Goal: Feedback & Contribution: Contribute content

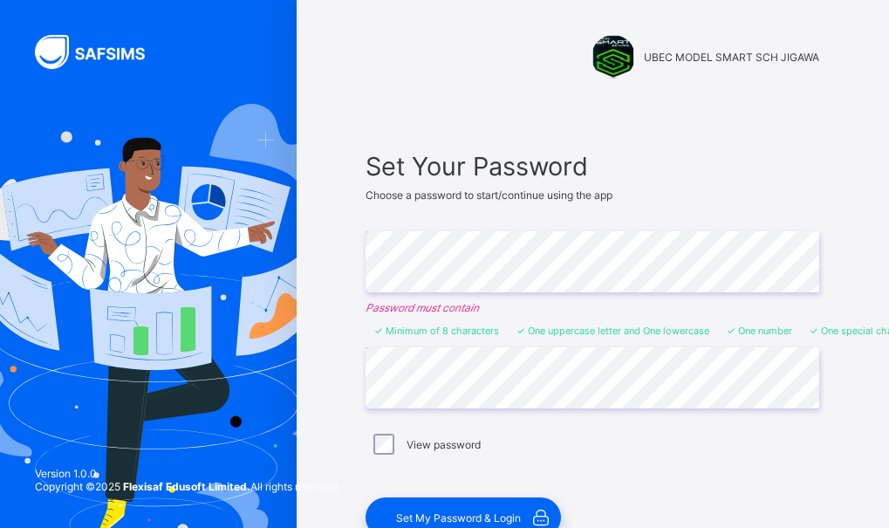
scroll to position [127, 0]
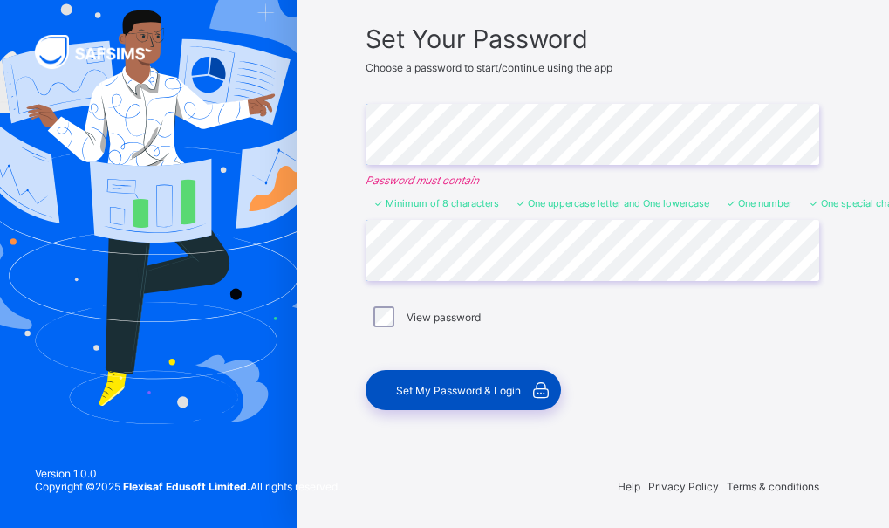
click at [447, 394] on span "Set My Password & Login" at bounding box center [458, 390] width 125 height 13
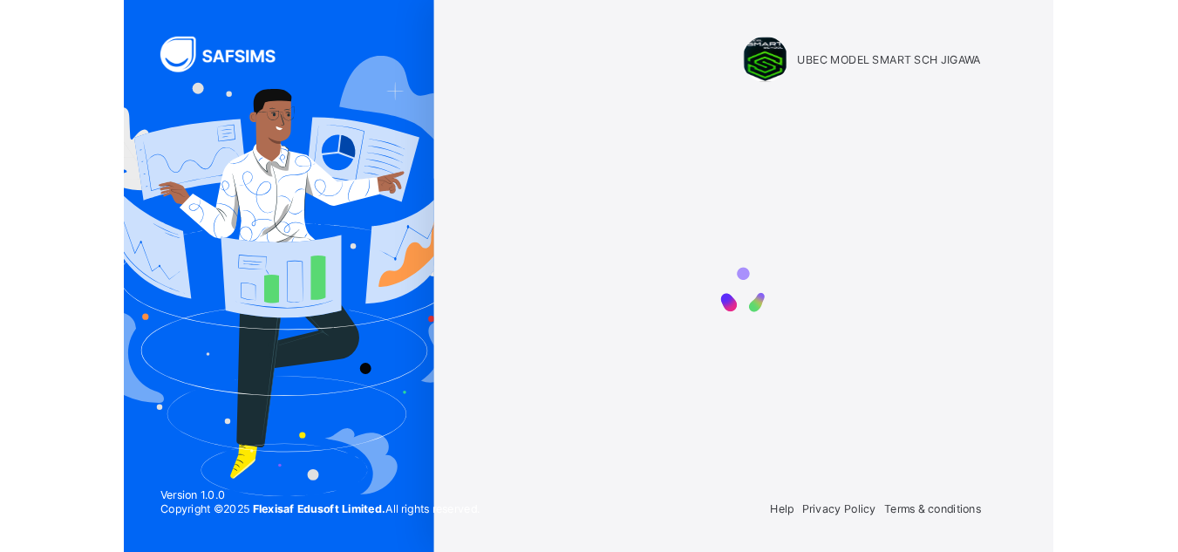
scroll to position [0, 0]
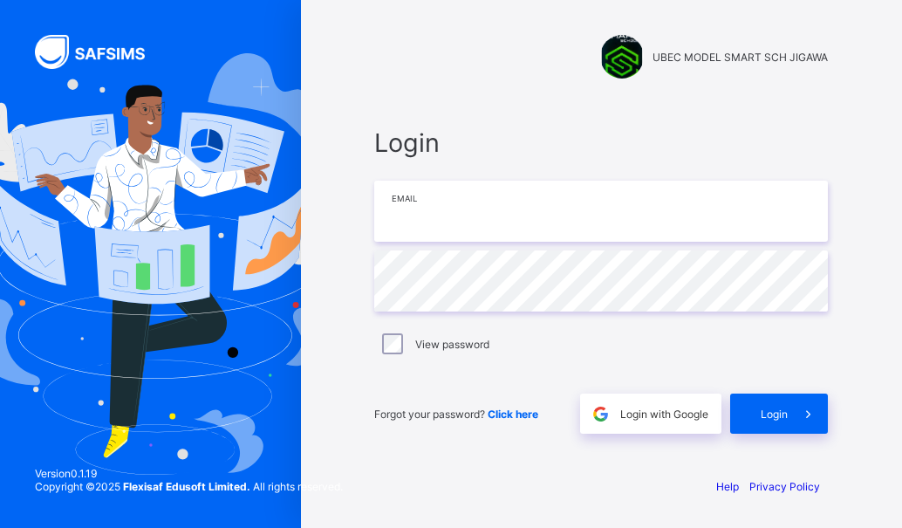
click at [590, 214] on input "email" at bounding box center [600, 211] width 453 height 61
type input "**********"
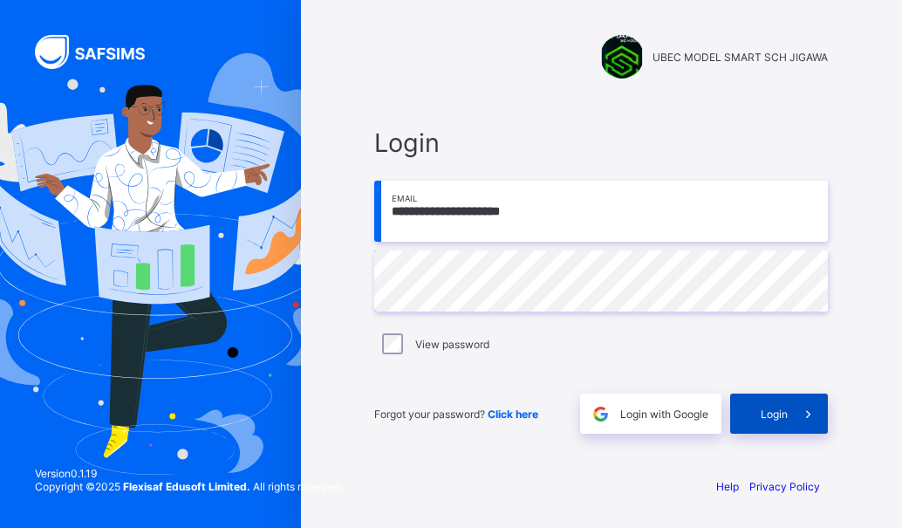
click at [770, 422] on div "Login" at bounding box center [779, 413] width 98 height 40
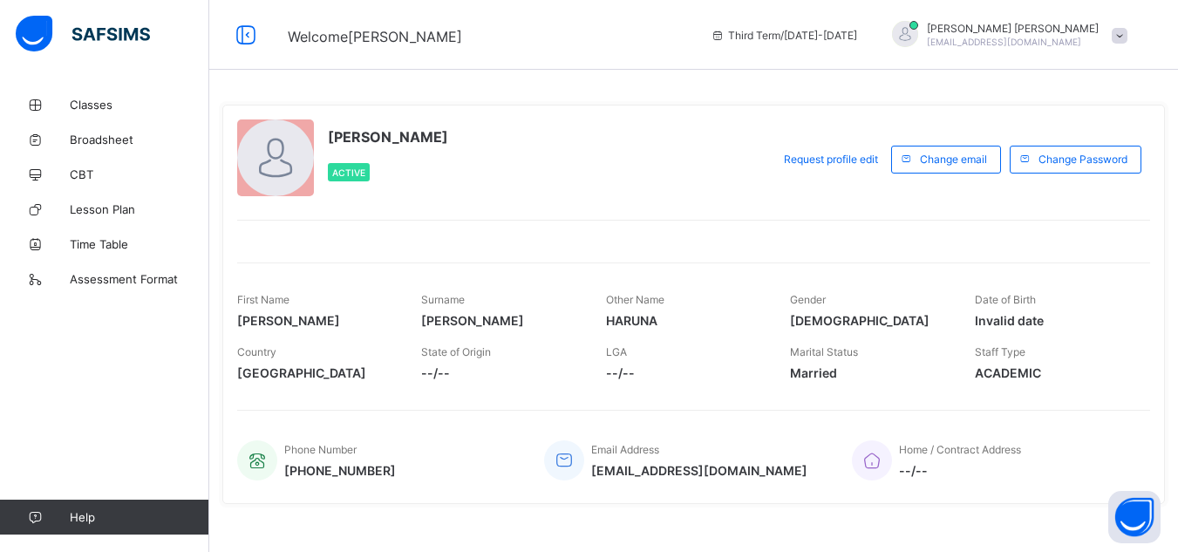
click at [888, 33] on span at bounding box center [1120, 36] width 16 height 16
click at [888, 136] on span "Profile" at bounding box center [1070, 138] width 115 height 20
click at [829, 153] on span "Request profile edit" at bounding box center [831, 159] width 94 height 13
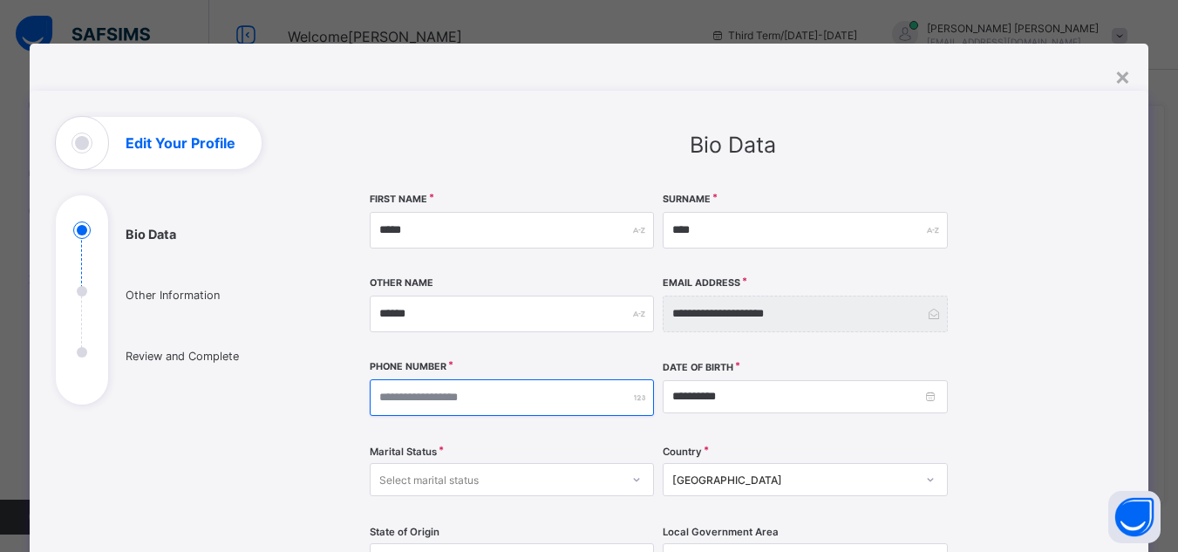
click at [424, 398] on input "number" at bounding box center [512, 397] width 285 height 37
click at [417, 477] on div "Select marital status" at bounding box center [428, 479] width 99 height 33
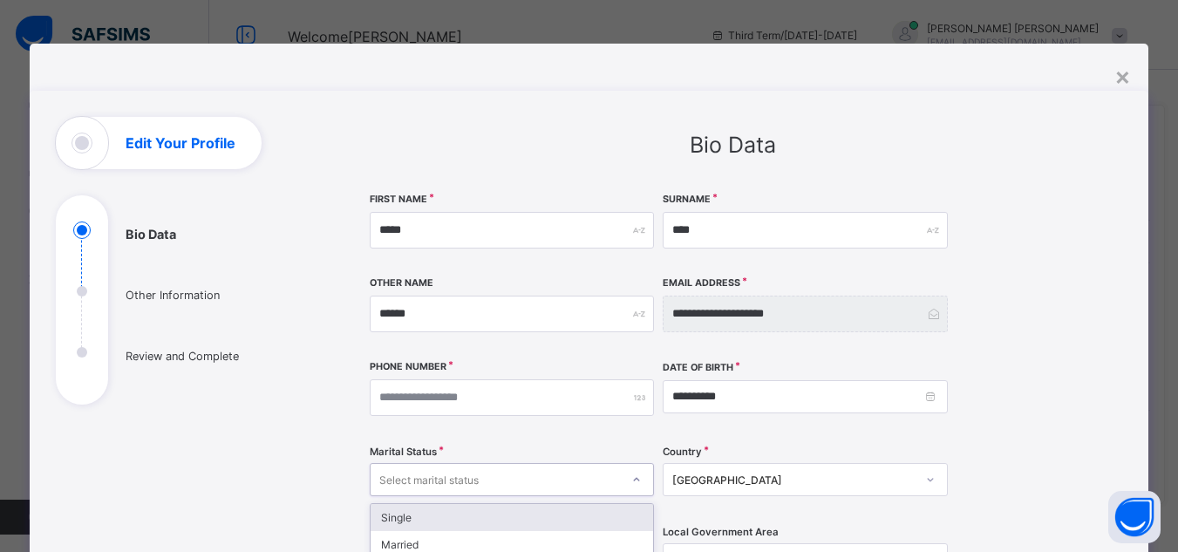
scroll to position [14, 0]
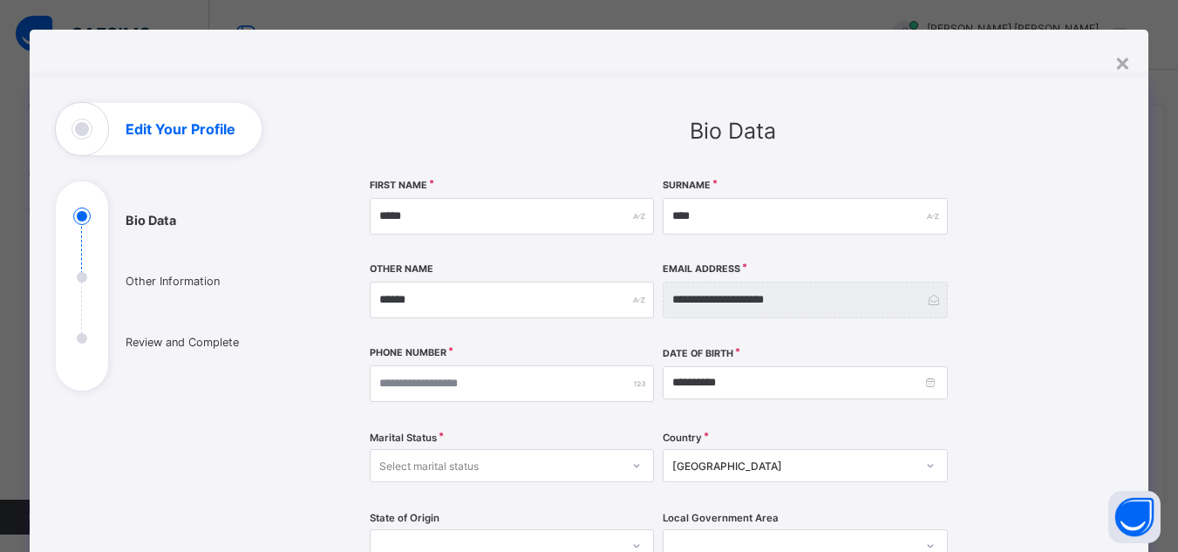
click at [562, 419] on div "Phone Number" at bounding box center [512, 383] width 285 height 75
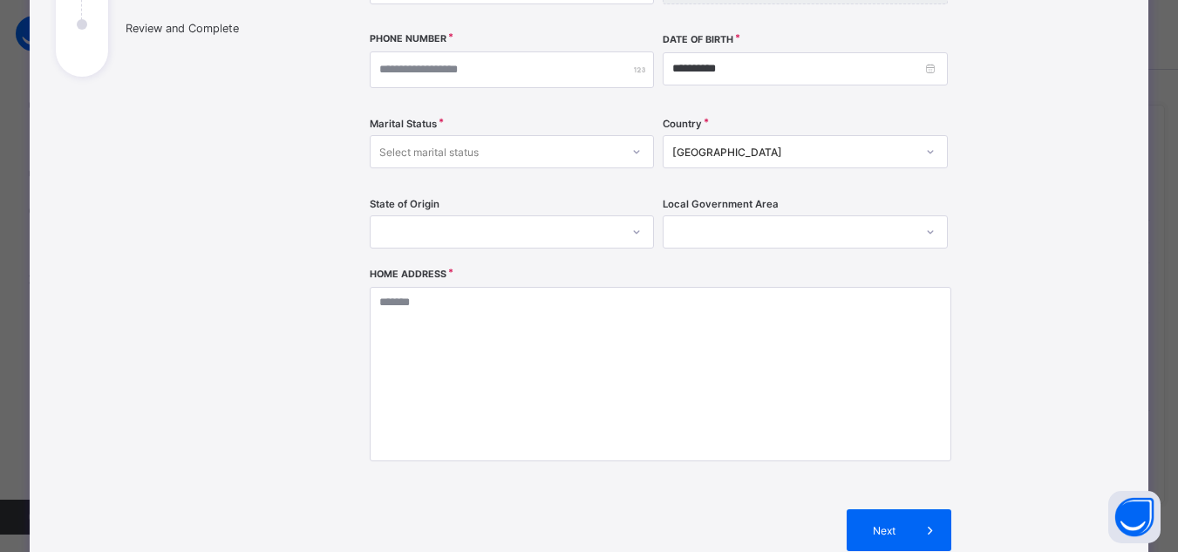
scroll to position [363, 0]
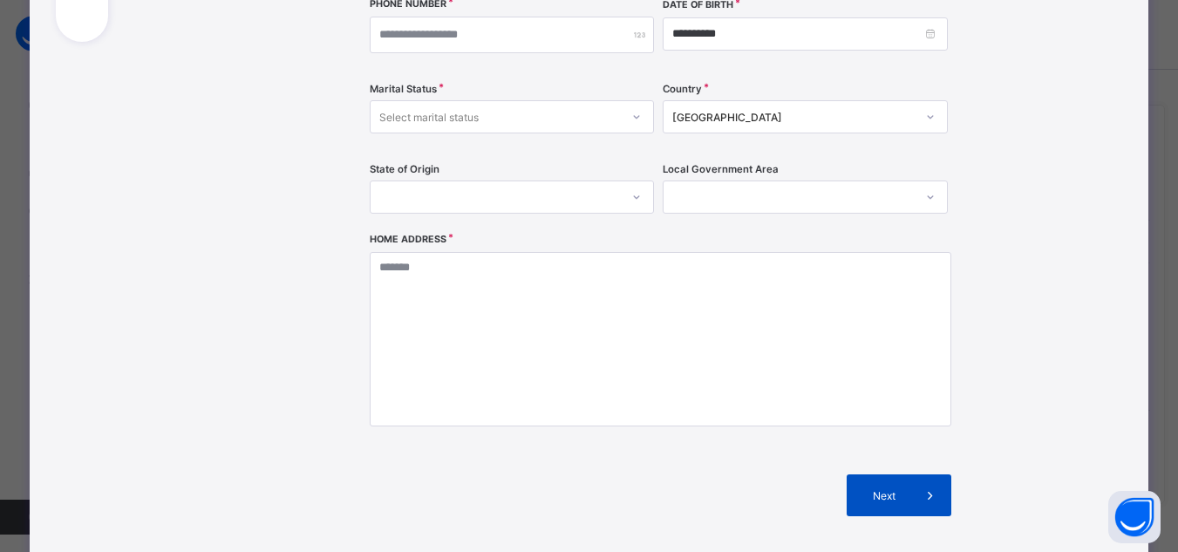
click at [888, 488] on div "Next" at bounding box center [899, 495] width 105 height 42
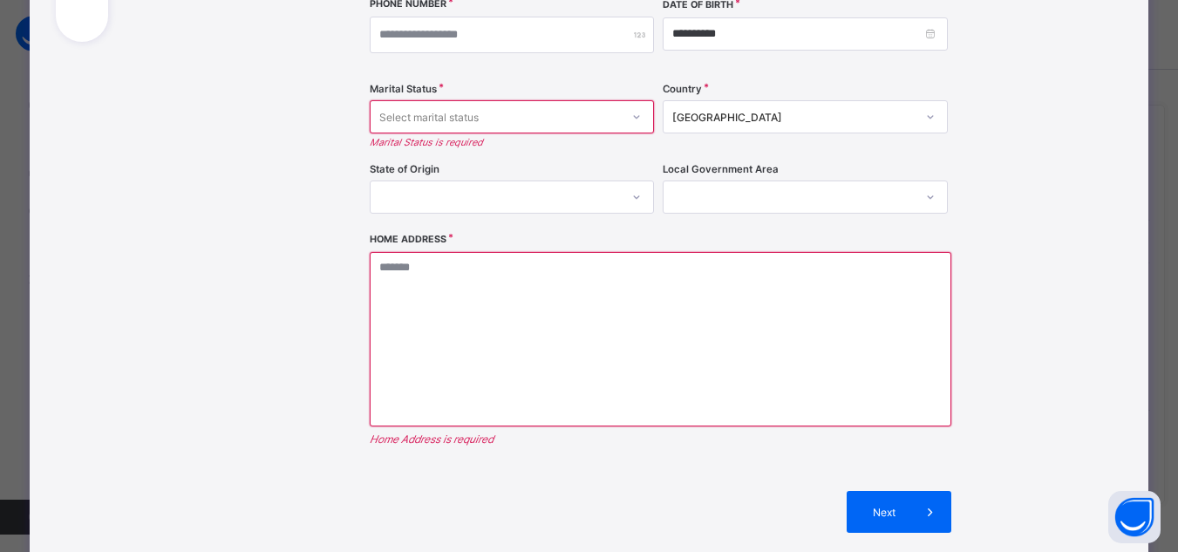
scroll to position [8, 0]
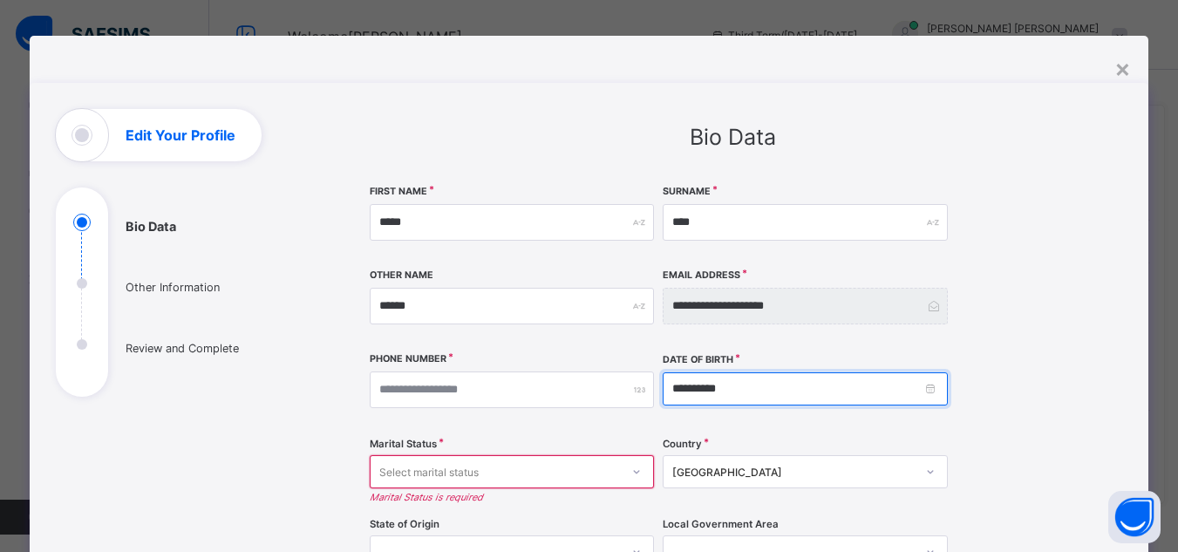
click at [725, 390] on input "**********" at bounding box center [805, 388] width 285 height 33
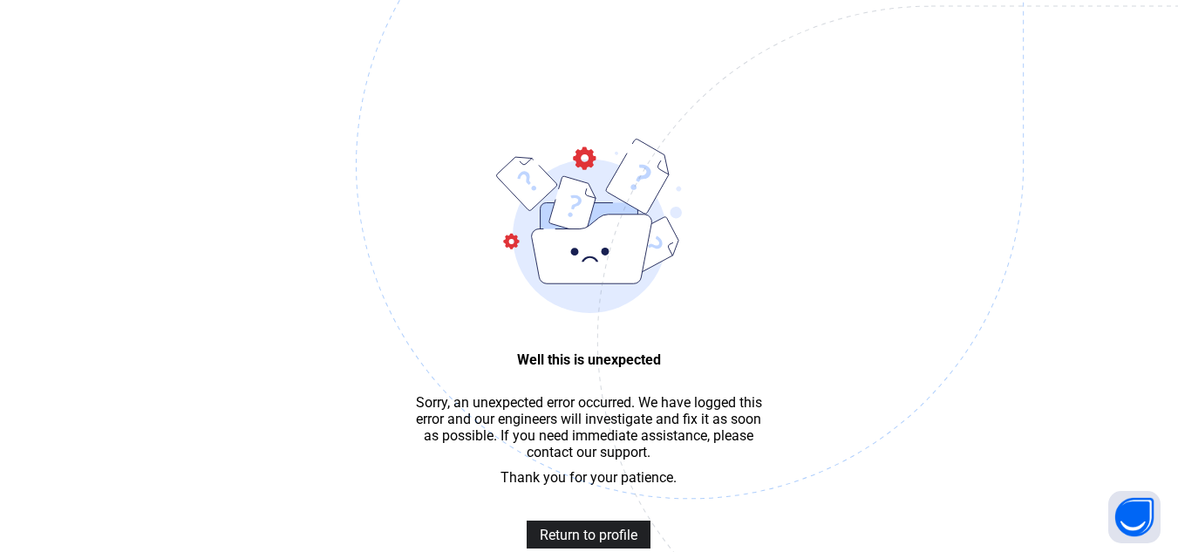
click at [585, 527] on span "Return to profile" at bounding box center [589, 535] width 98 height 17
click at [583, 539] on span "Return to profile" at bounding box center [589, 535] width 98 height 17
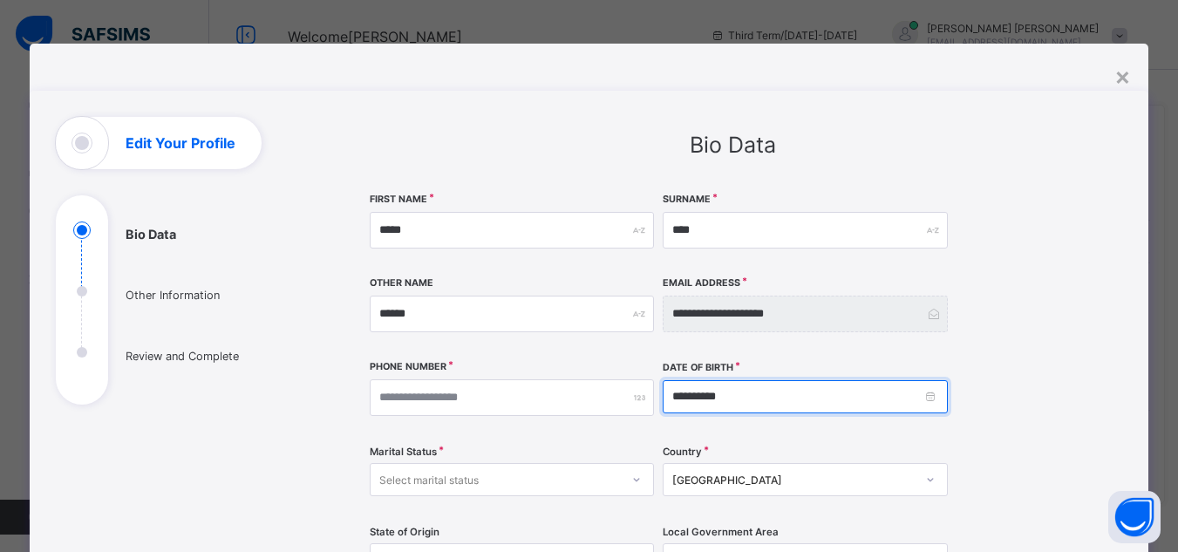
click at [688, 396] on input "**********" at bounding box center [805, 396] width 285 height 33
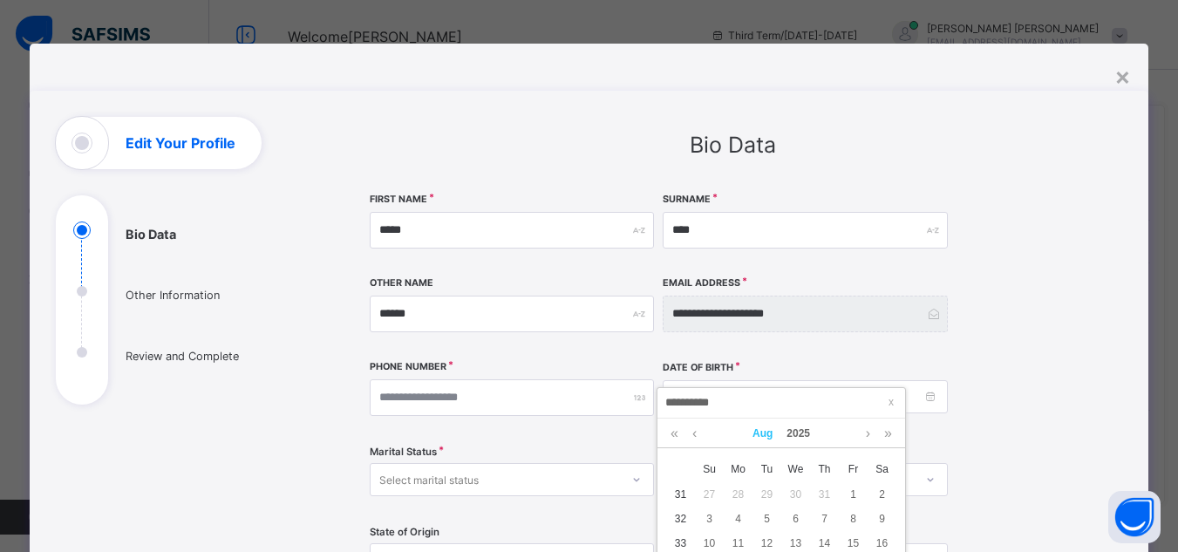
click at [767, 437] on link "Aug" at bounding box center [763, 434] width 34 height 30
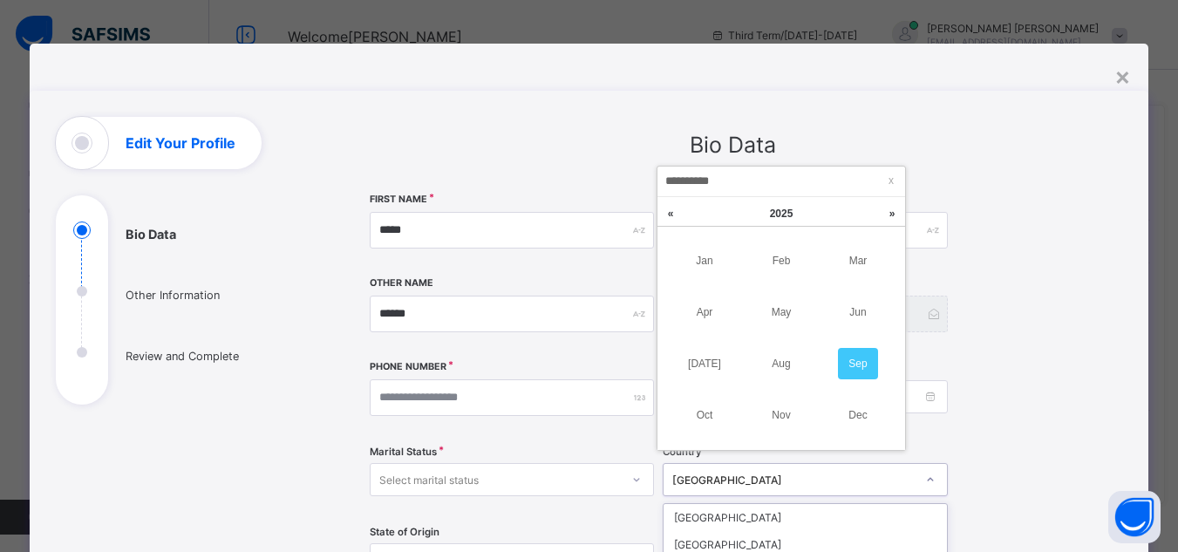
scroll to position [222, 0]
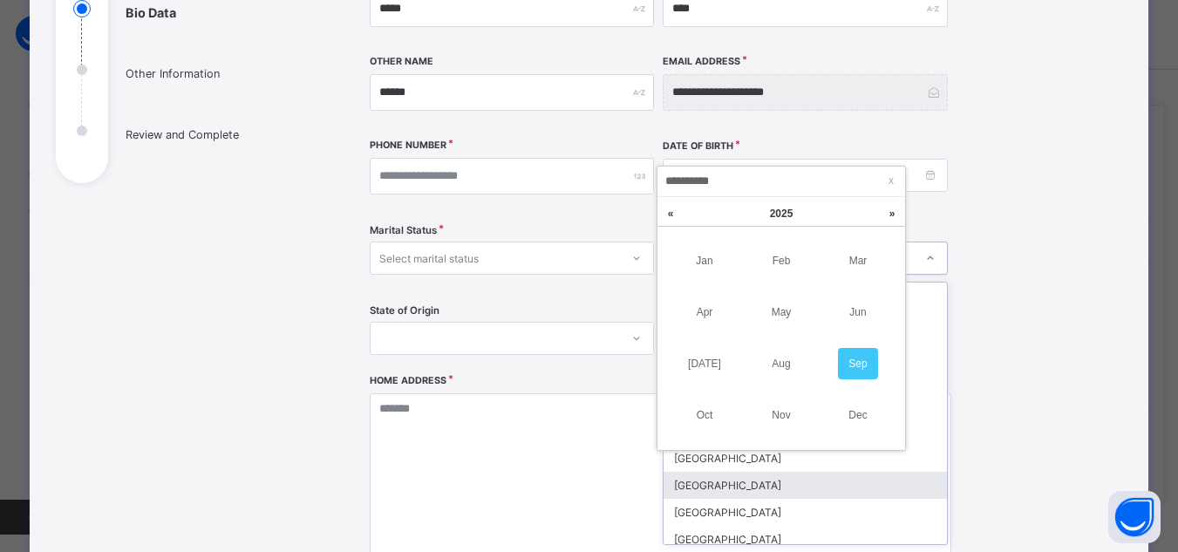
click at [932, 275] on div "option [GEOGRAPHIC_DATA] focused, 8 of 210. 210 results available. Use Up and D…" at bounding box center [805, 258] width 285 height 33
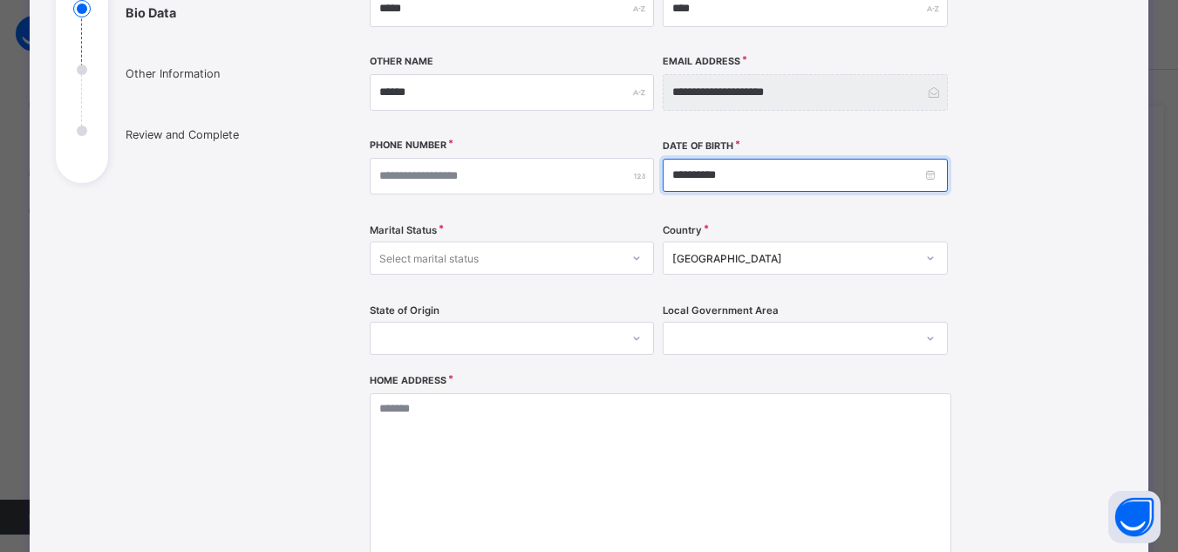
click at [726, 176] on input "**********" at bounding box center [805, 175] width 285 height 33
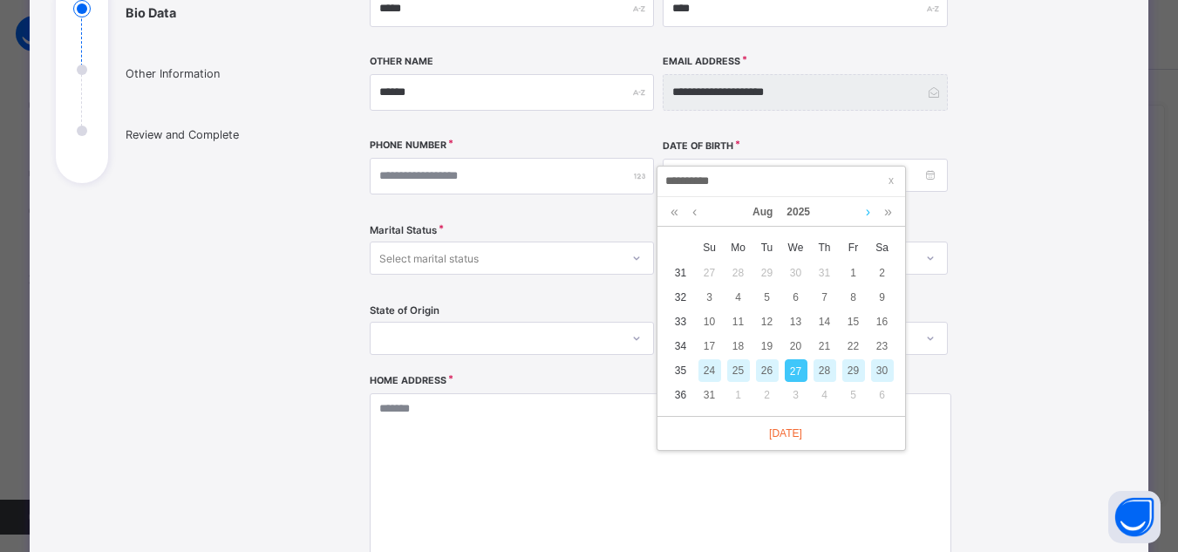
click at [867, 216] on link at bounding box center [868, 212] width 13 height 30
click at [803, 213] on link "2025" at bounding box center [799, 212] width 38 height 30
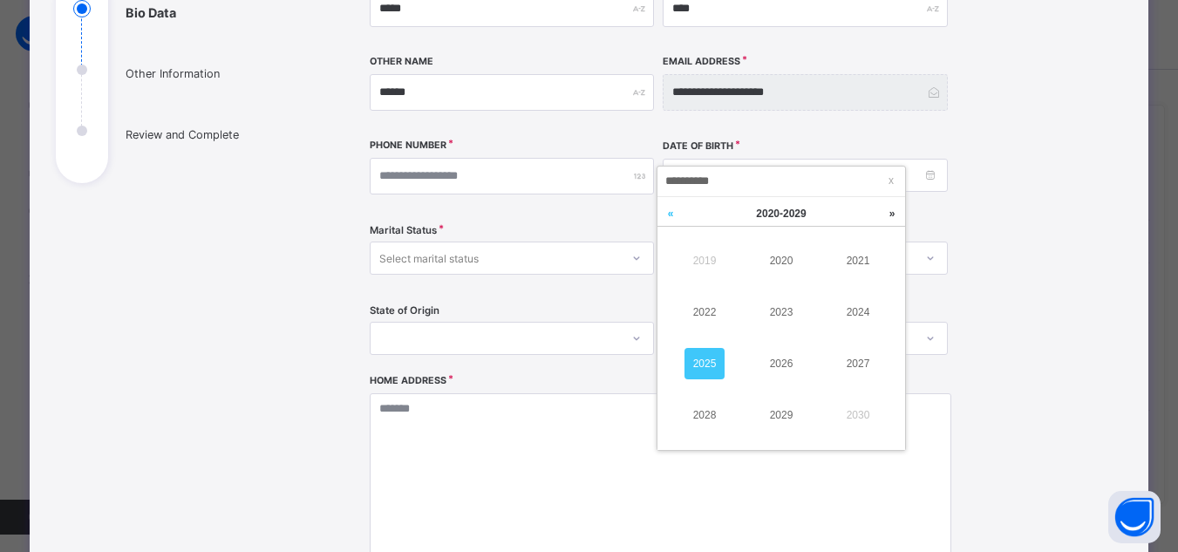
click at [673, 212] on link at bounding box center [671, 213] width 26 height 33
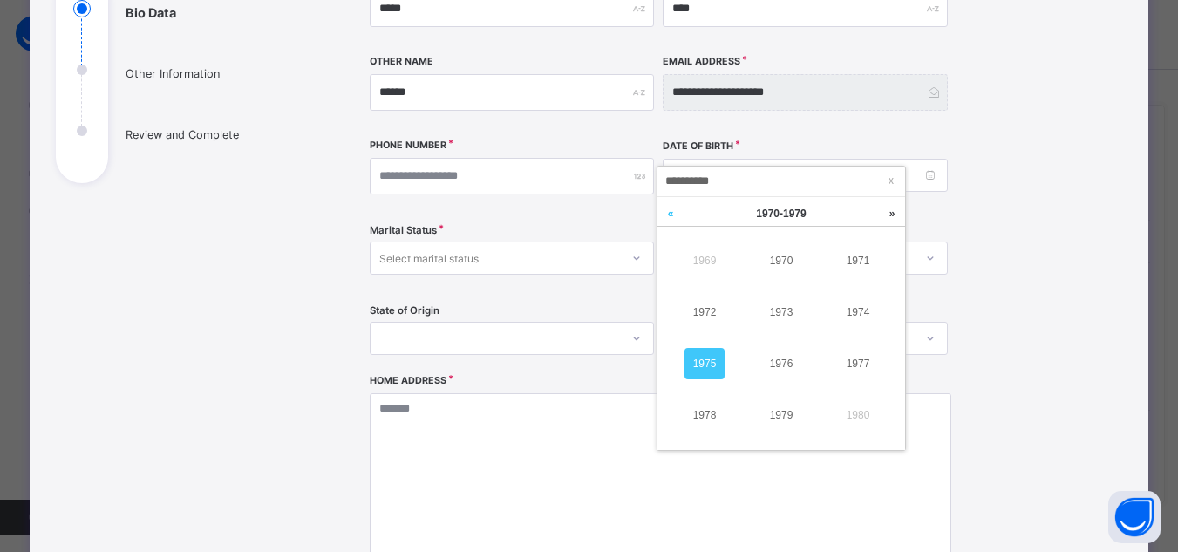
click at [673, 212] on link at bounding box center [671, 213] width 26 height 33
click at [886, 214] on link at bounding box center [892, 213] width 26 height 33
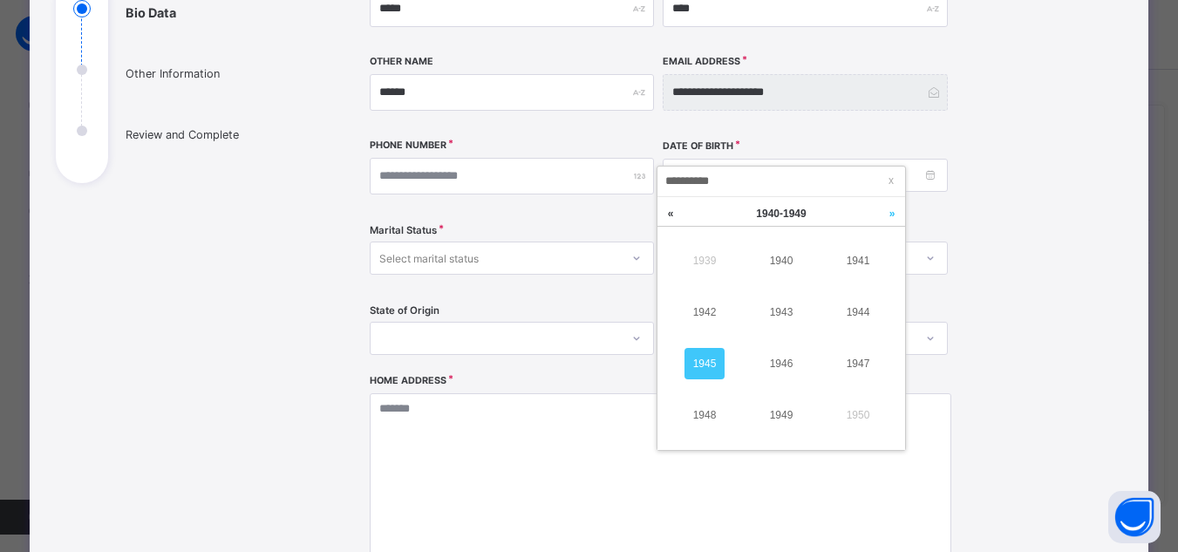
click at [886, 214] on link at bounding box center [892, 213] width 26 height 33
click at [707, 419] on link "1988" at bounding box center [705, 414] width 40 height 31
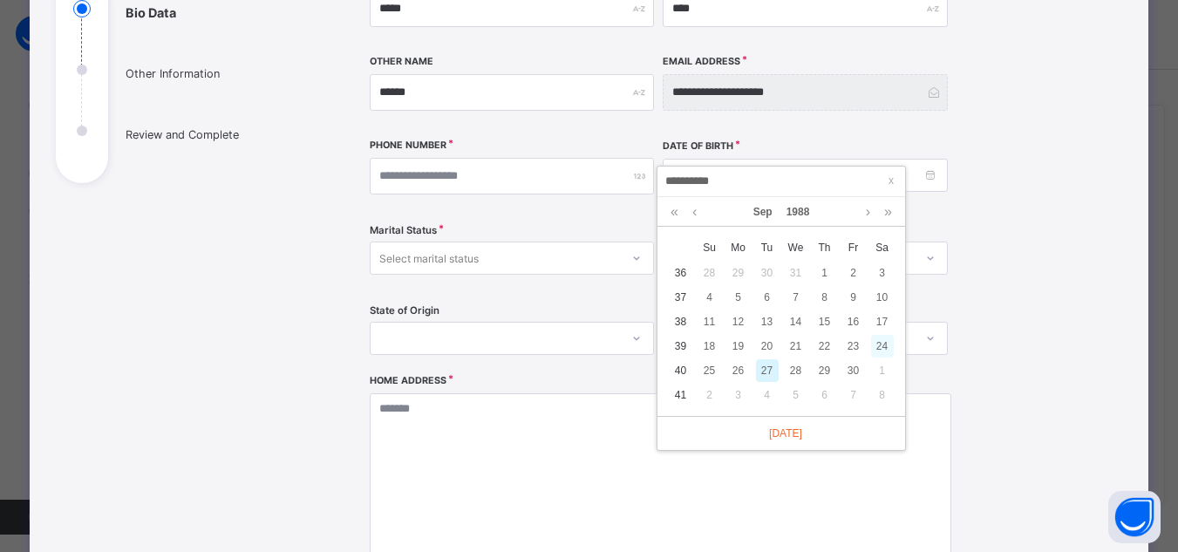
click at [882, 351] on div "24" at bounding box center [882, 346] width 23 height 23
type input "**********"
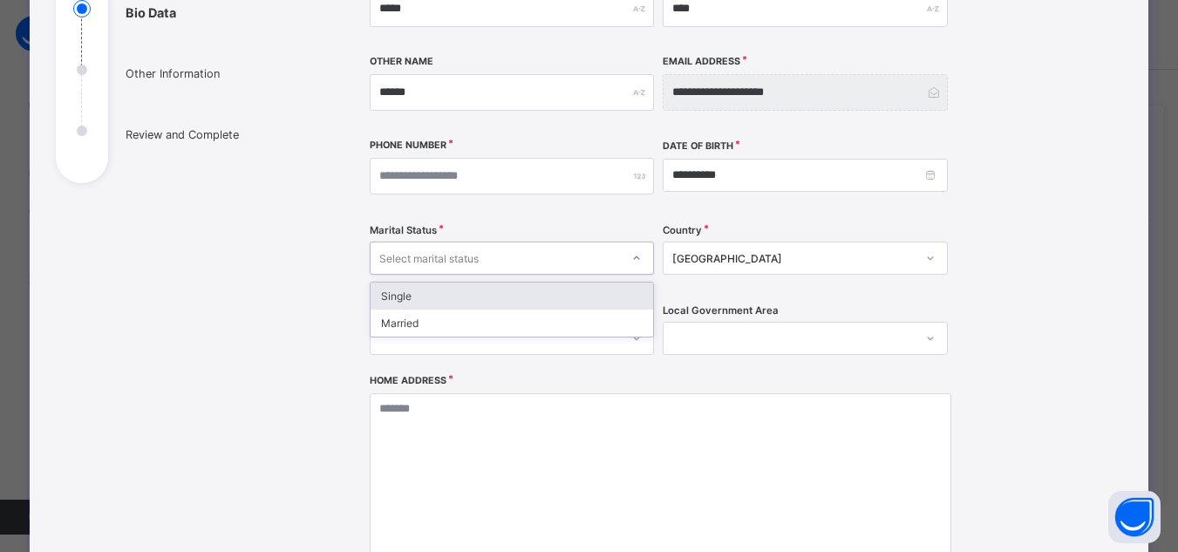
click at [633, 261] on icon at bounding box center [636, 257] width 10 height 17
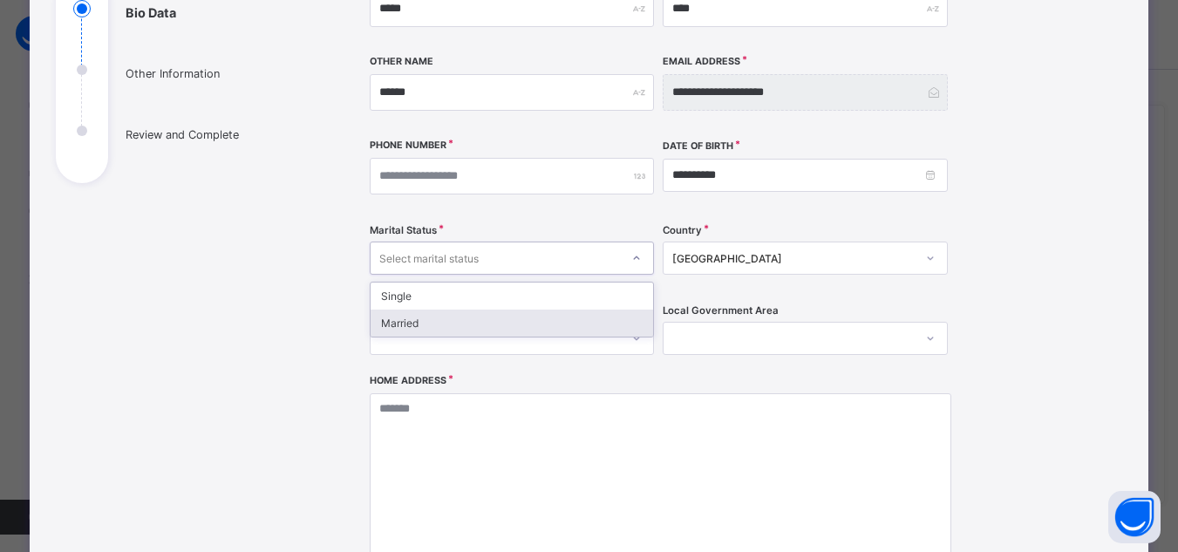
click at [537, 324] on div "Married" at bounding box center [512, 323] width 283 height 27
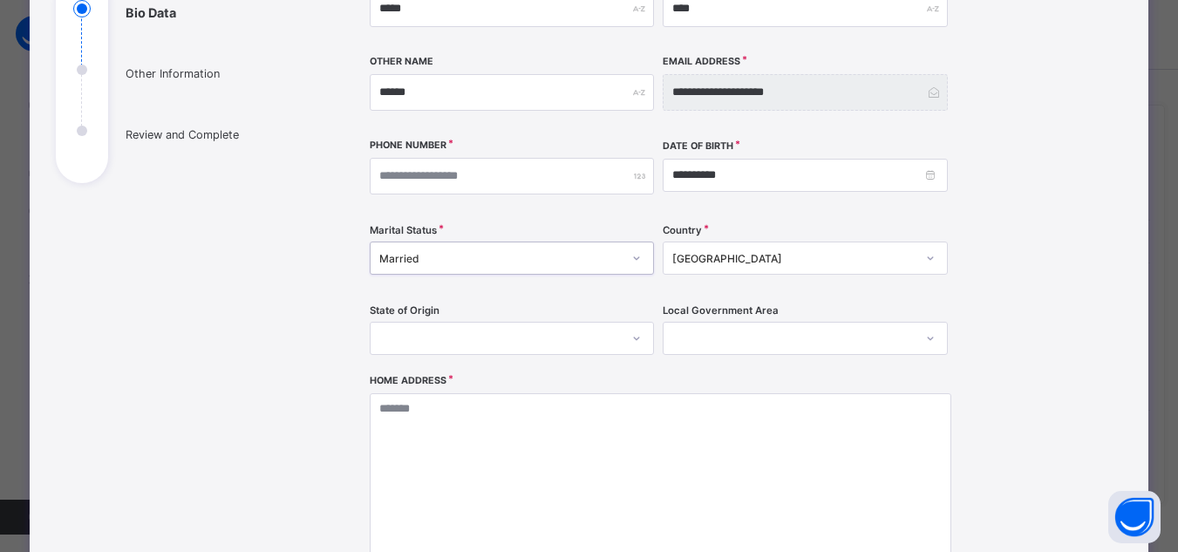
click at [671, 338] on div at bounding box center [789, 338] width 250 height 24
type input "*"
type input "**"
type input "***"
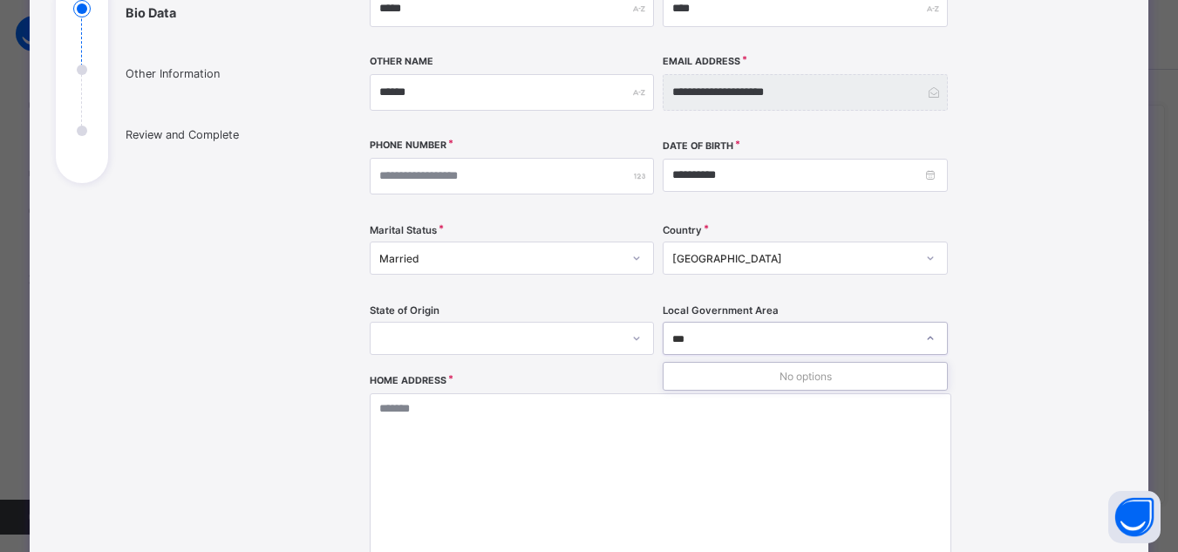
type input "****"
type input "*****"
type input "******"
type input "*******"
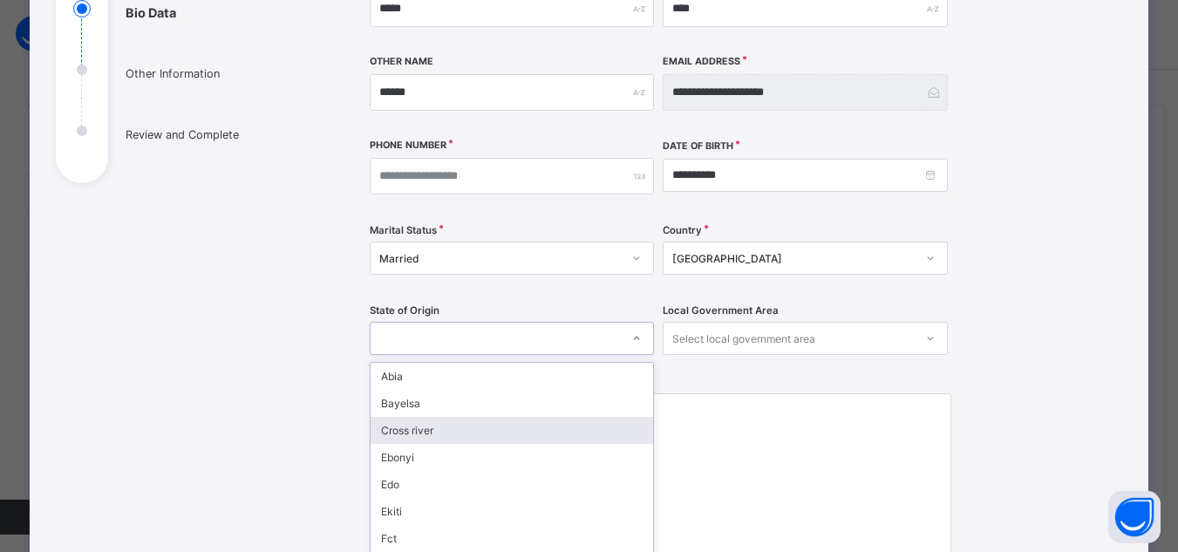
scroll to position [302, 0]
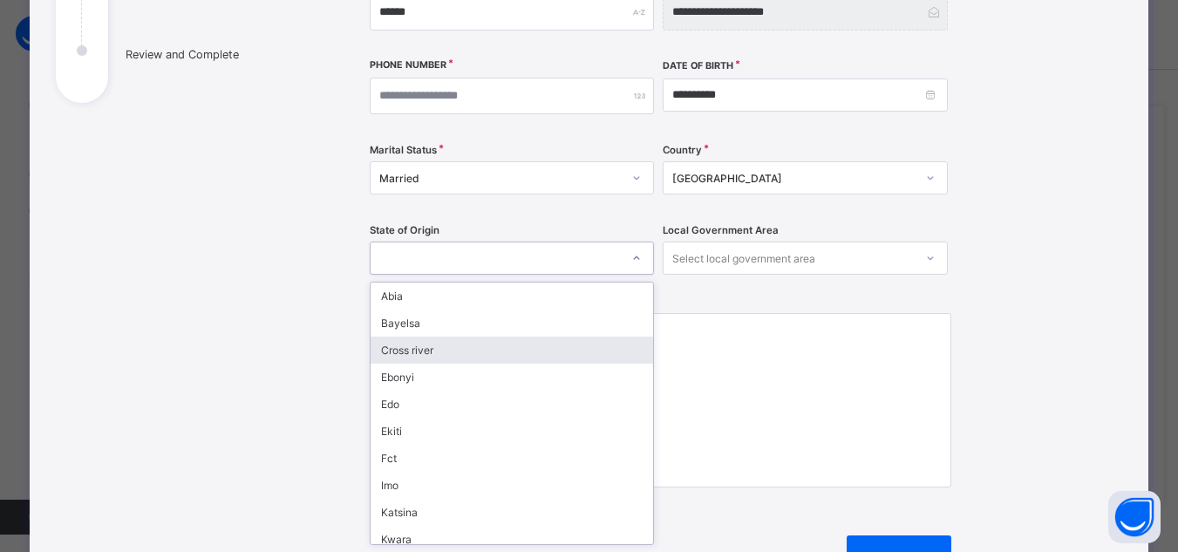
click at [631, 275] on div "option Cross river focused, 3 of 37. 37 results available. Use Up and Down to c…" at bounding box center [512, 258] width 285 height 33
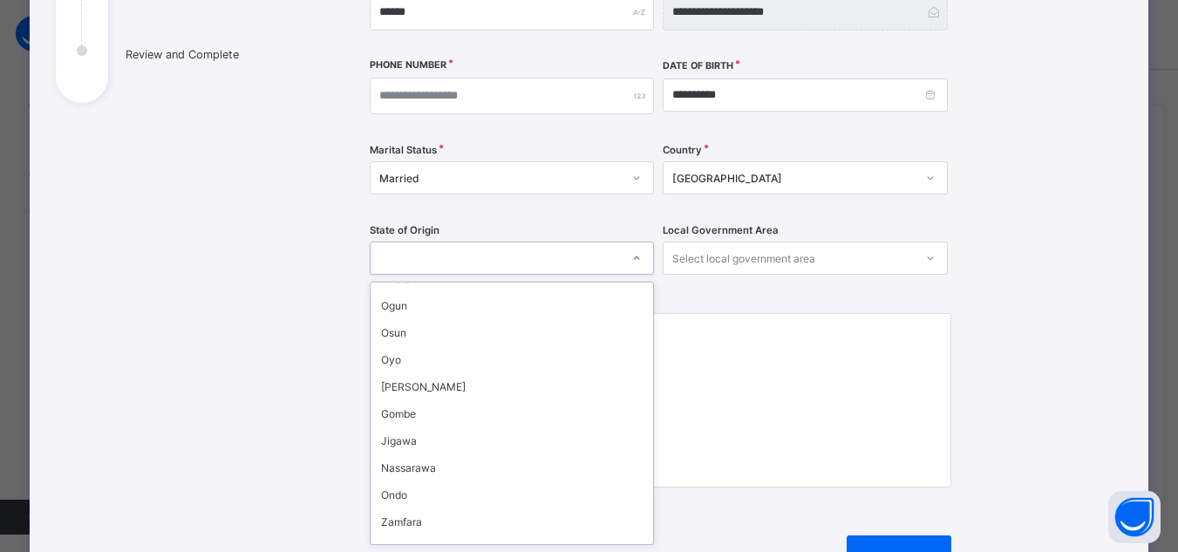
scroll to position [268, 0]
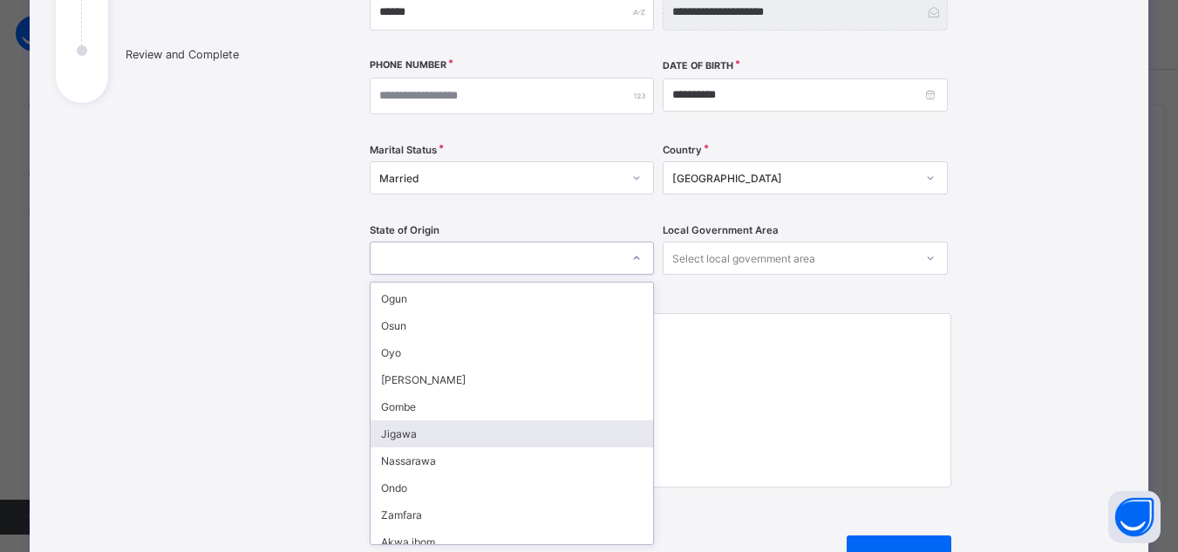
click at [399, 440] on div "Jigawa" at bounding box center [512, 433] width 283 height 27
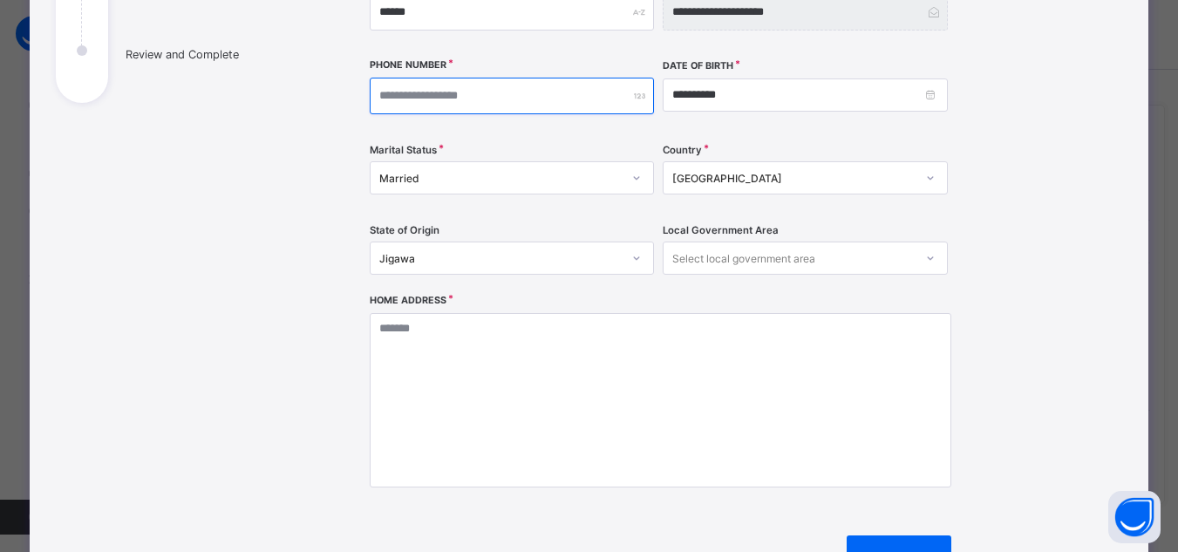
click at [615, 95] on input "number" at bounding box center [512, 96] width 285 height 37
click at [636, 100] on div at bounding box center [512, 96] width 285 height 37
type input "**********"
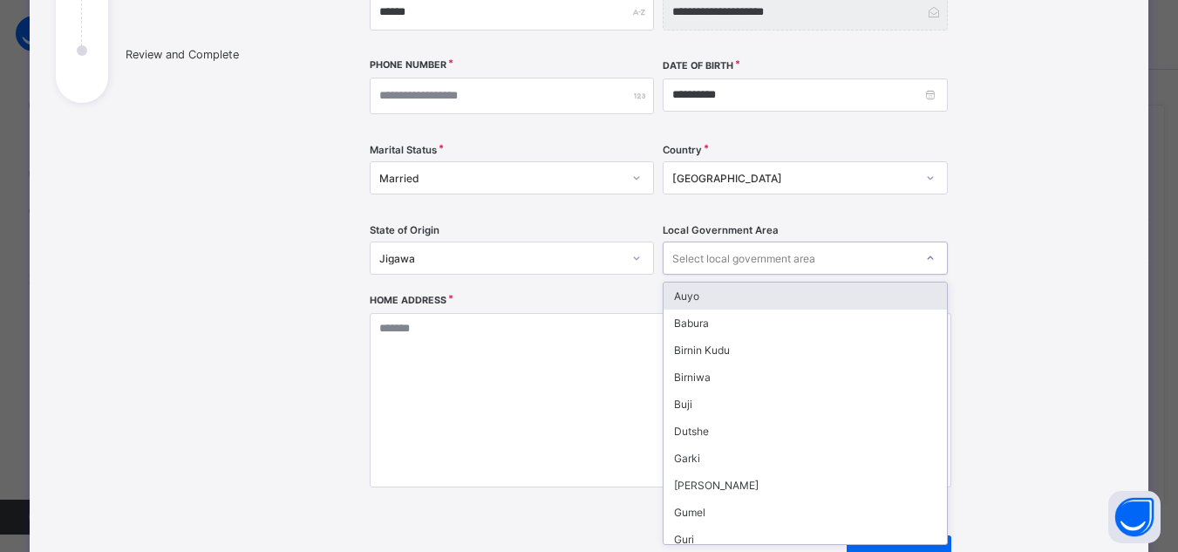
click at [929, 256] on icon at bounding box center [930, 257] width 10 height 17
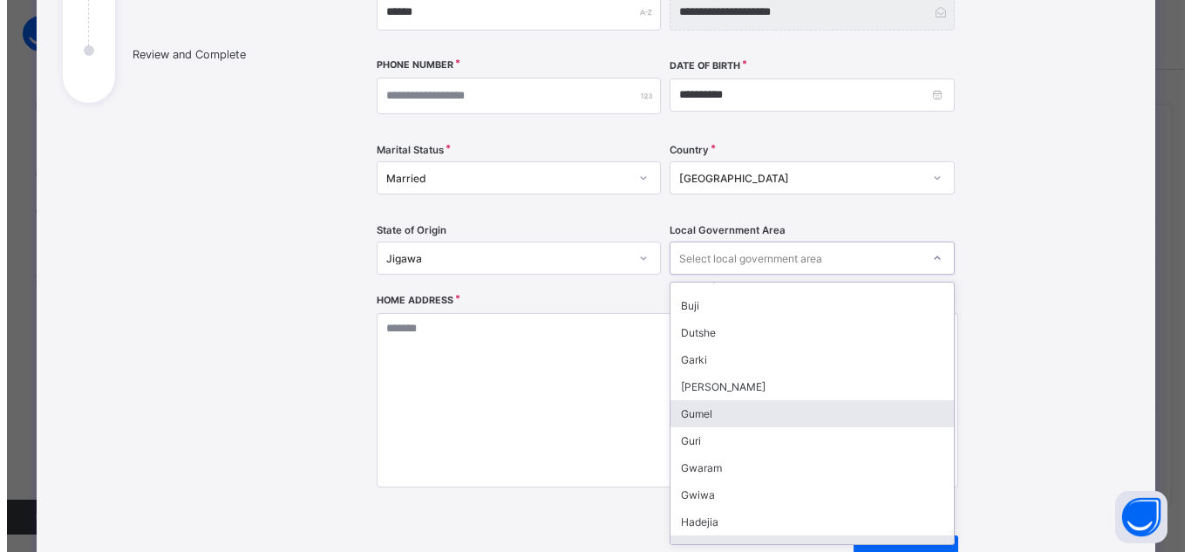
scroll to position [126, 0]
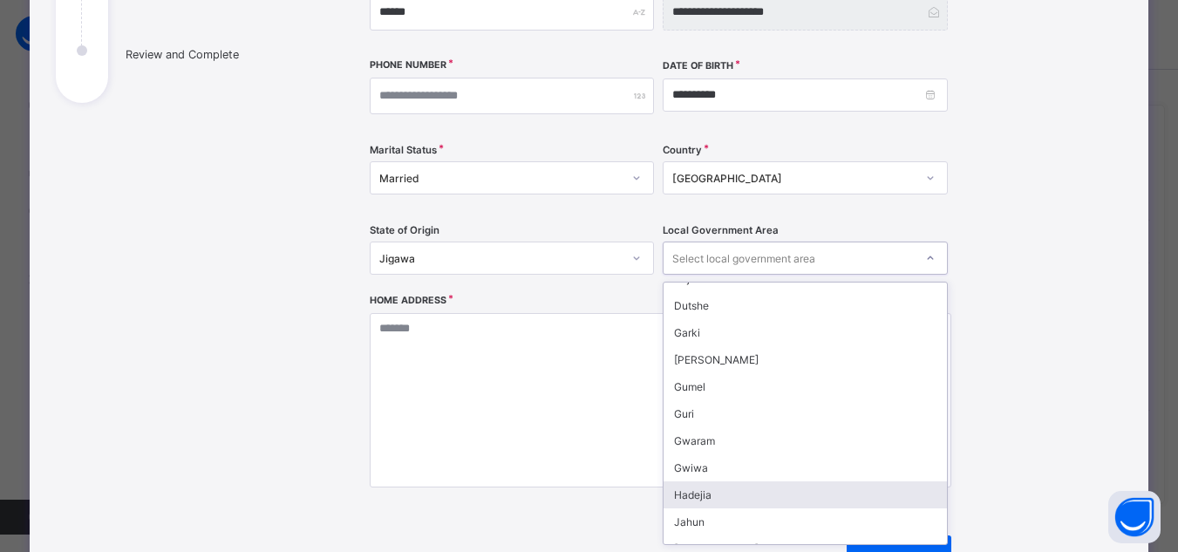
click at [767, 501] on div "Hadejia" at bounding box center [805, 494] width 283 height 27
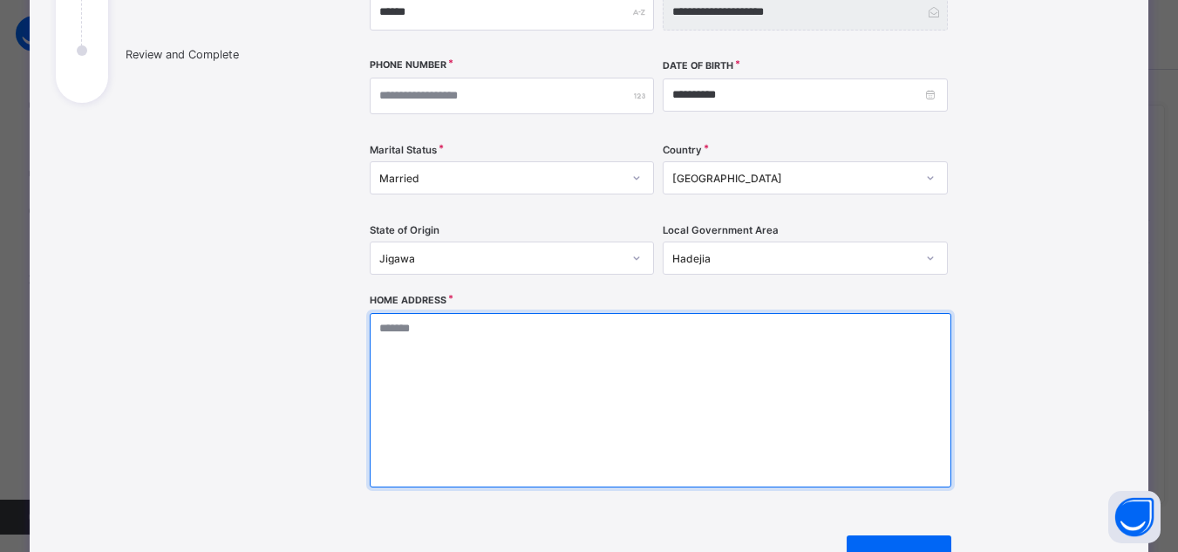
click at [370, 327] on textarea at bounding box center [661, 400] width 582 height 174
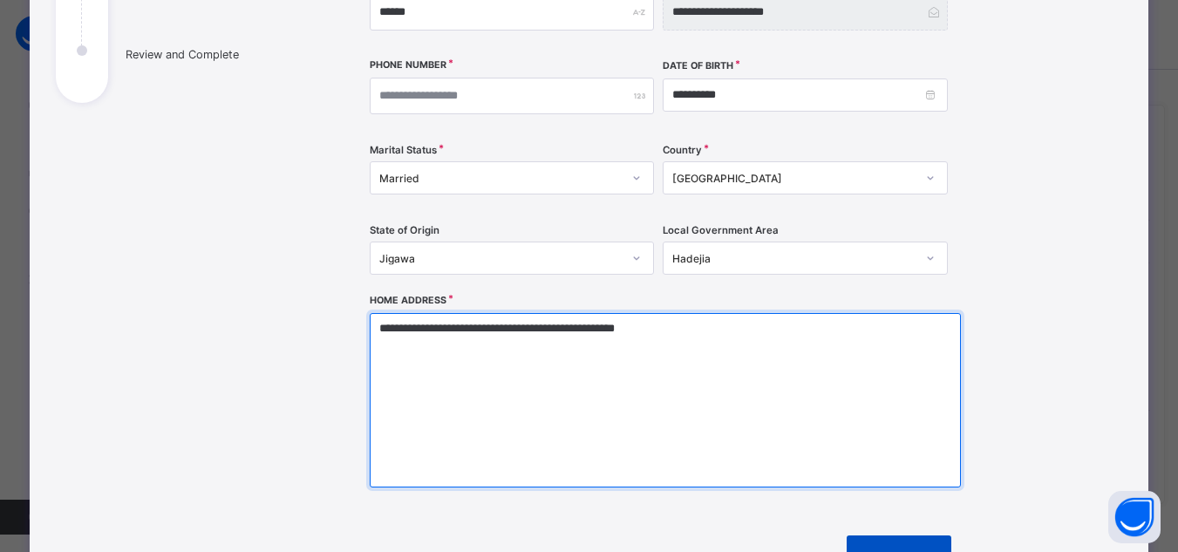
type textarea "**********"
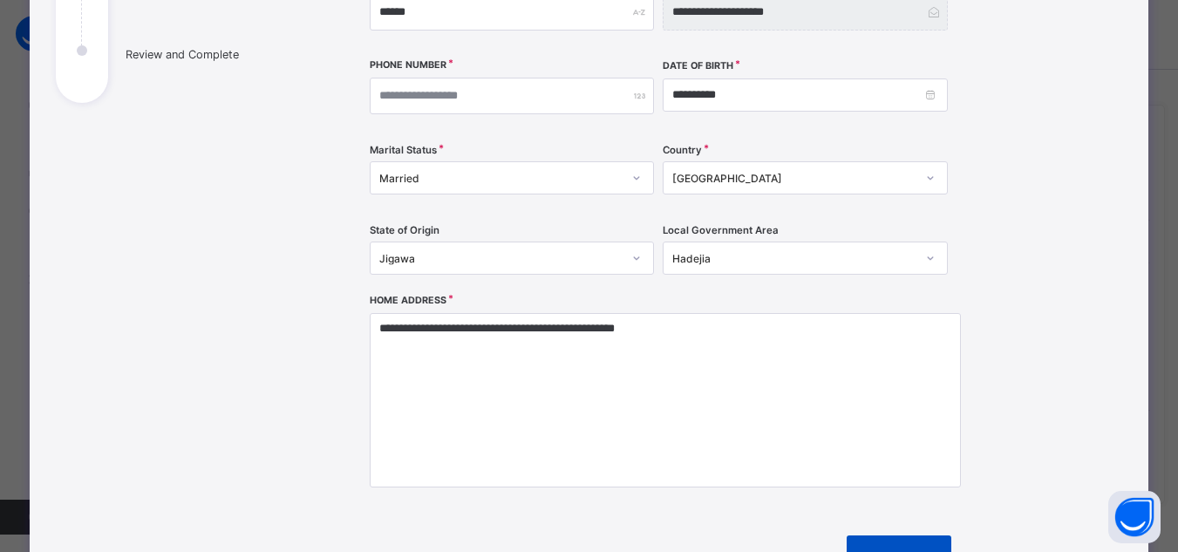
click at [924, 541] on span at bounding box center [931, 556] width 42 height 42
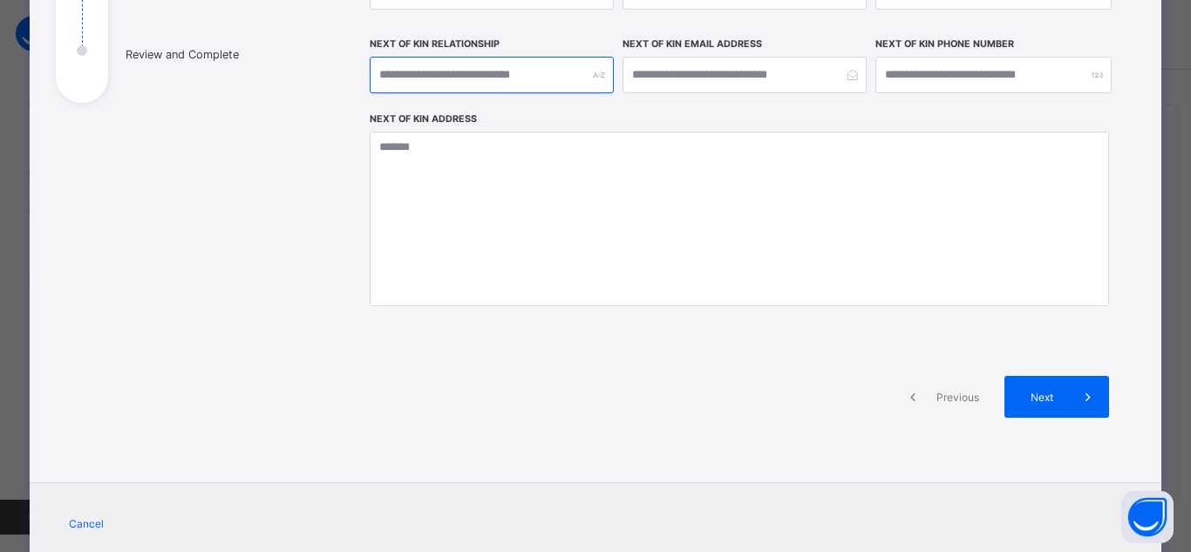
click at [523, 72] on input "text" at bounding box center [492, 75] width 244 height 37
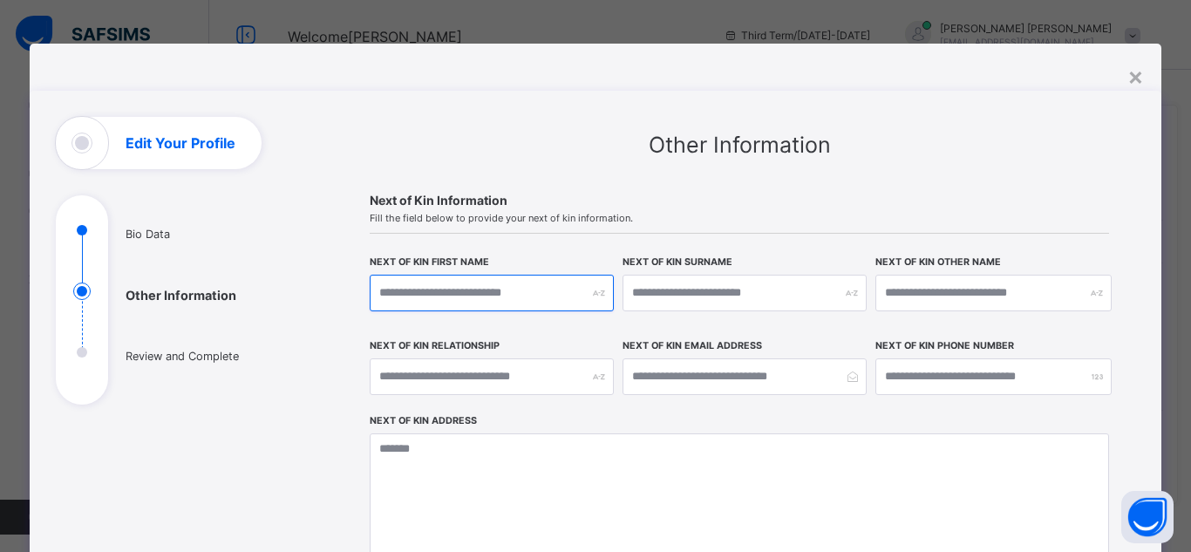
click at [526, 290] on input "text" at bounding box center [492, 293] width 244 height 37
type input "*****"
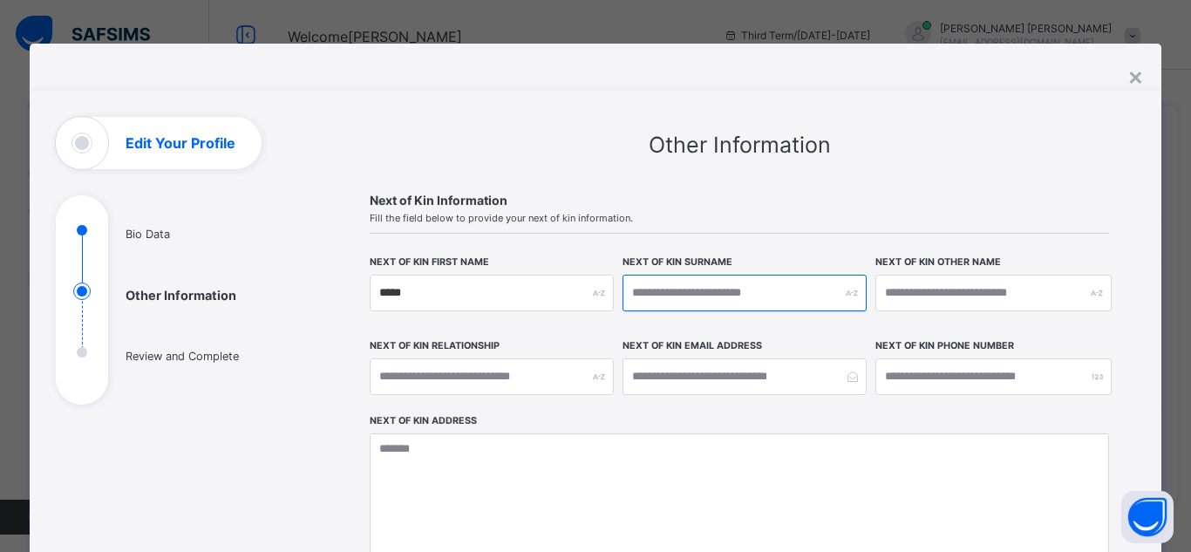
click at [760, 292] on input "text" at bounding box center [745, 293] width 244 height 37
type input "******"
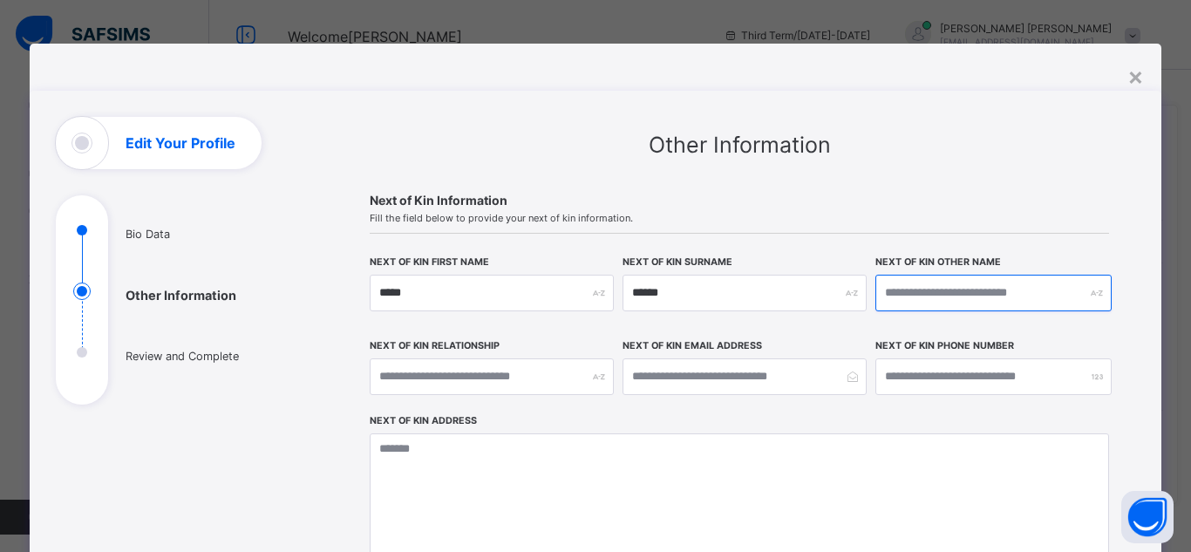
click at [1033, 296] on input "text" at bounding box center [994, 293] width 236 height 37
type input "********"
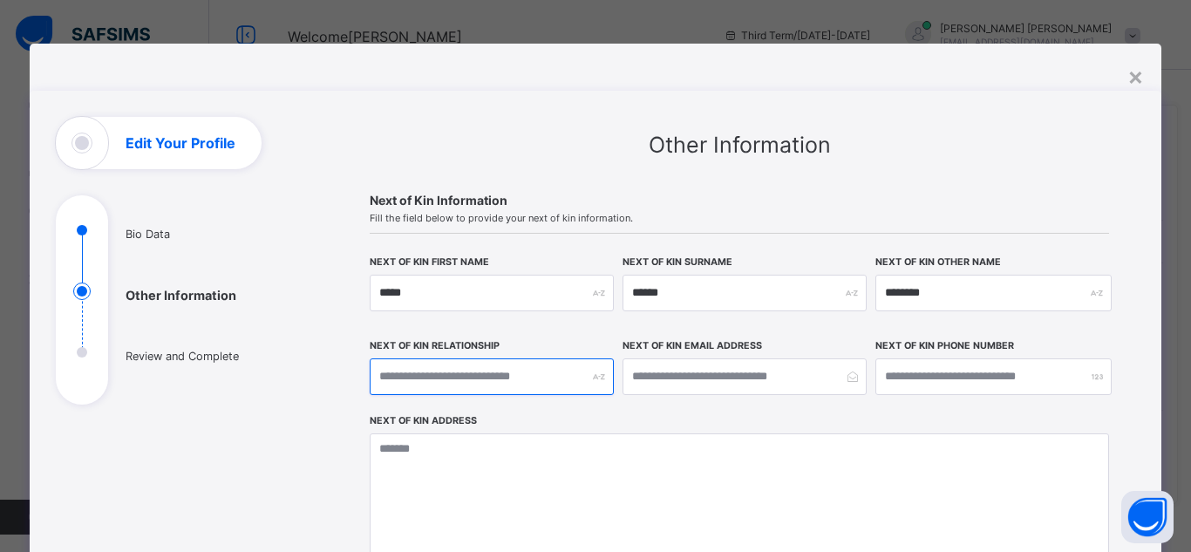
click at [548, 376] on input "text" at bounding box center [492, 376] width 244 height 37
type input "*******"
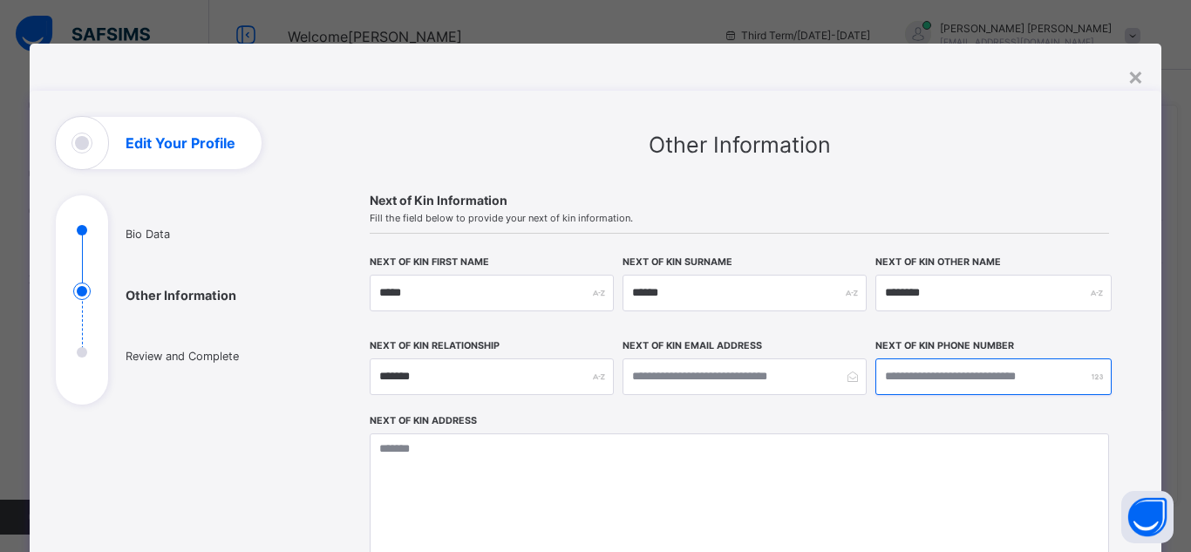
click at [1046, 378] on input "number" at bounding box center [994, 376] width 236 height 37
type input "**********"
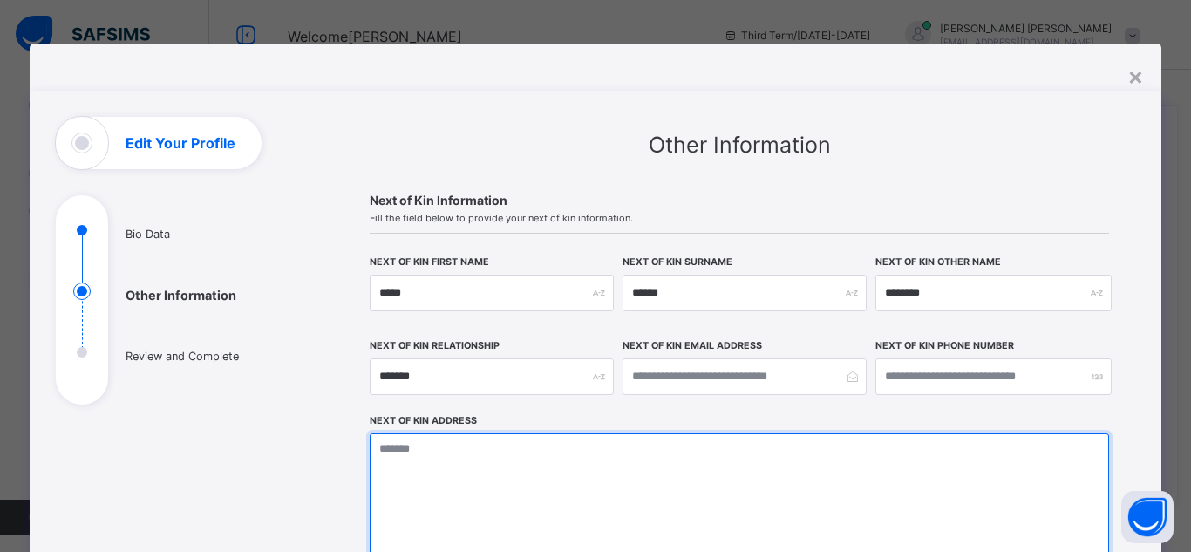
click at [422, 450] on textarea at bounding box center [740, 520] width 740 height 174
type textarea "*"
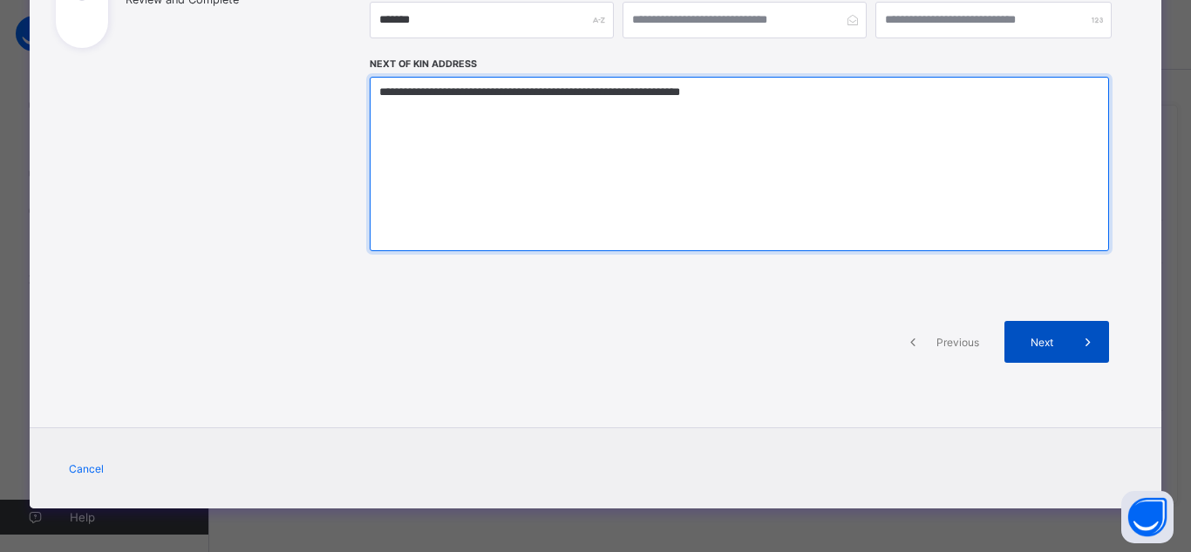
type textarea "**********"
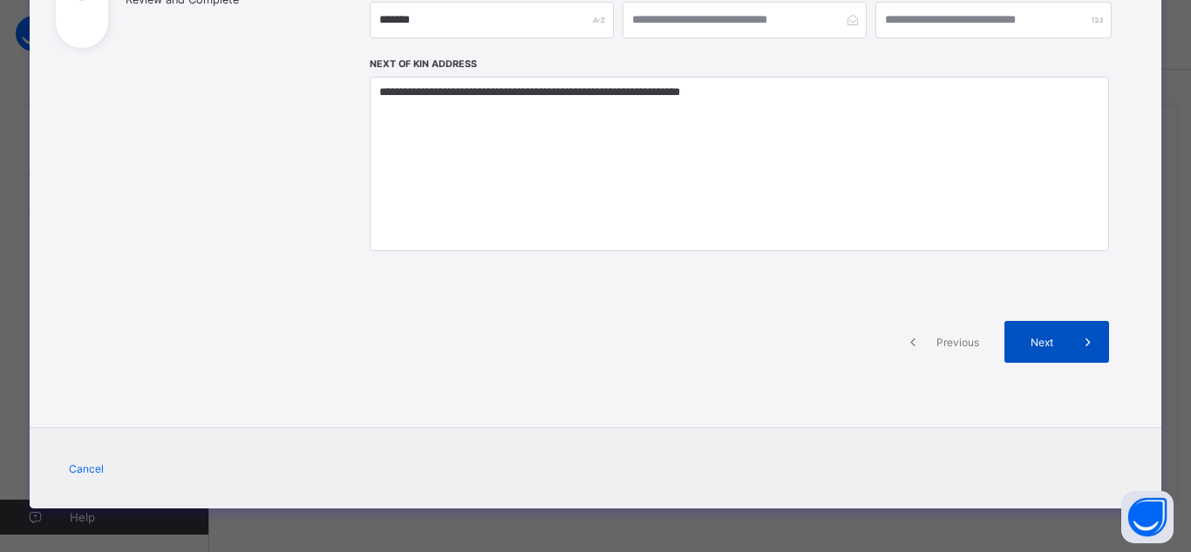
click at [1047, 343] on span "Next" at bounding box center [1043, 342] width 50 height 13
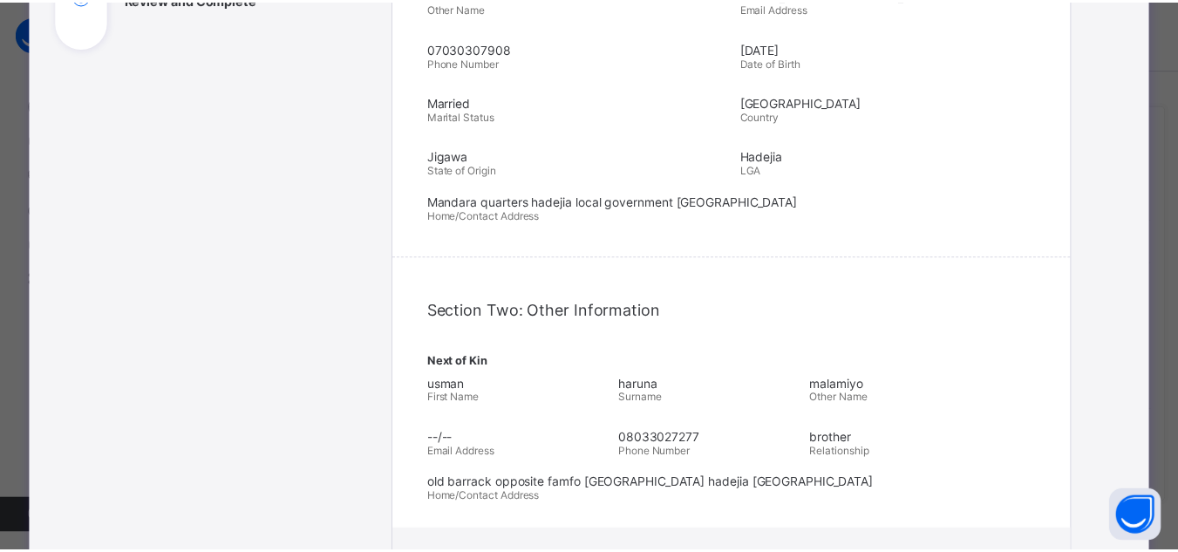
scroll to position [731, 0]
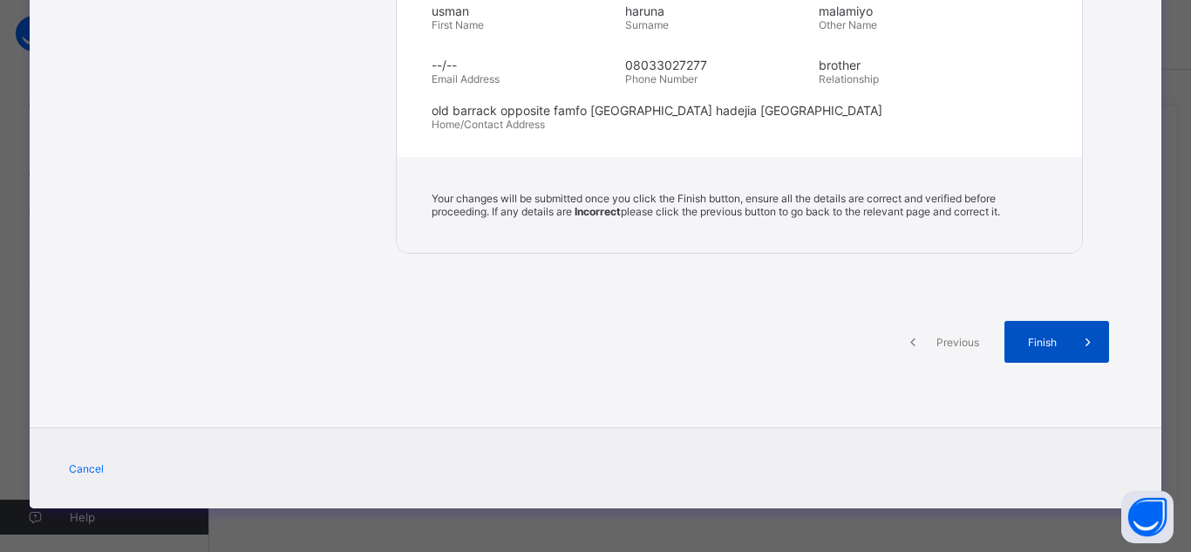
click at [1026, 336] on span "Finish" at bounding box center [1043, 342] width 50 height 13
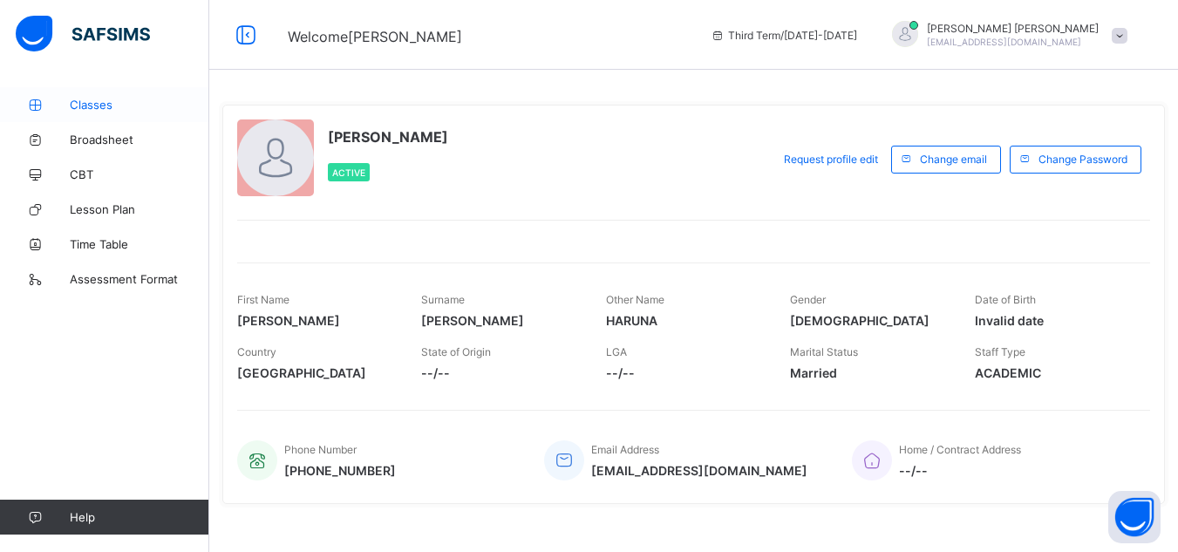
click at [85, 106] on span "Classes" at bounding box center [140, 105] width 140 height 14
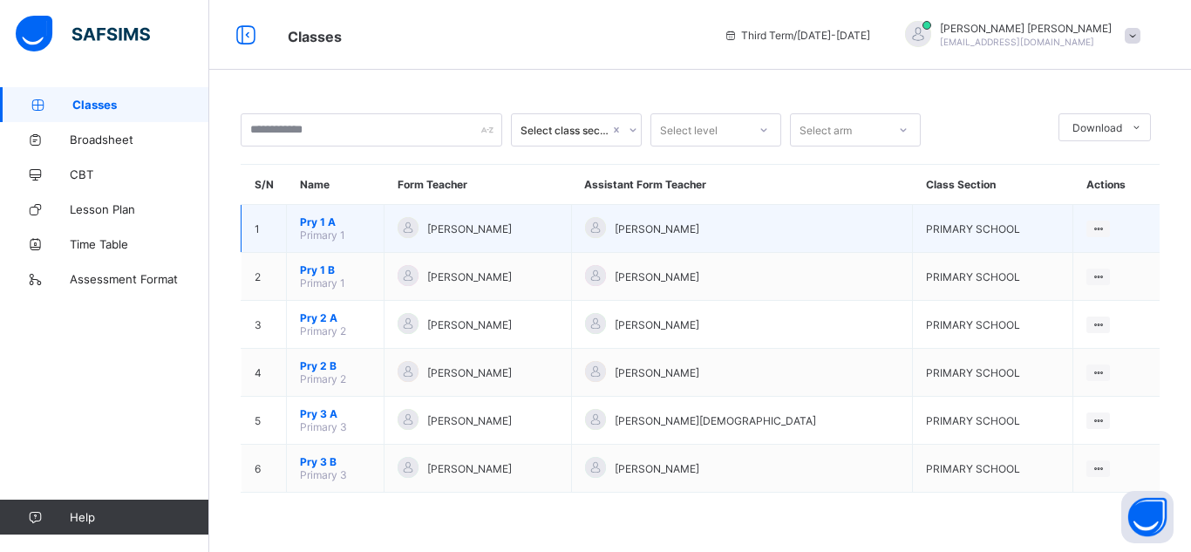
click at [341, 224] on span "Pry 1 A" at bounding box center [335, 221] width 71 height 13
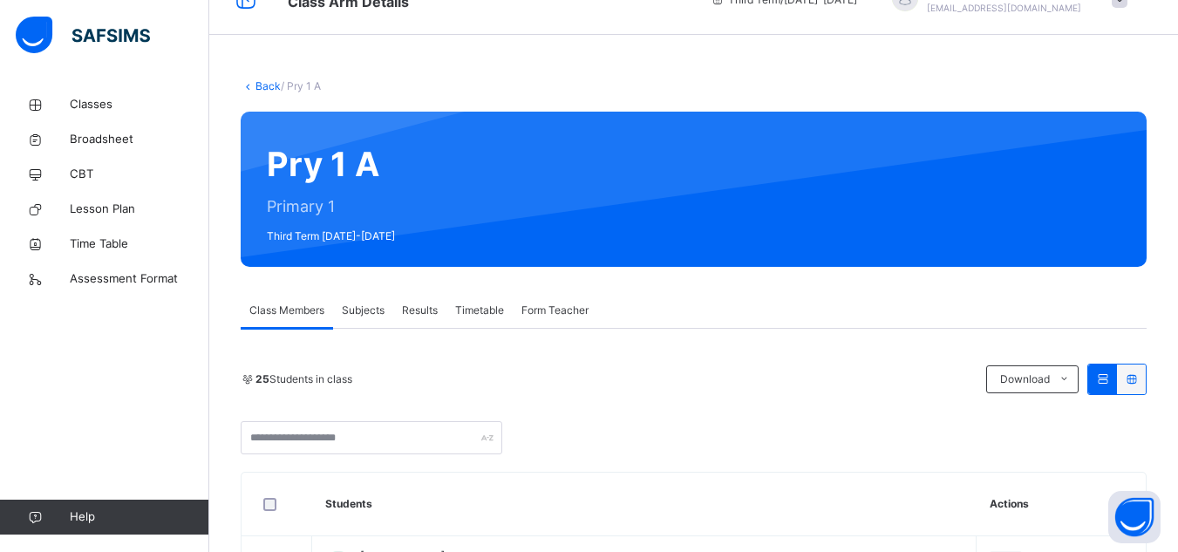
scroll to position [70, 0]
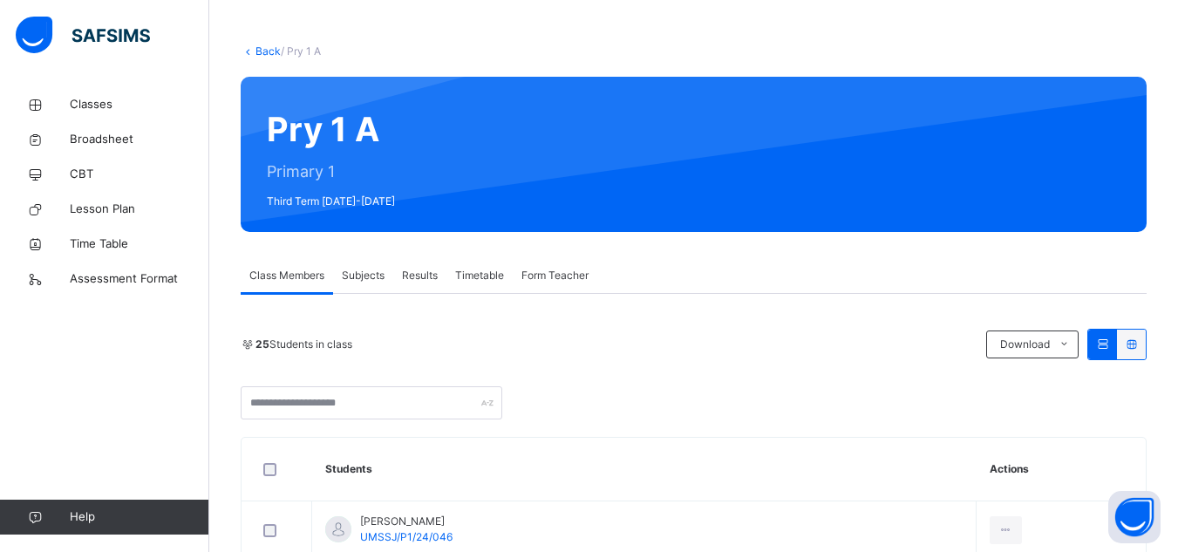
click at [560, 276] on span "Form Teacher" at bounding box center [555, 276] width 67 height 16
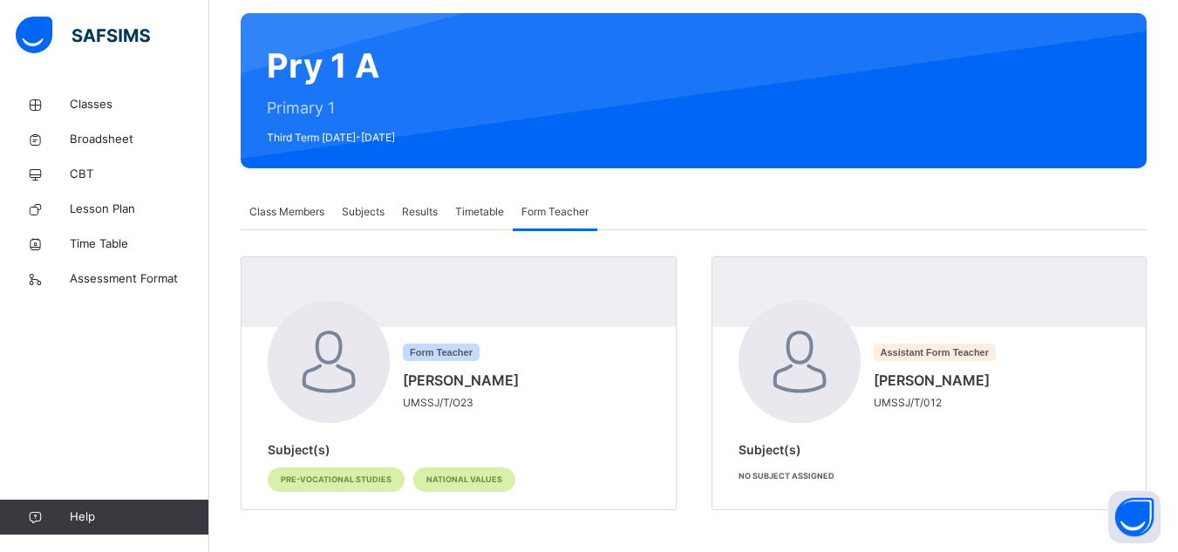
scroll to position [135, 0]
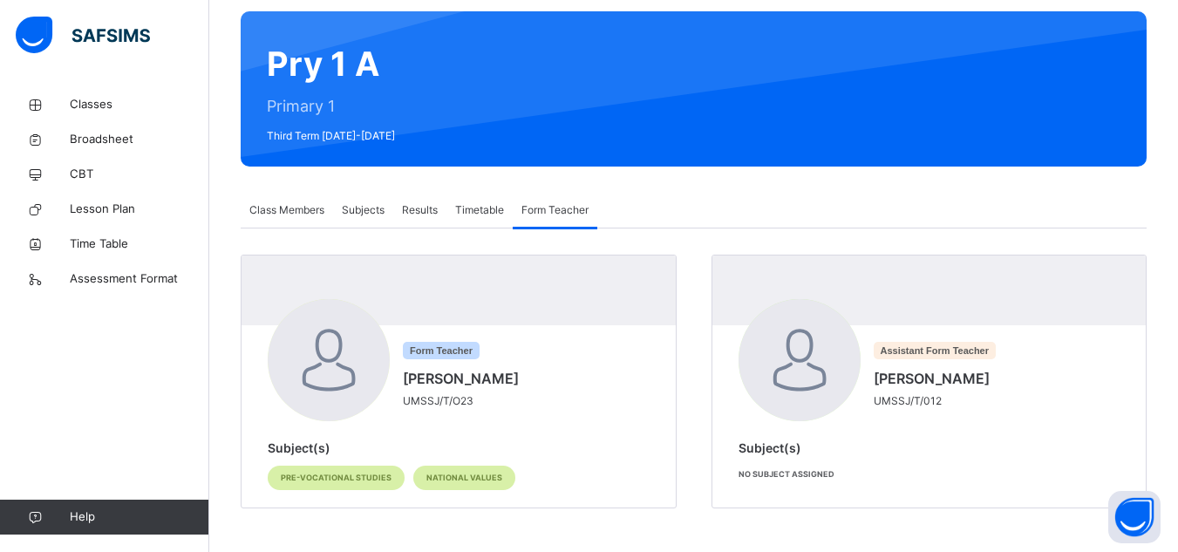
click at [422, 204] on span "Results" at bounding box center [420, 210] width 36 height 16
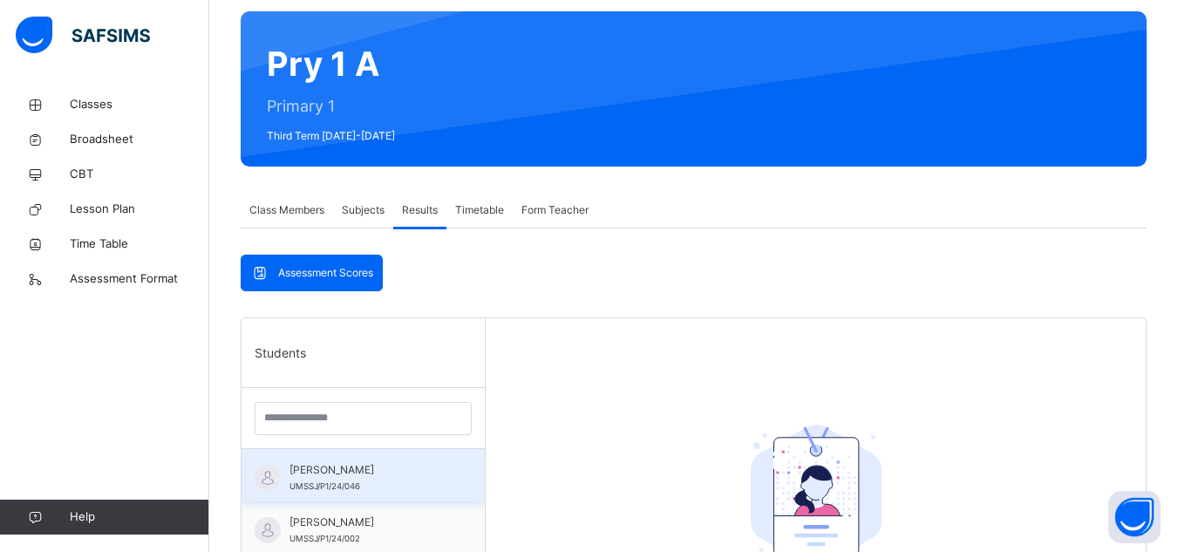
click at [310, 470] on span "[PERSON_NAME]" at bounding box center [368, 470] width 156 height 16
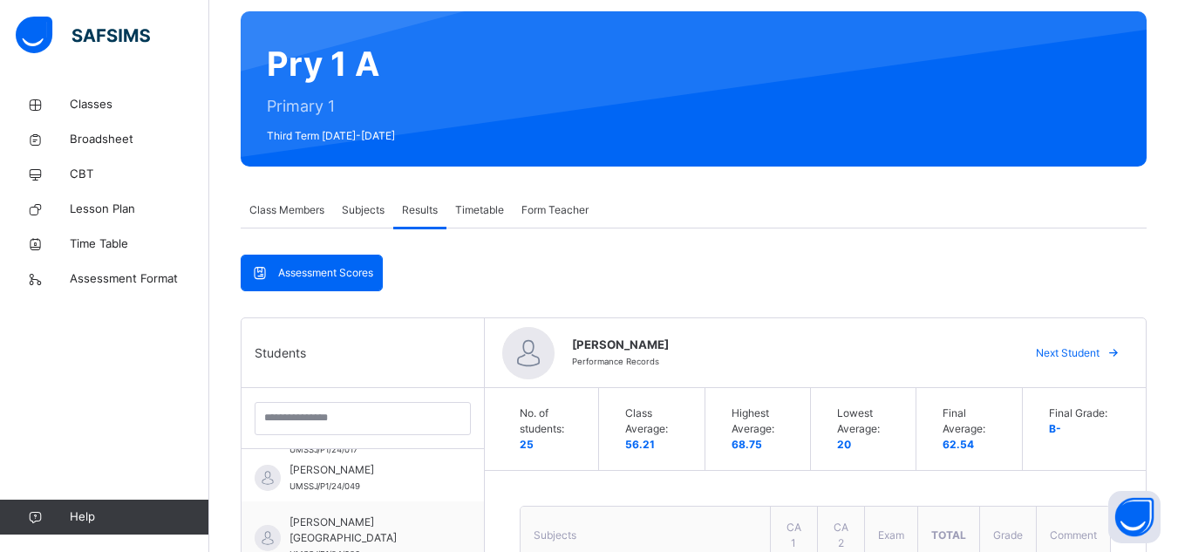
scroll to position [453, 0]
click at [685, 520] on th "Subjects" at bounding box center [645, 536] width 249 height 58
click at [649, 533] on th "Subjects" at bounding box center [645, 536] width 249 height 58
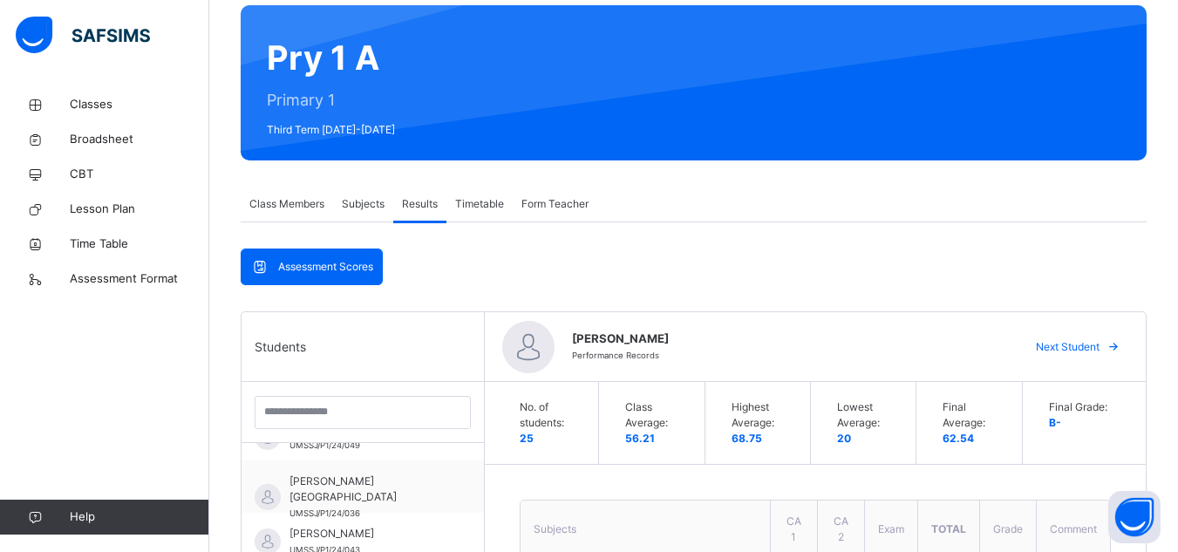
scroll to position [145, 0]
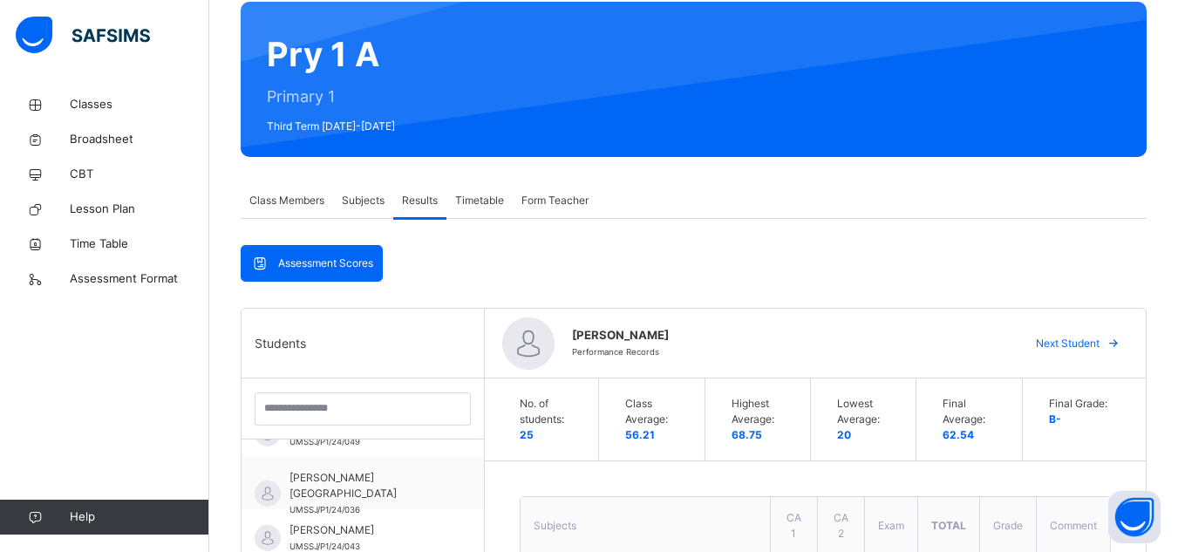
click at [556, 197] on span "Form Teacher" at bounding box center [555, 201] width 67 height 16
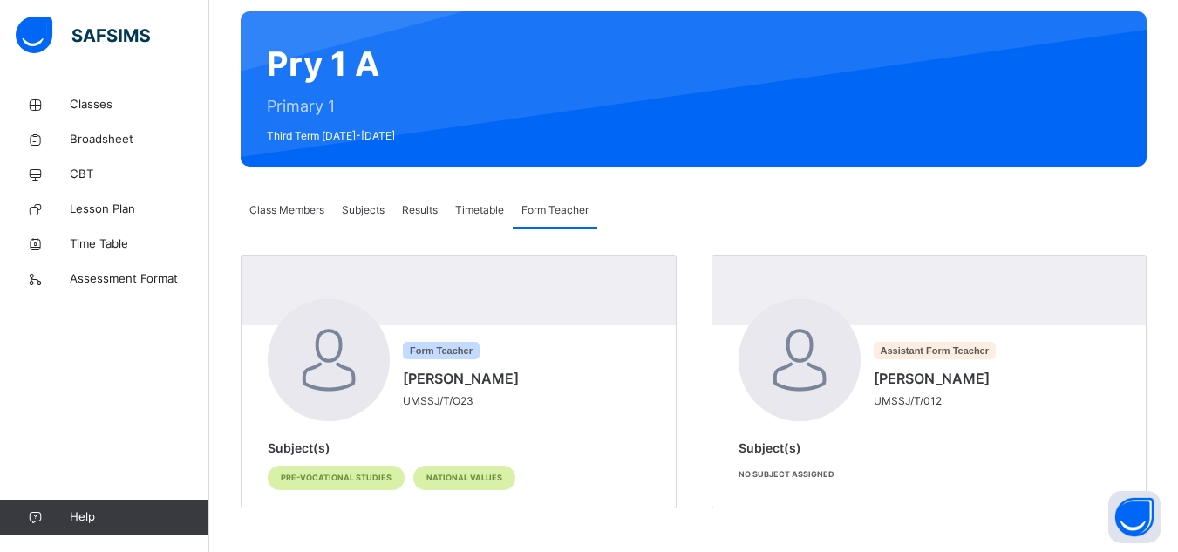
scroll to position [135, 0]
drag, startPoint x: 556, startPoint y: 197, endPoint x: 548, endPoint y: 317, distance: 120.7
click at [548, 317] on div "Class Members Subjects Results Timetable Form Teacher Form Teacher More Options…" at bounding box center [694, 351] width 906 height 316
click at [108, 96] on span "Classes" at bounding box center [140, 104] width 140 height 17
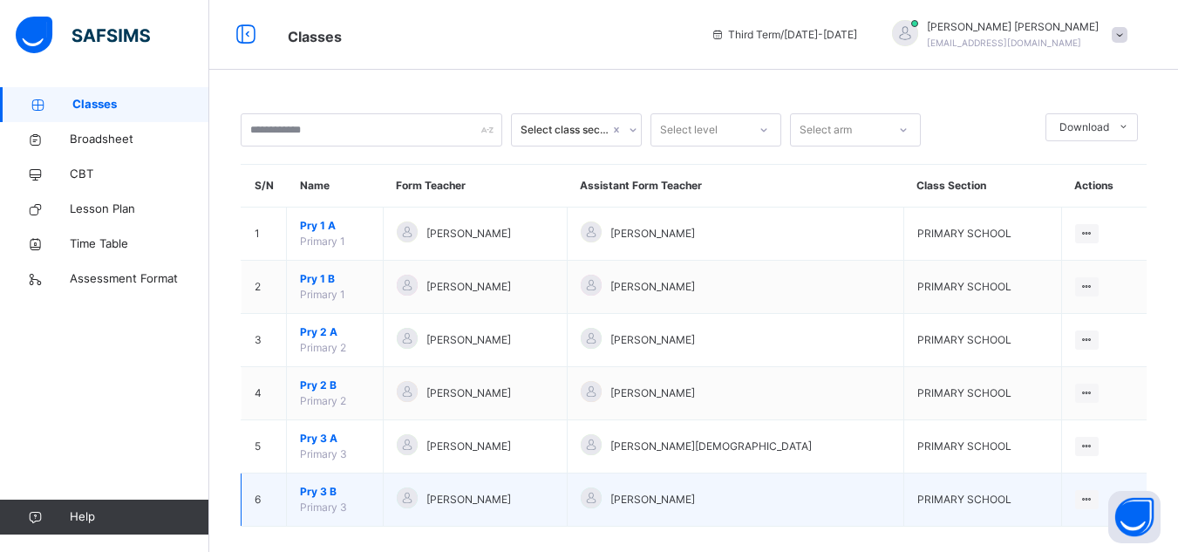
click at [323, 492] on span "Pry 3 B" at bounding box center [335, 492] width 70 height 16
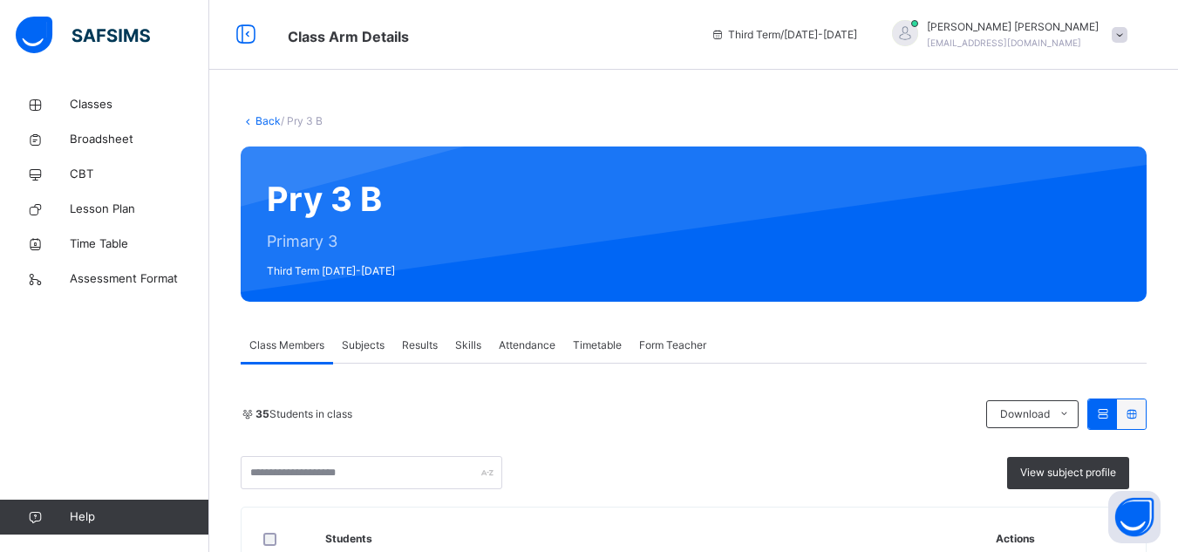
click at [426, 344] on span "Results" at bounding box center [420, 346] width 36 height 16
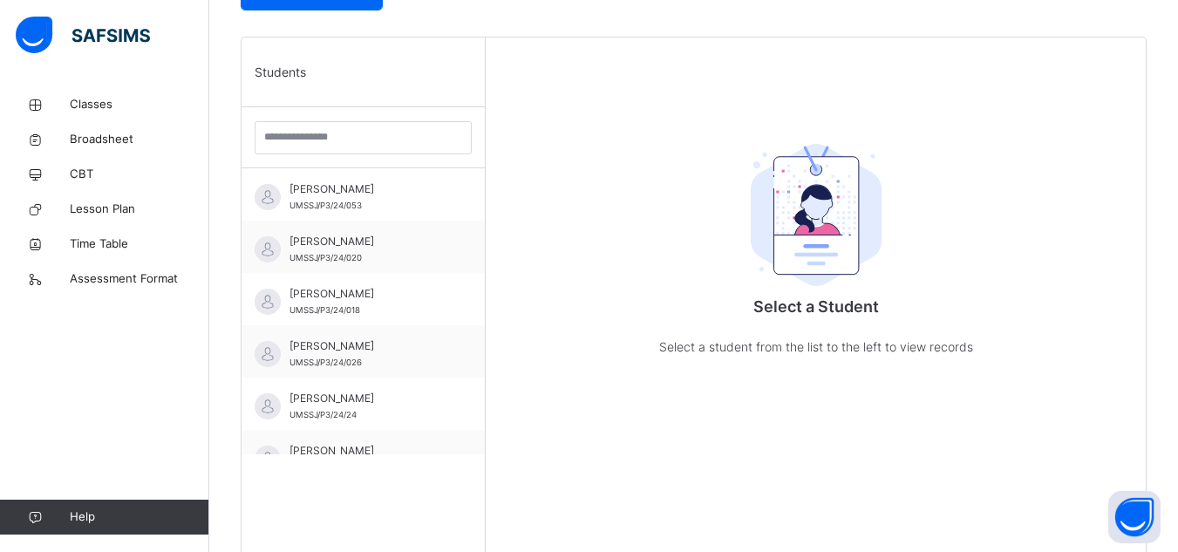
scroll to position [419, 0]
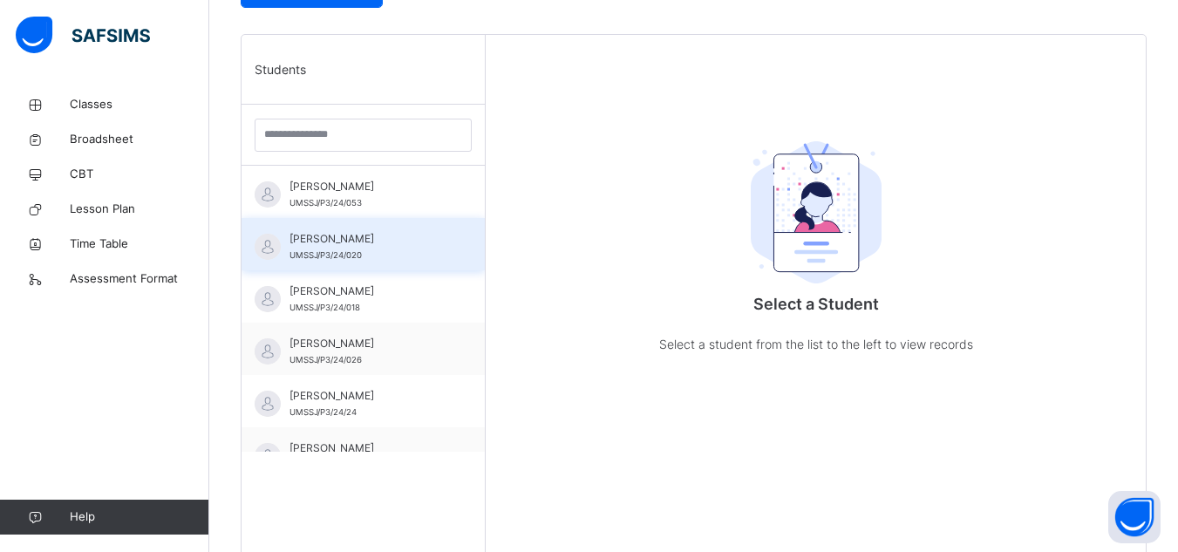
drag, startPoint x: 426, startPoint y: 344, endPoint x: 355, endPoint y: 252, distance: 115.7
click at [355, 252] on div "[PERSON_NAME] UMSSJ/P3/24/053 [PERSON_NAME] UMSSJ/P3/24/020 [PERSON_NAME] UMSSJ…" at bounding box center [363, 309] width 243 height 286
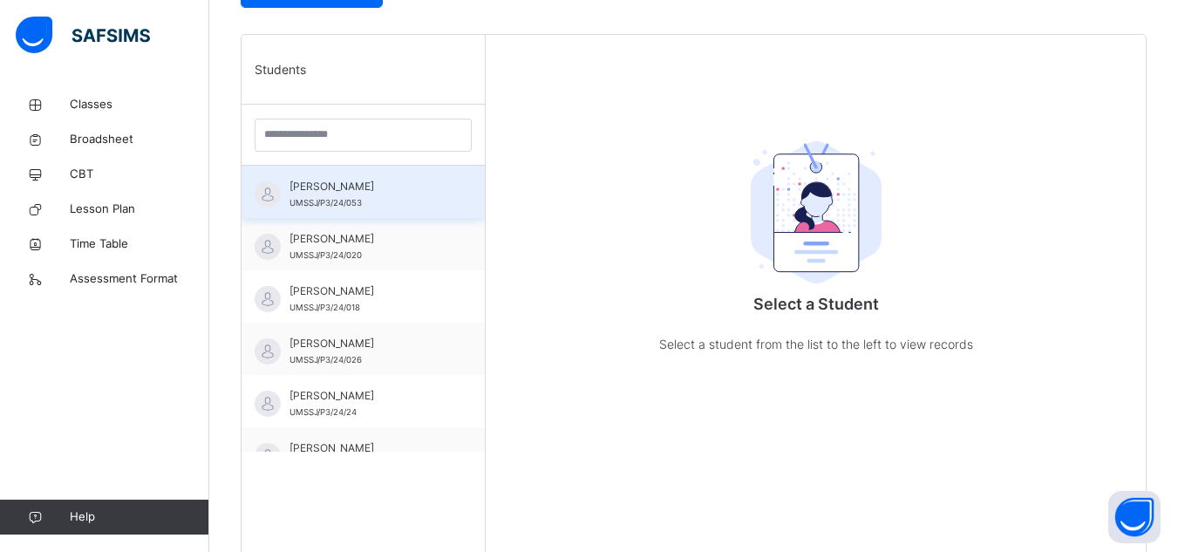
click at [365, 200] on div "[PERSON_NAME] UMSSJ/P3/24/053" at bounding box center [368, 194] width 156 height 31
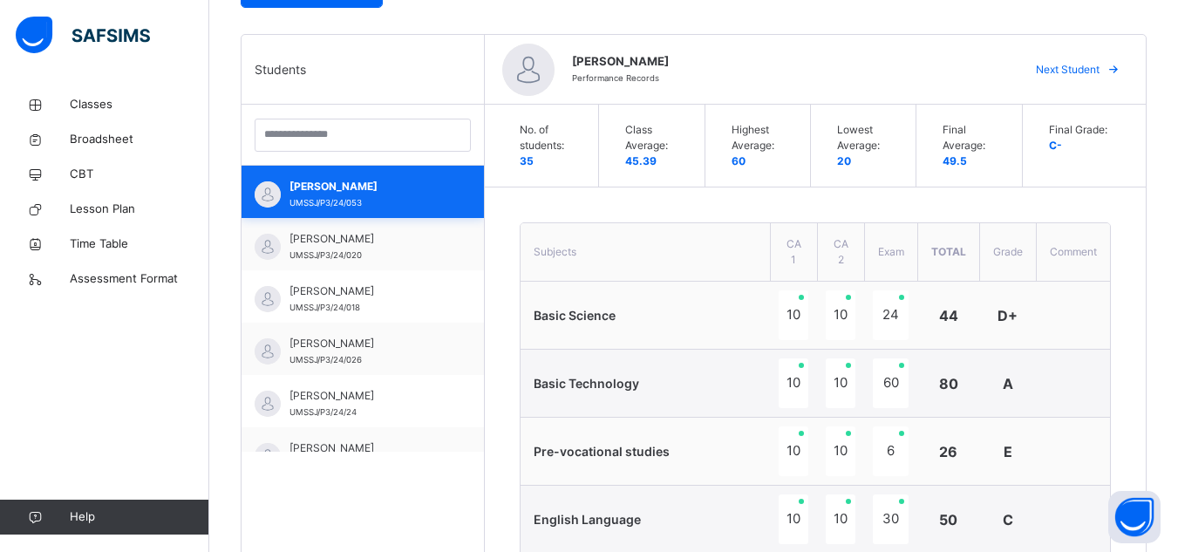
type textarea "**********"
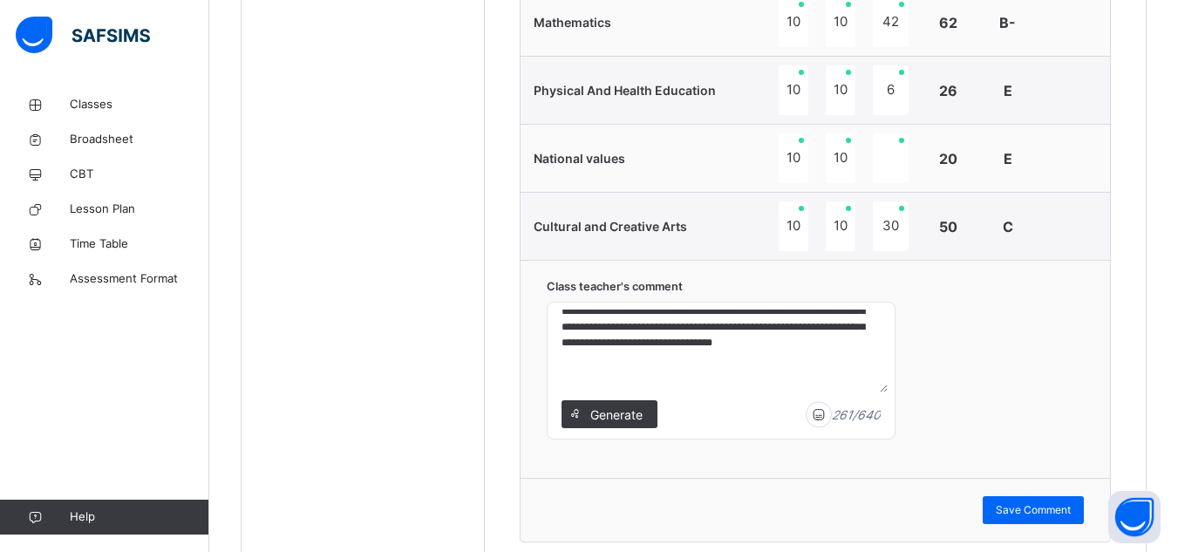
scroll to position [76, 0]
click at [113, 111] on span "Classes" at bounding box center [140, 104] width 140 height 17
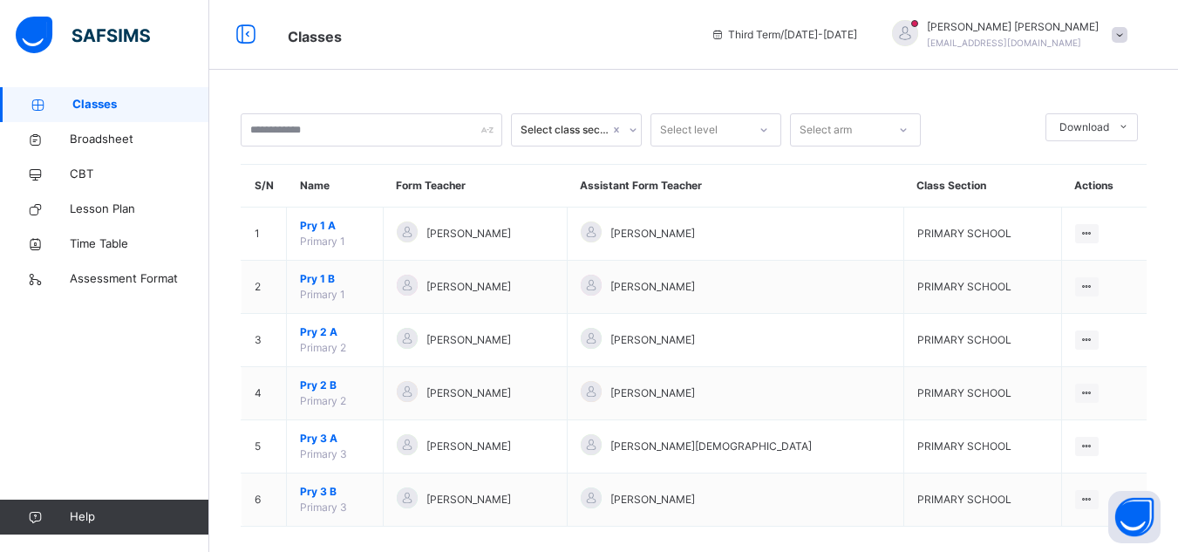
click at [109, 110] on span "Classes" at bounding box center [140, 104] width 137 height 17
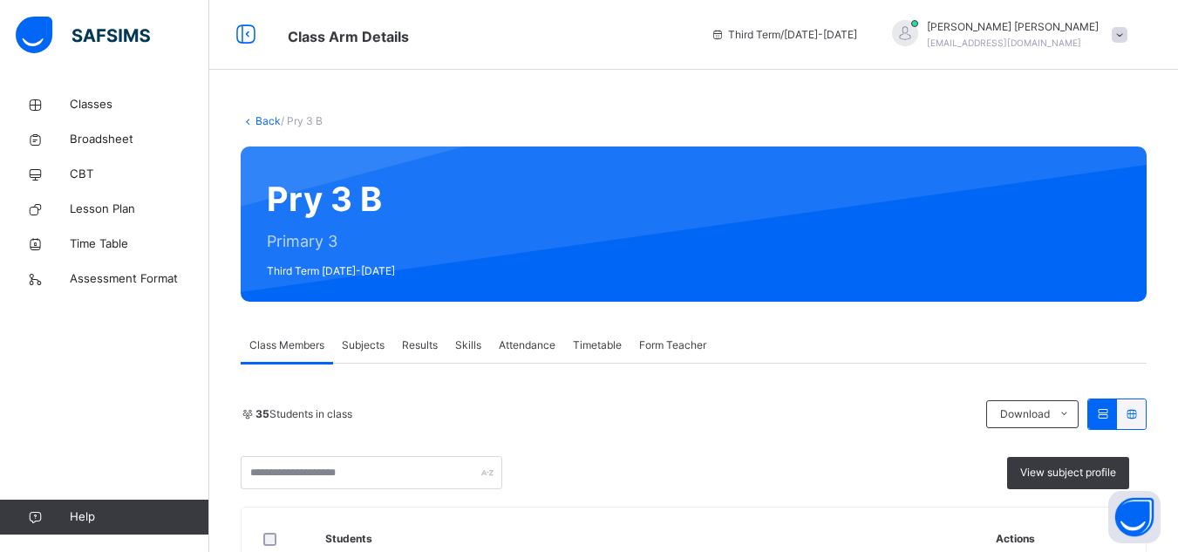
click at [531, 347] on span "Attendance" at bounding box center [527, 346] width 57 height 16
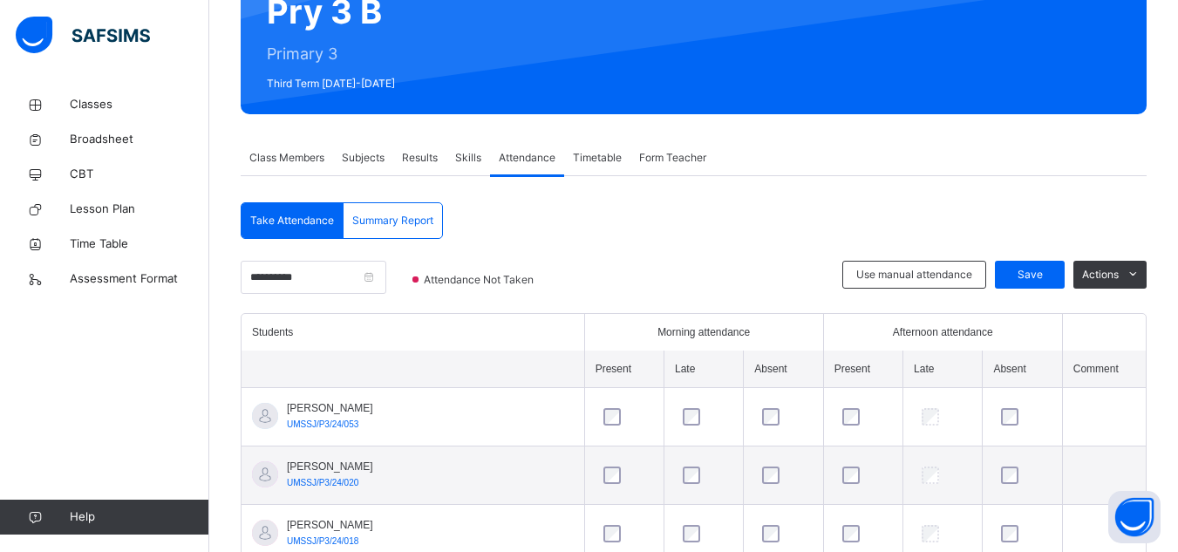
scroll to position [117, 0]
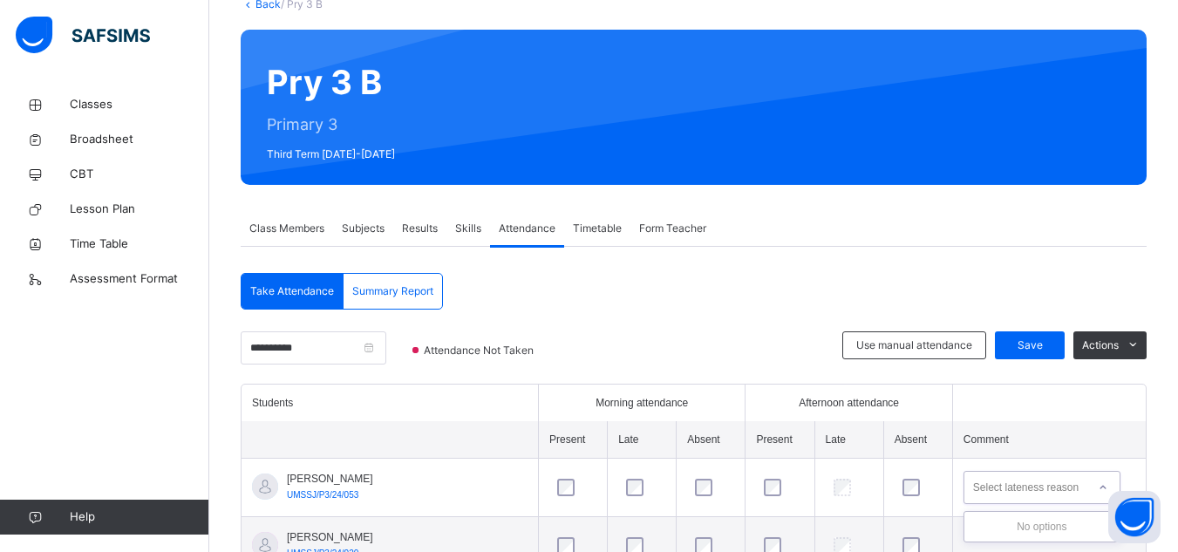
click at [1106, 486] on icon at bounding box center [1103, 487] width 10 height 17
click at [1067, 520] on div "No options" at bounding box center [1042, 527] width 155 height 30
click at [1101, 489] on icon at bounding box center [1103, 487] width 10 height 17
type input "********"
click at [1140, 347] on icon at bounding box center [1133, 345] width 13 height 14
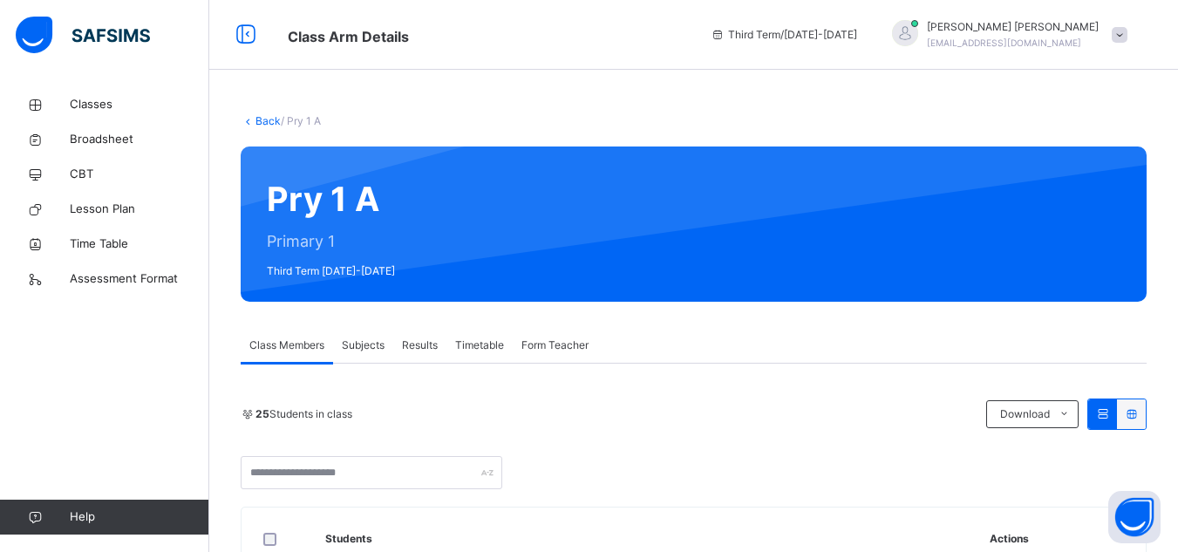
click at [474, 353] on div "Timetable" at bounding box center [480, 345] width 66 height 35
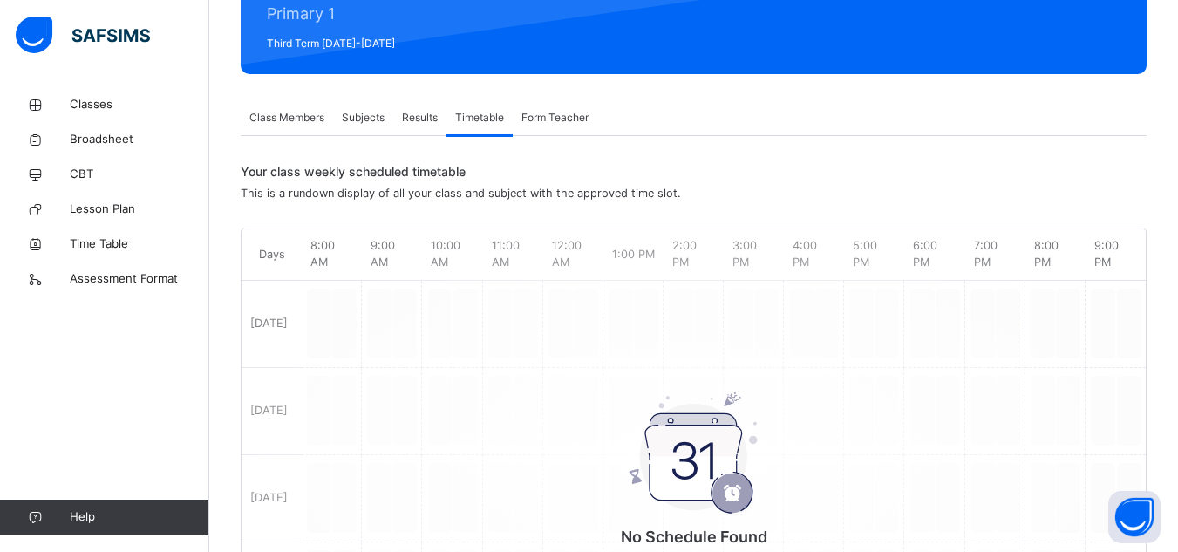
scroll to position [193, 0]
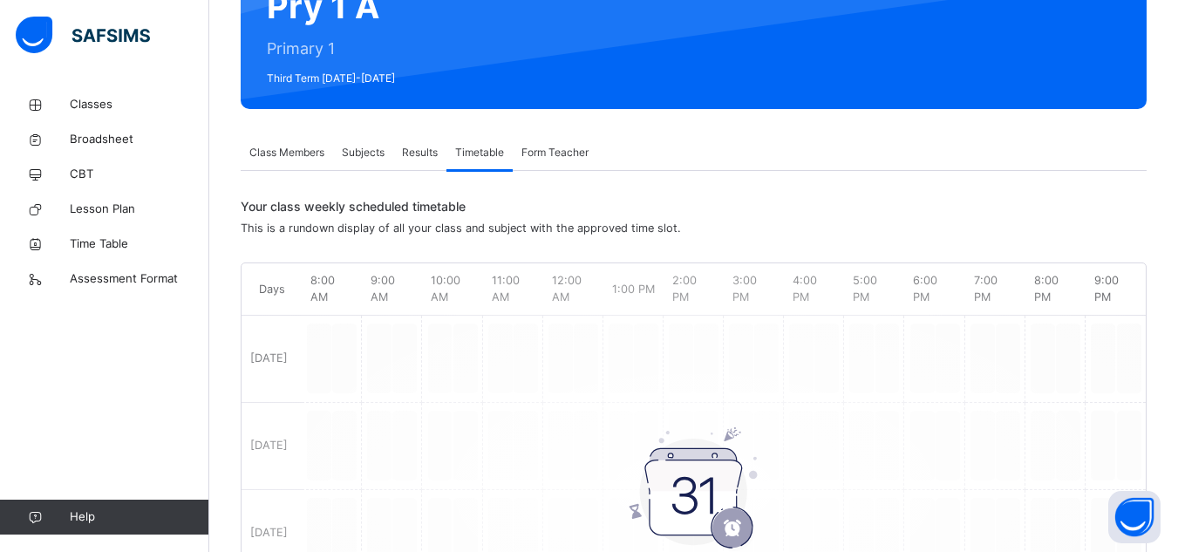
click at [553, 156] on span "Form Teacher" at bounding box center [555, 153] width 67 height 16
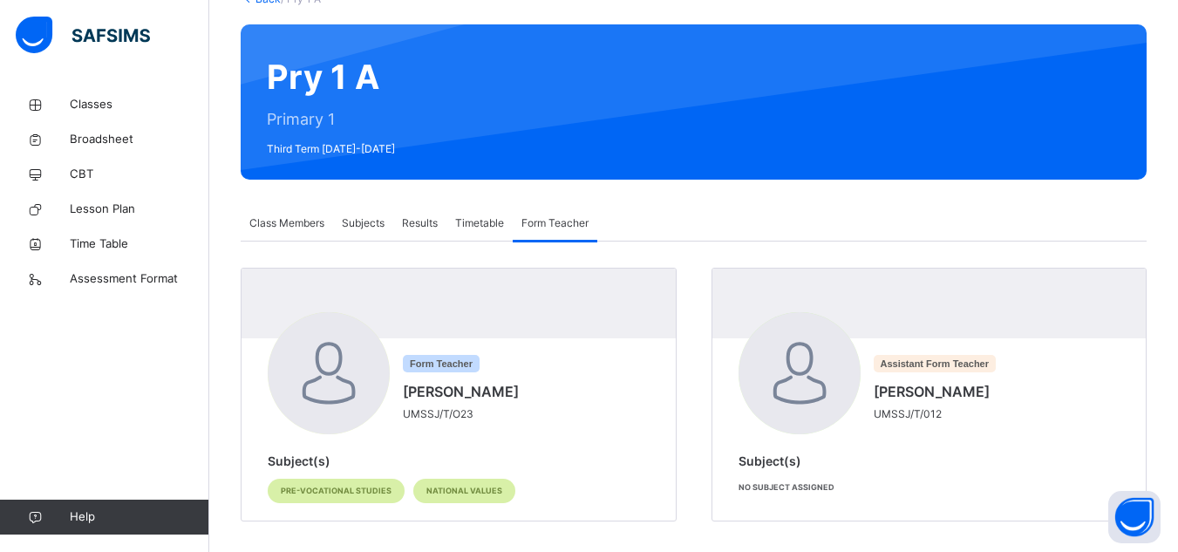
scroll to position [135, 0]
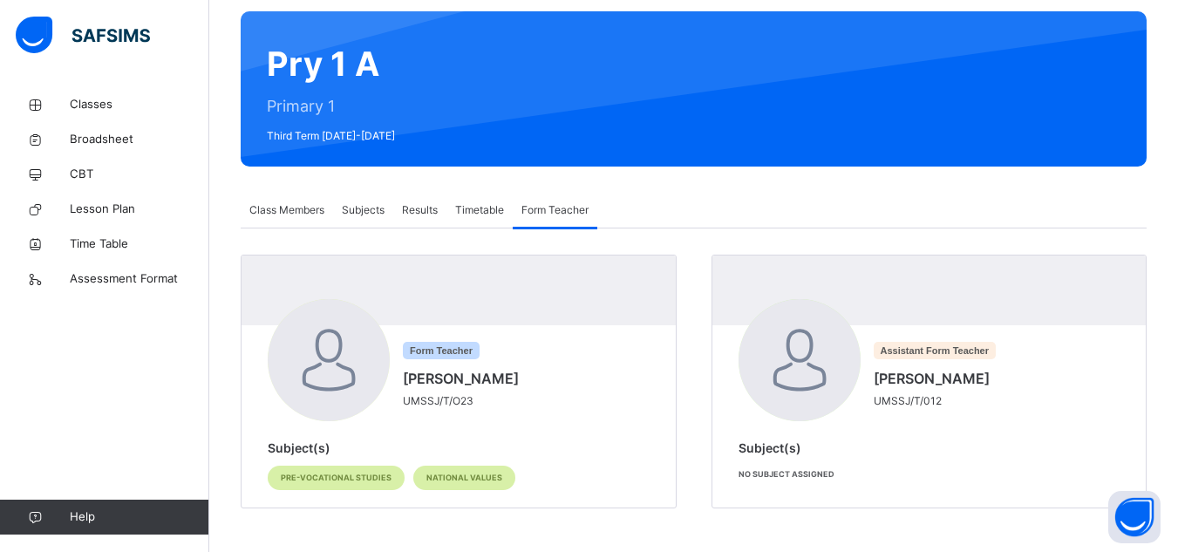
click at [365, 208] on span "Subjects" at bounding box center [363, 210] width 43 height 16
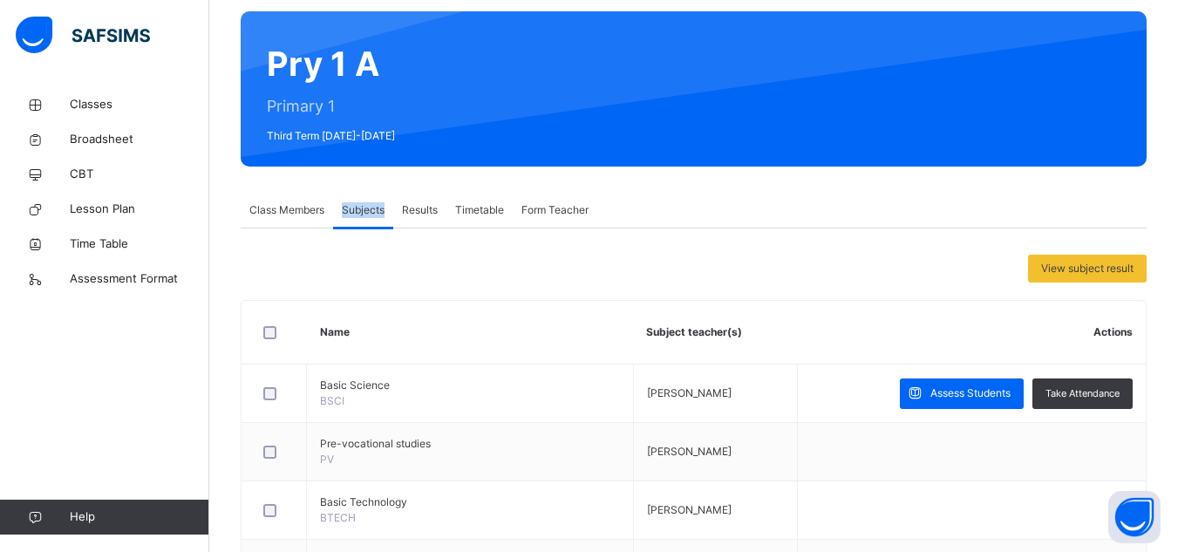
click at [365, 208] on span "Subjects" at bounding box center [363, 210] width 43 height 16
click at [546, 209] on span "Form Teacher" at bounding box center [555, 210] width 67 height 16
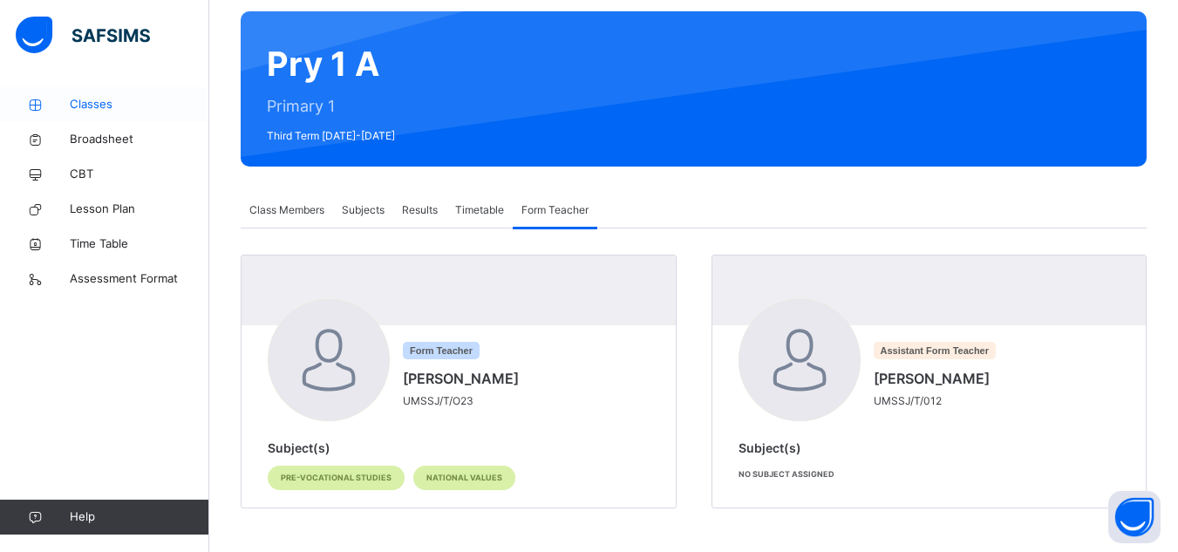
click at [75, 106] on span "Classes" at bounding box center [140, 104] width 140 height 17
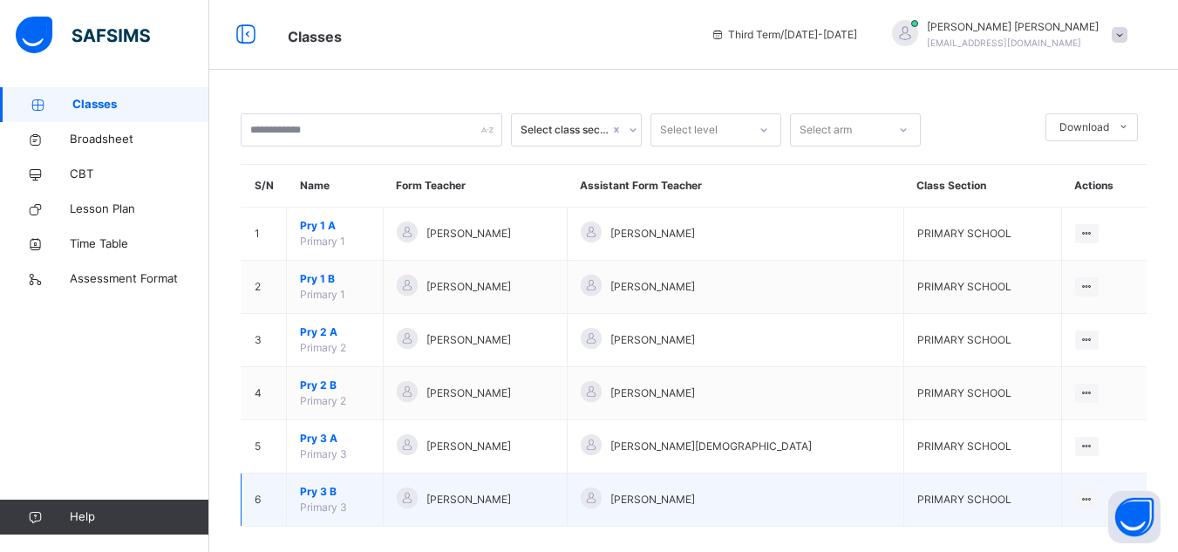
click at [317, 489] on span "Pry 3 B" at bounding box center [335, 492] width 70 height 16
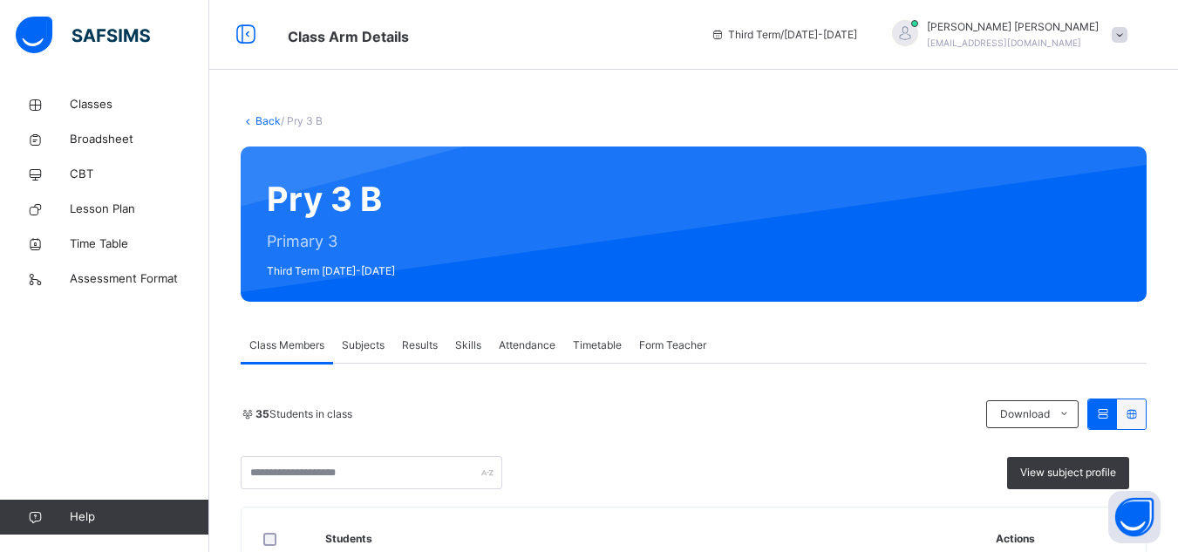
click at [670, 345] on span "Form Teacher" at bounding box center [672, 346] width 67 height 16
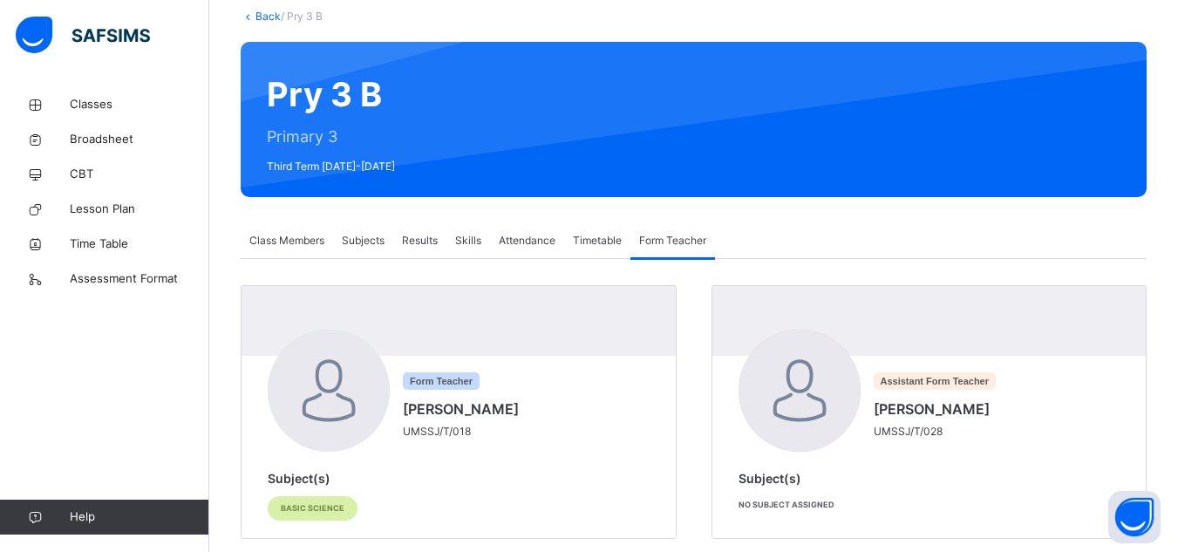
scroll to position [135, 0]
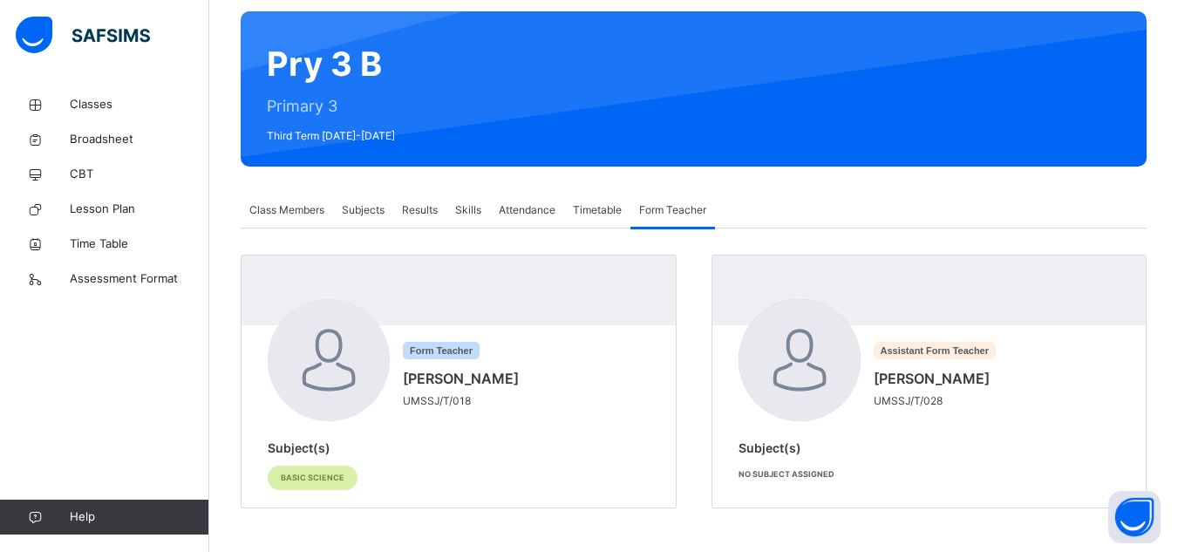
click at [533, 208] on span "Attendance" at bounding box center [527, 210] width 57 height 16
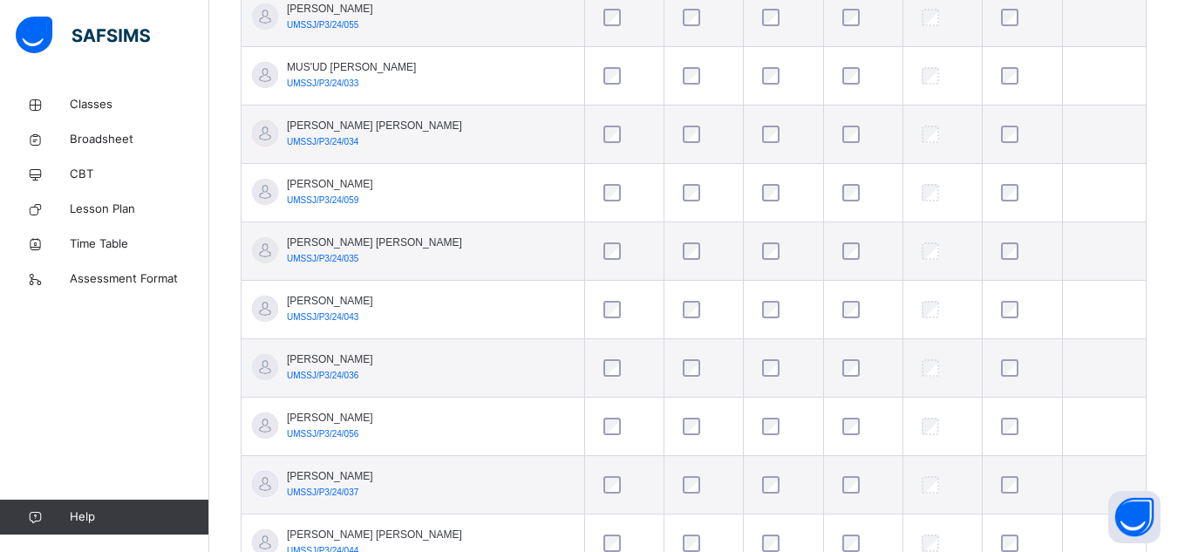
scroll to position [2047, 0]
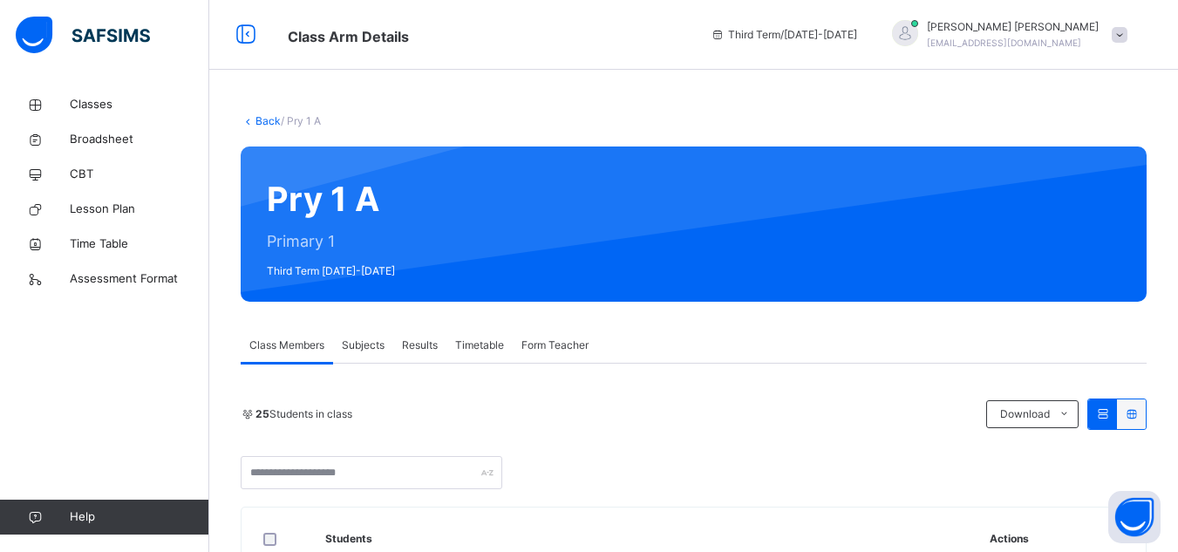
click at [257, 119] on link "Back" at bounding box center [268, 120] width 25 height 13
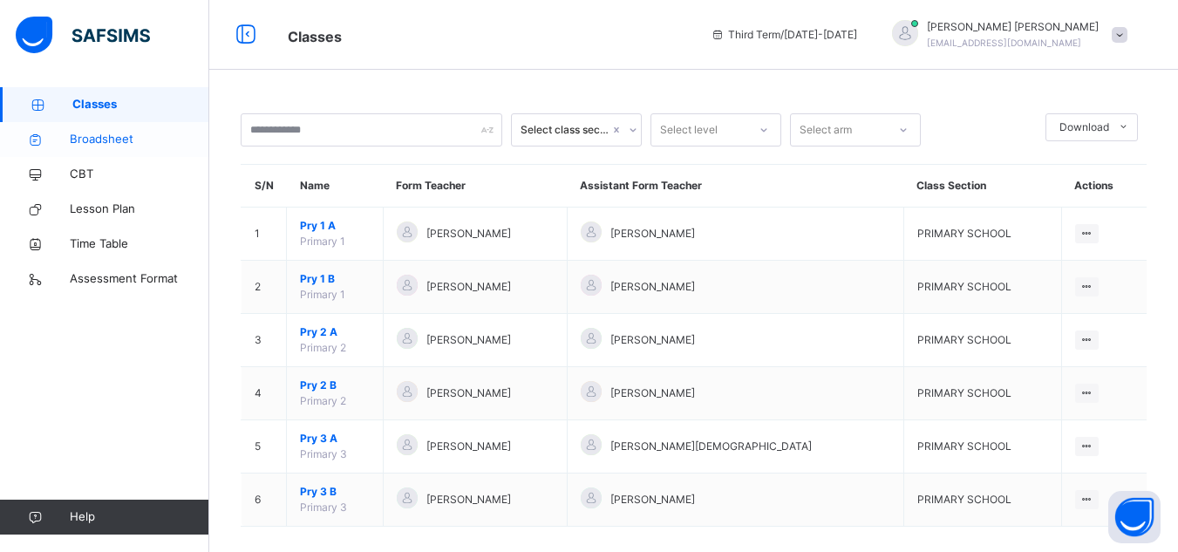
click at [110, 136] on span "Broadsheet" at bounding box center [140, 139] width 140 height 17
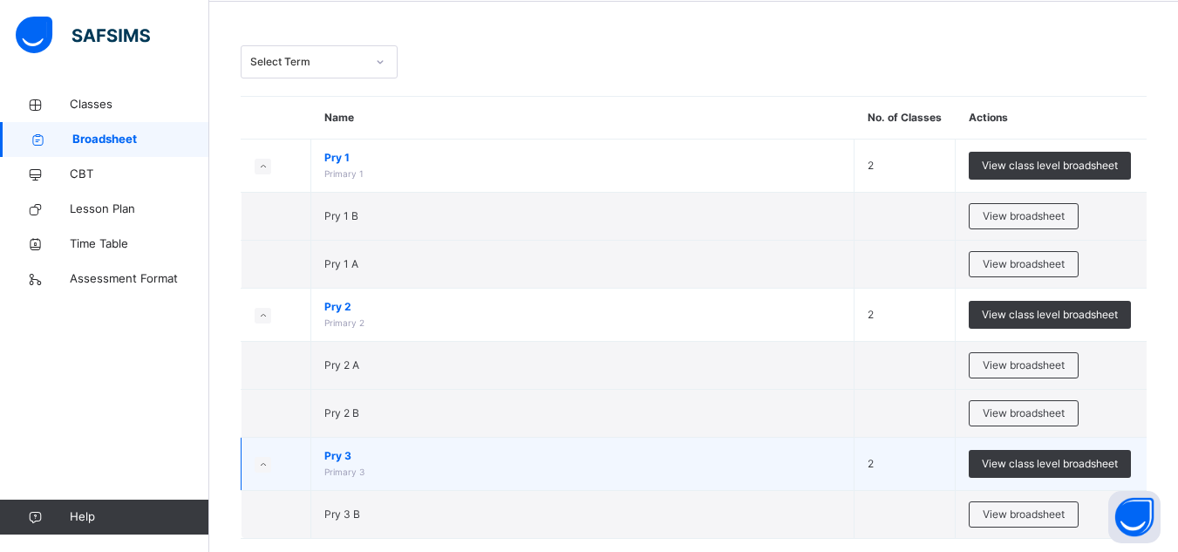
scroll to position [70, 0]
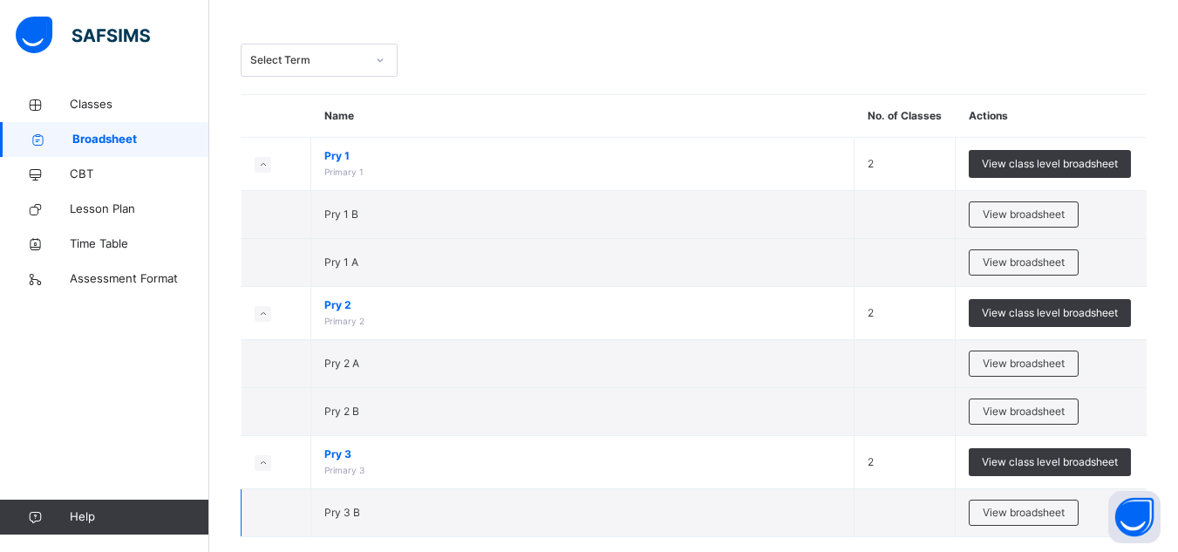
click at [419, 514] on td "Pry 3 B" at bounding box center [582, 513] width 543 height 48
click at [1010, 515] on span "View broadsheet" at bounding box center [1024, 513] width 82 height 16
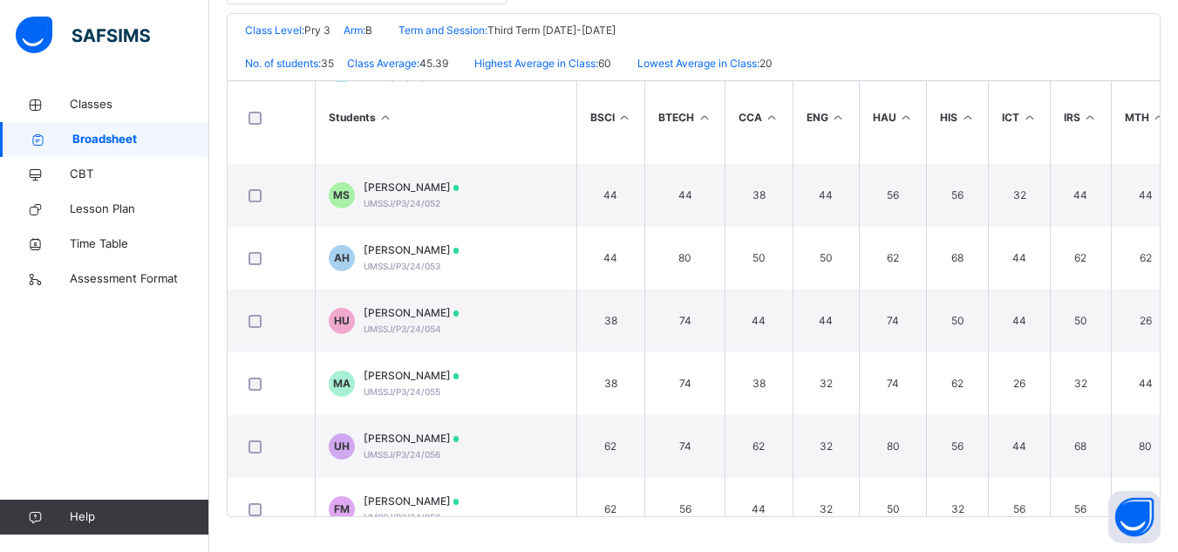
scroll to position [1499, 0]
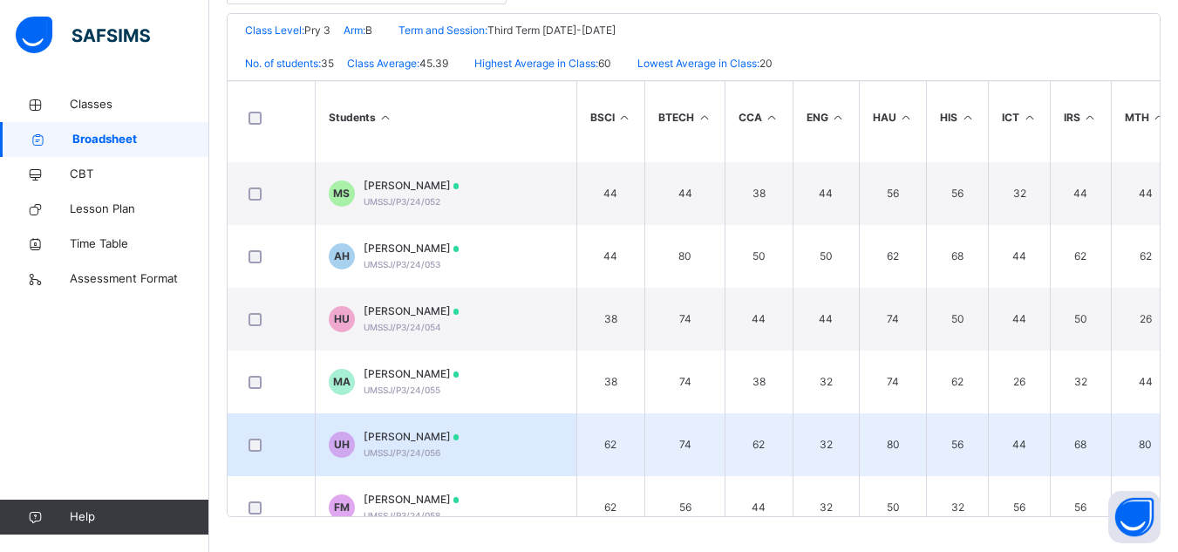
click at [1163, 455] on td "80" at bounding box center [1145, 444] width 69 height 63
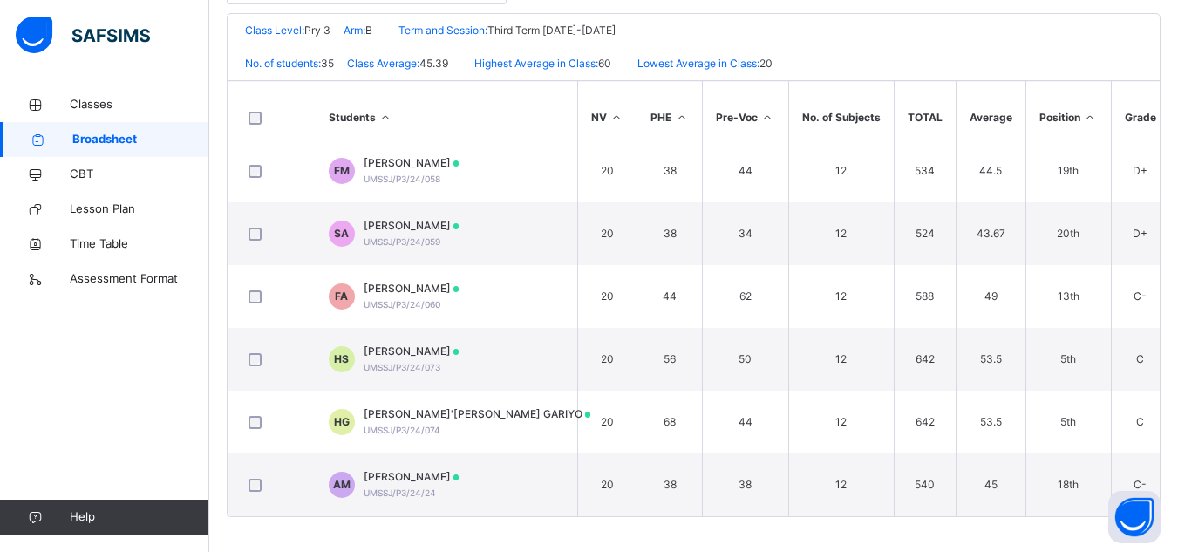
scroll to position [1843, 0]
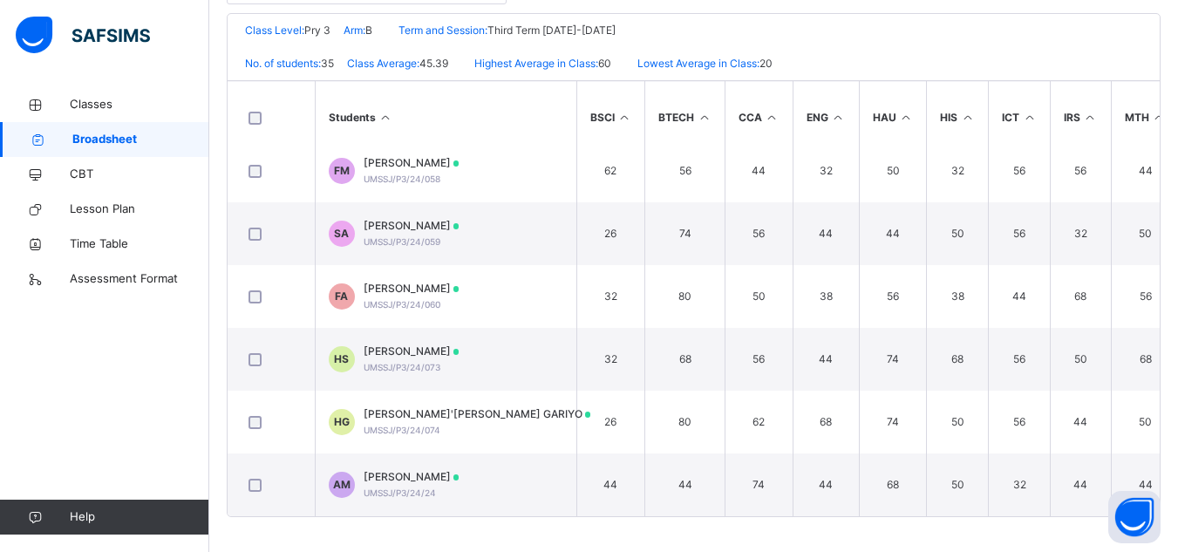
click at [1157, 116] on icon at bounding box center [1159, 117] width 15 height 13
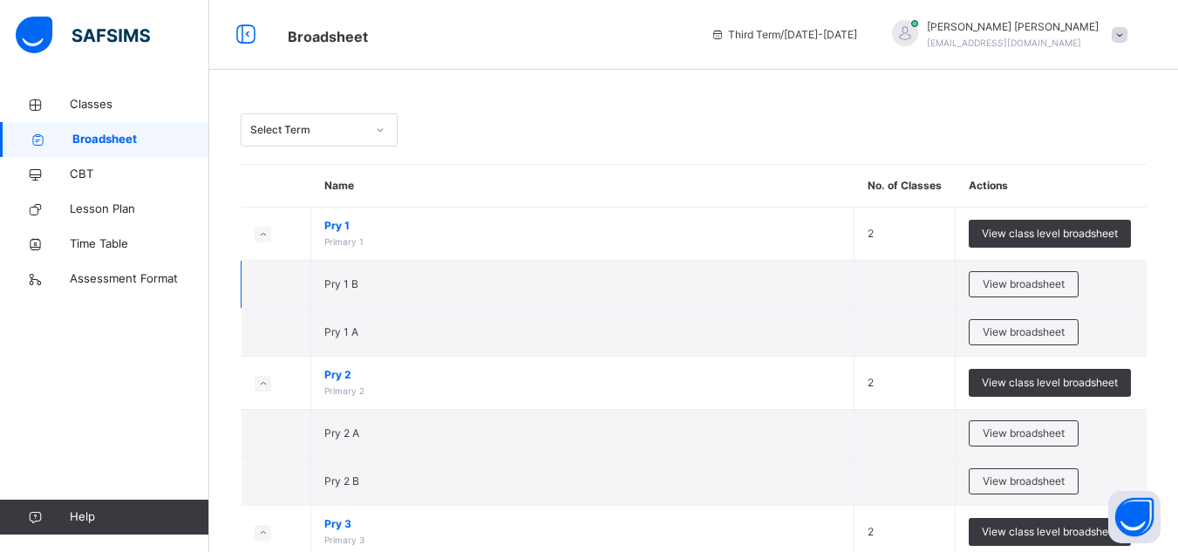
click at [522, 280] on td "Pry 1 B" at bounding box center [582, 285] width 543 height 48
click at [1006, 280] on span "View broadsheet" at bounding box center [1024, 284] width 82 height 16
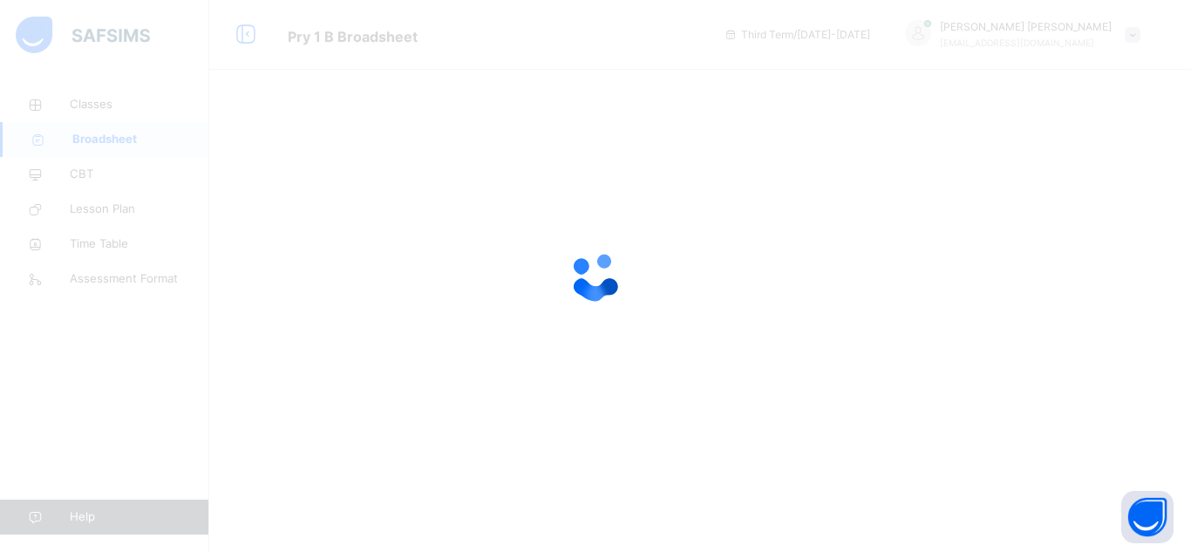
click at [1006, 280] on div at bounding box center [595, 276] width 1191 height 552
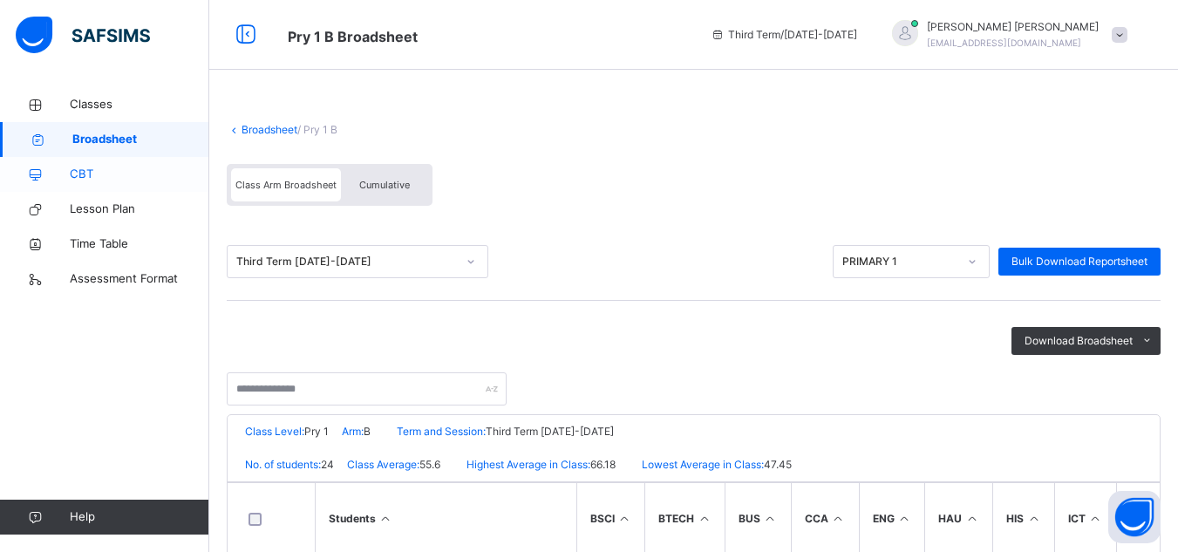
click at [138, 168] on span "CBT" at bounding box center [140, 174] width 140 height 17
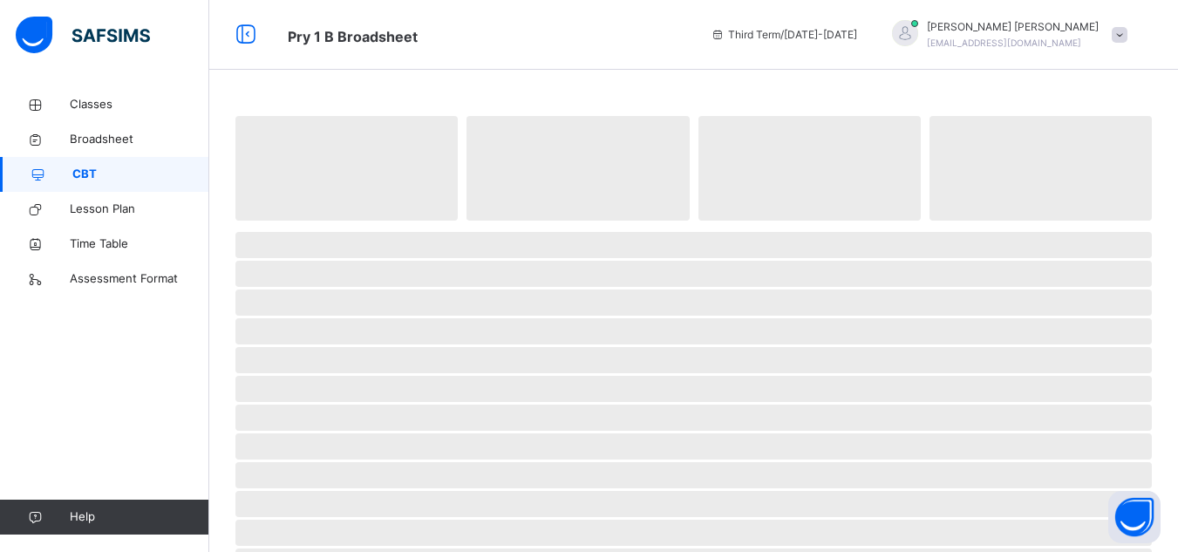
click at [138, 168] on span "CBT" at bounding box center [140, 174] width 137 height 17
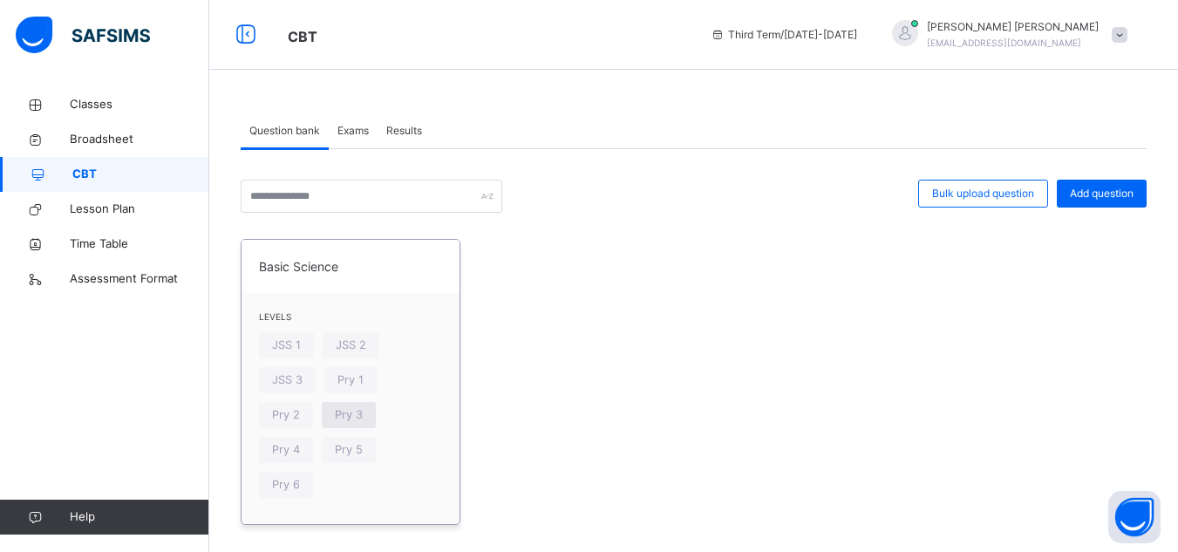
click at [344, 421] on span "Pry 3" at bounding box center [349, 414] width 28 height 17
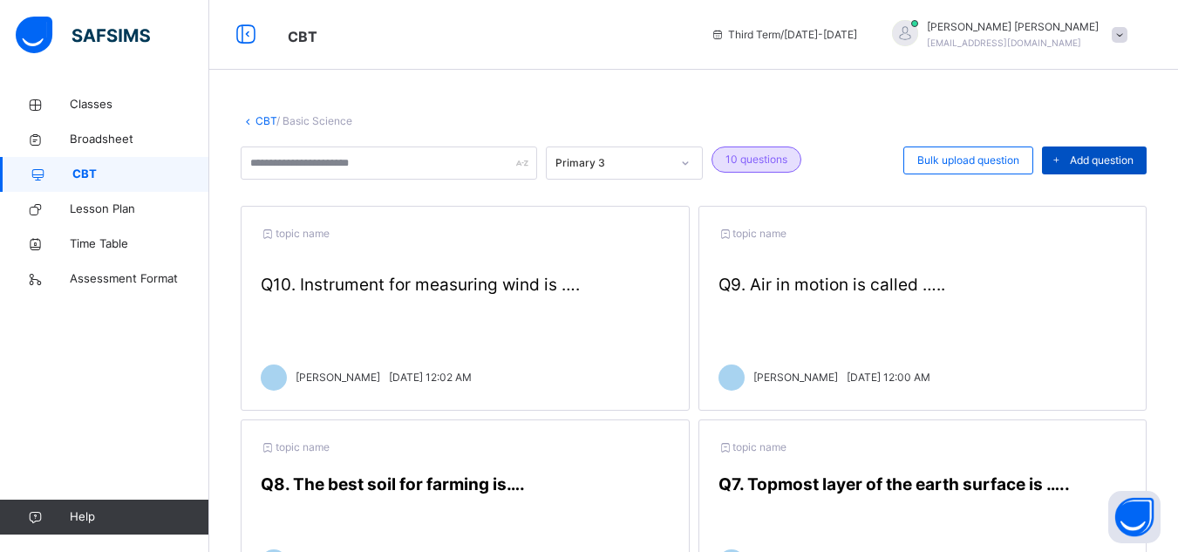
click at [1104, 160] on span "Add question" at bounding box center [1102, 161] width 64 height 16
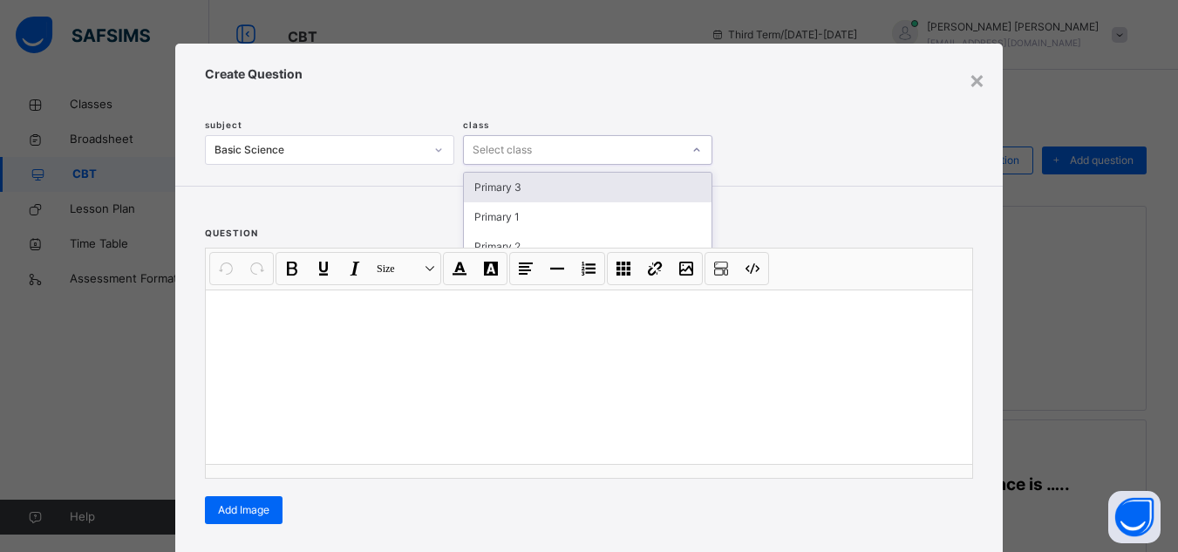
click at [694, 151] on icon at bounding box center [697, 149] width 6 height 3
click at [652, 181] on div "Primary 3" at bounding box center [588, 188] width 248 height 30
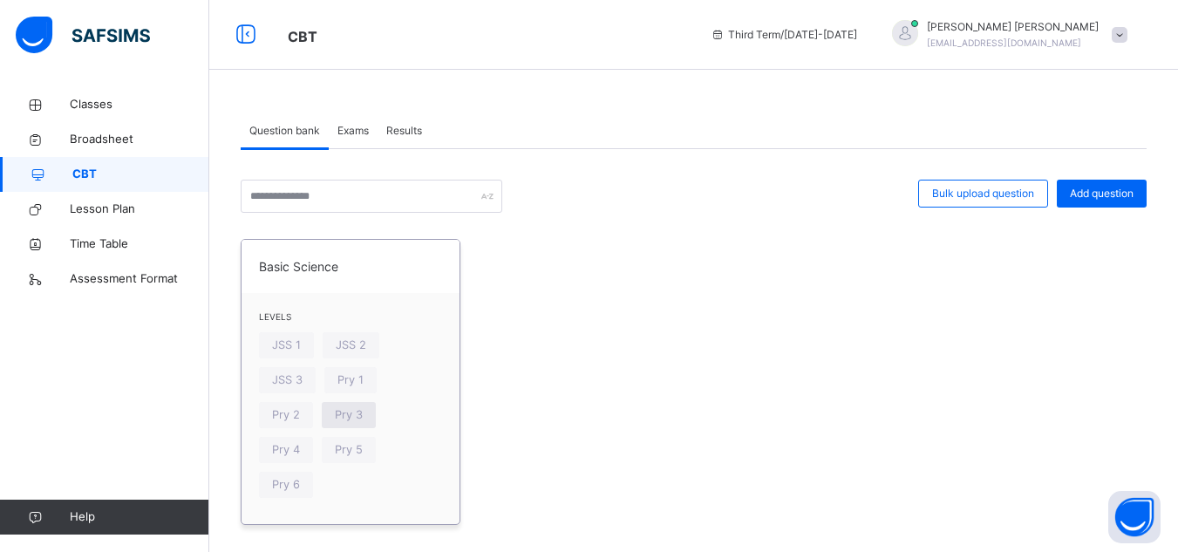
click at [348, 413] on span "Pry 3" at bounding box center [349, 414] width 28 height 17
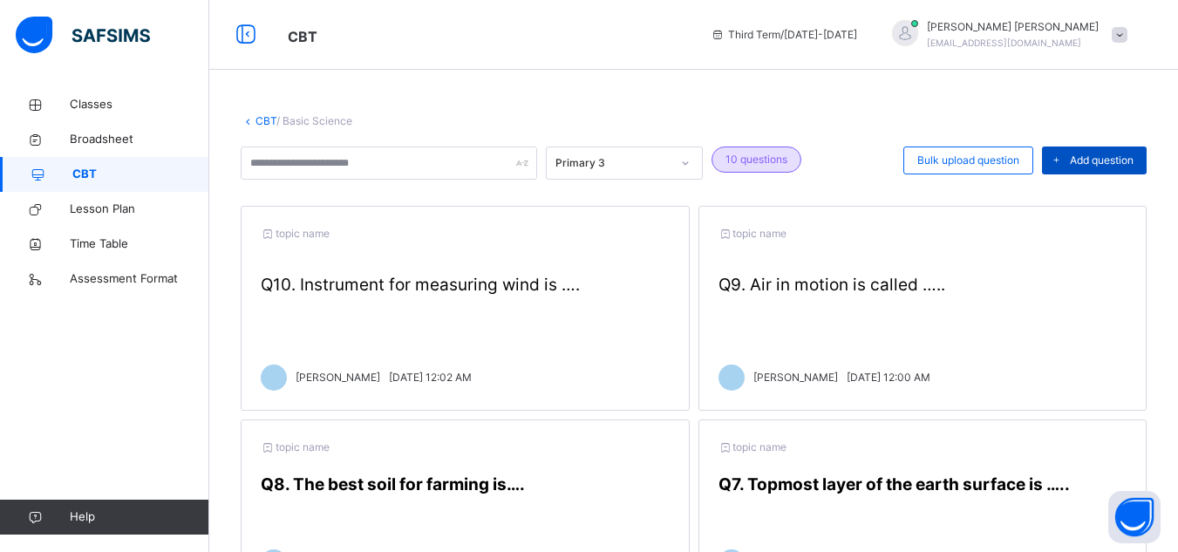
click at [1092, 165] on span "Add question" at bounding box center [1102, 161] width 64 height 16
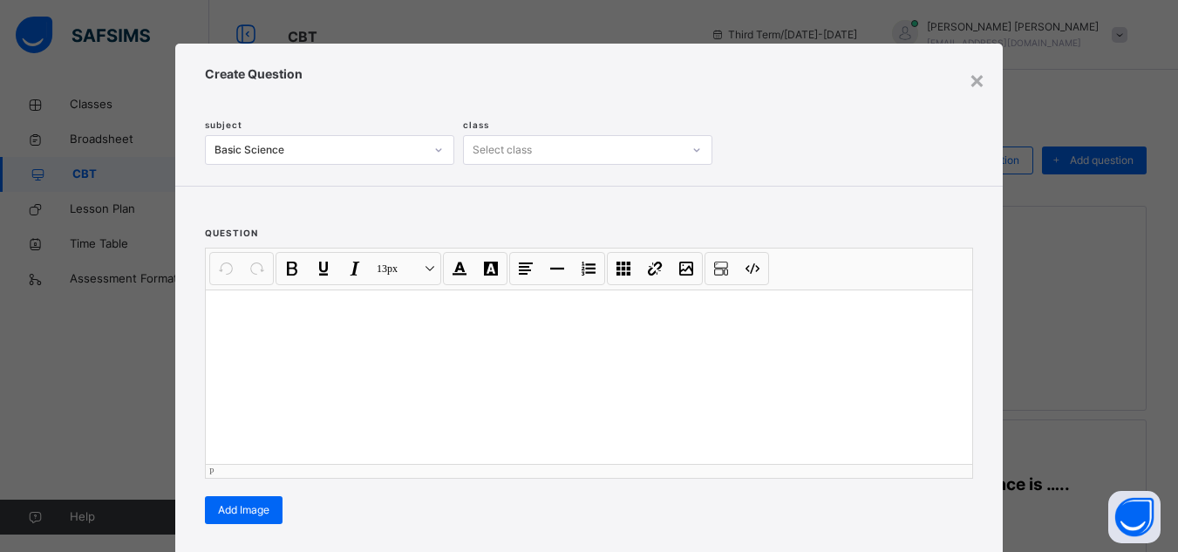
click at [220, 308] on p at bounding box center [589, 311] width 739 height 17
click at [229, 509] on span "Add Image" at bounding box center [243, 510] width 51 height 16
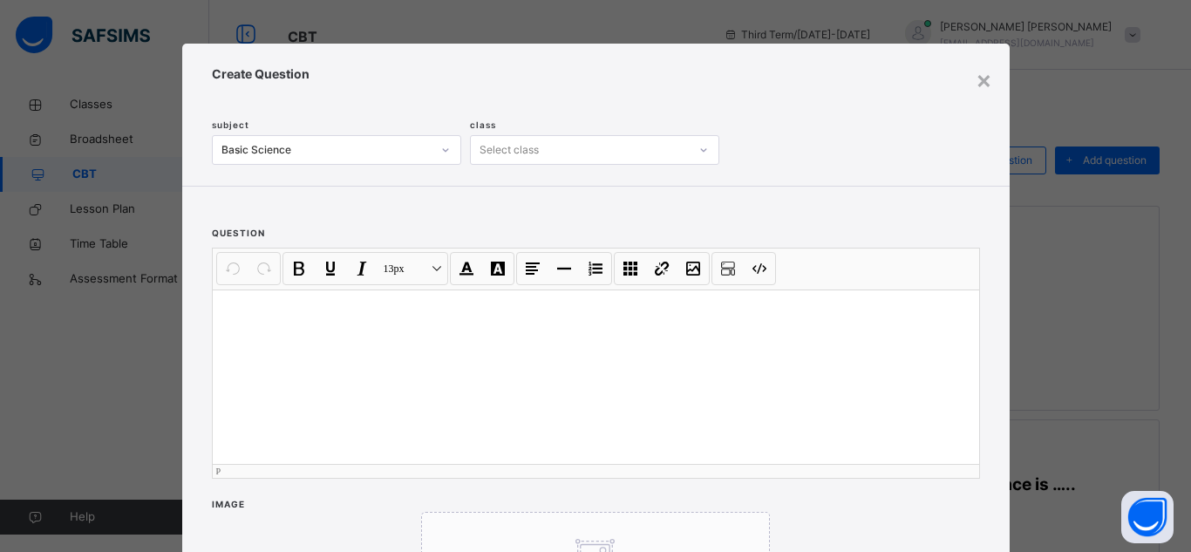
click at [338, 365] on div at bounding box center [596, 377] width 767 height 174
click at [976, 86] on div "×" at bounding box center [984, 79] width 17 height 37
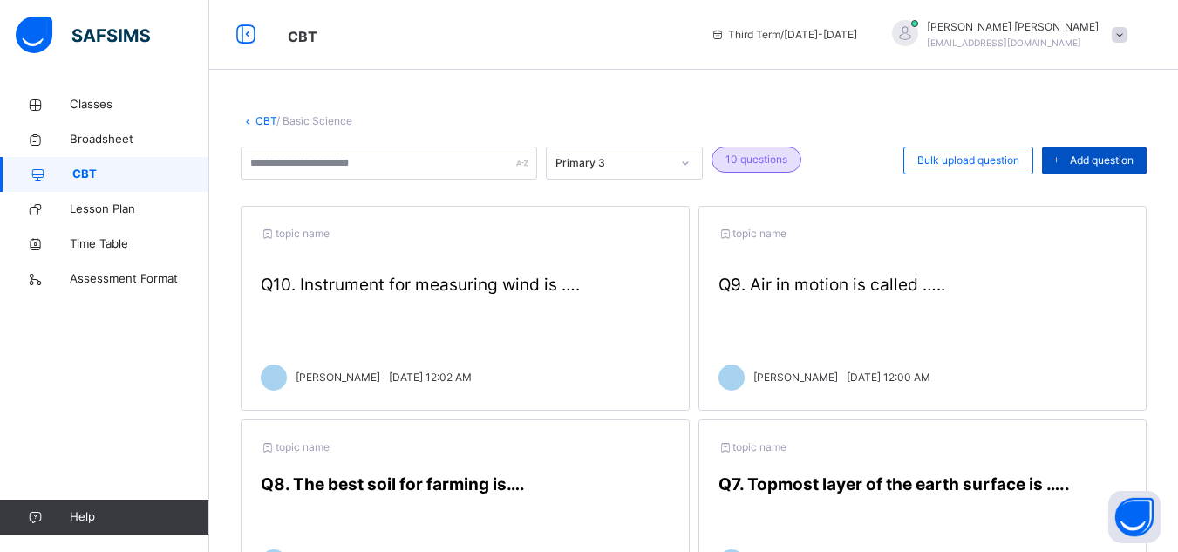
click at [1104, 154] on span "Add question" at bounding box center [1102, 161] width 64 height 16
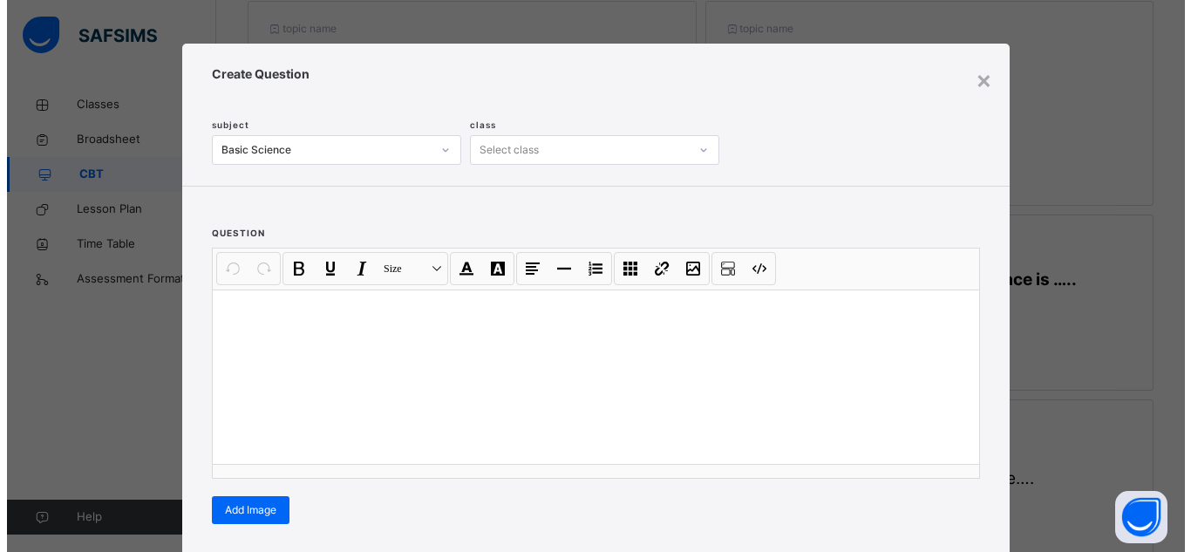
scroll to position [209, 0]
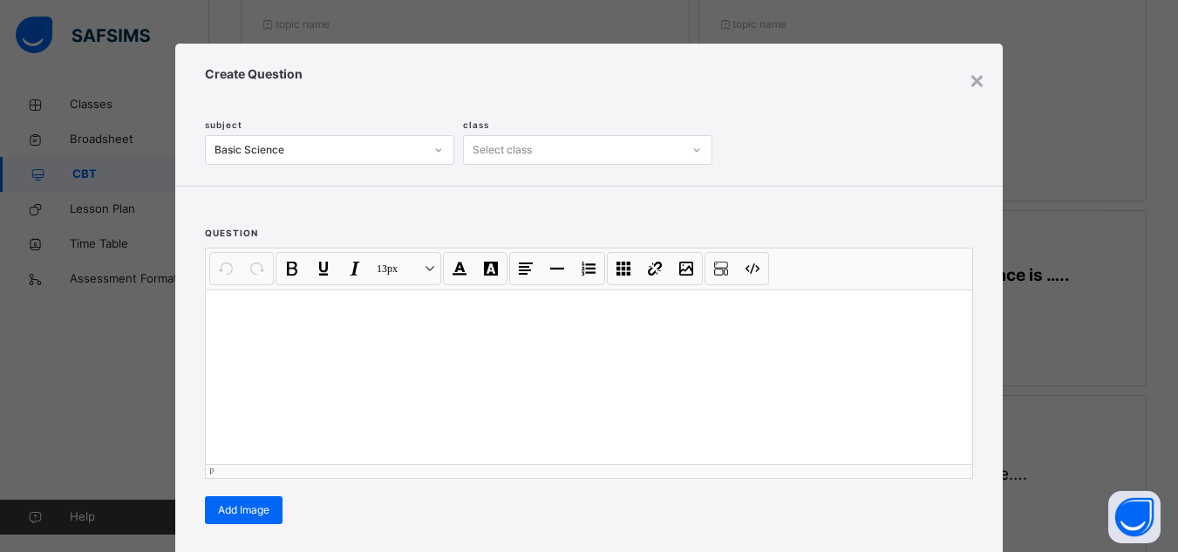
click at [209, 305] on div at bounding box center [589, 377] width 767 height 174
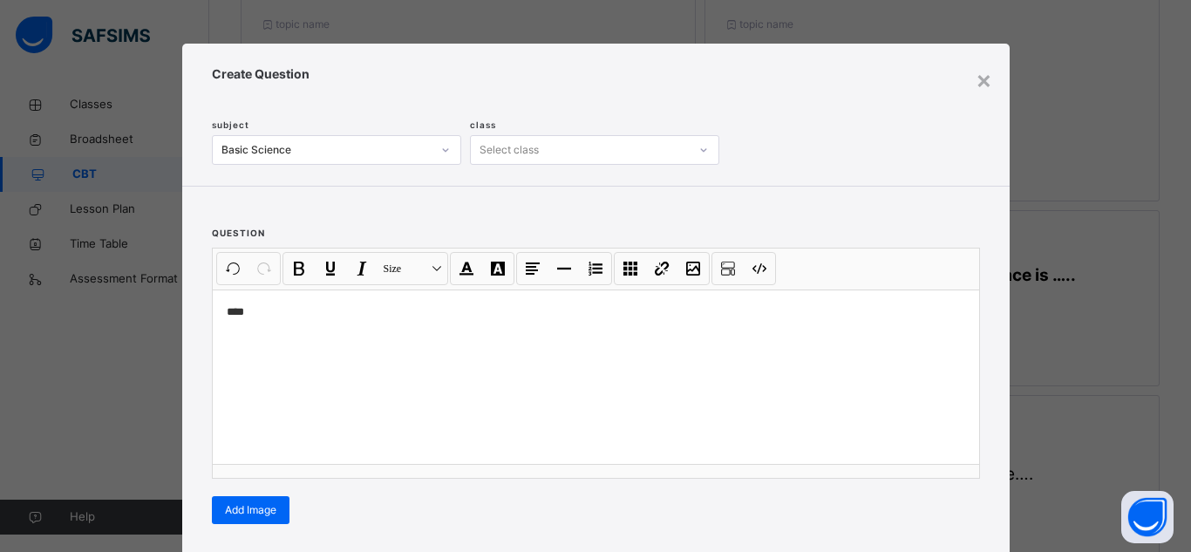
click at [289, 532] on div "question Undo CTRL+ Z Redo CTRL+ Y / CTRL+SHIFT+ Z Bold CTRL+ B Underline CTRL+…" at bounding box center [596, 366] width 828 height 358
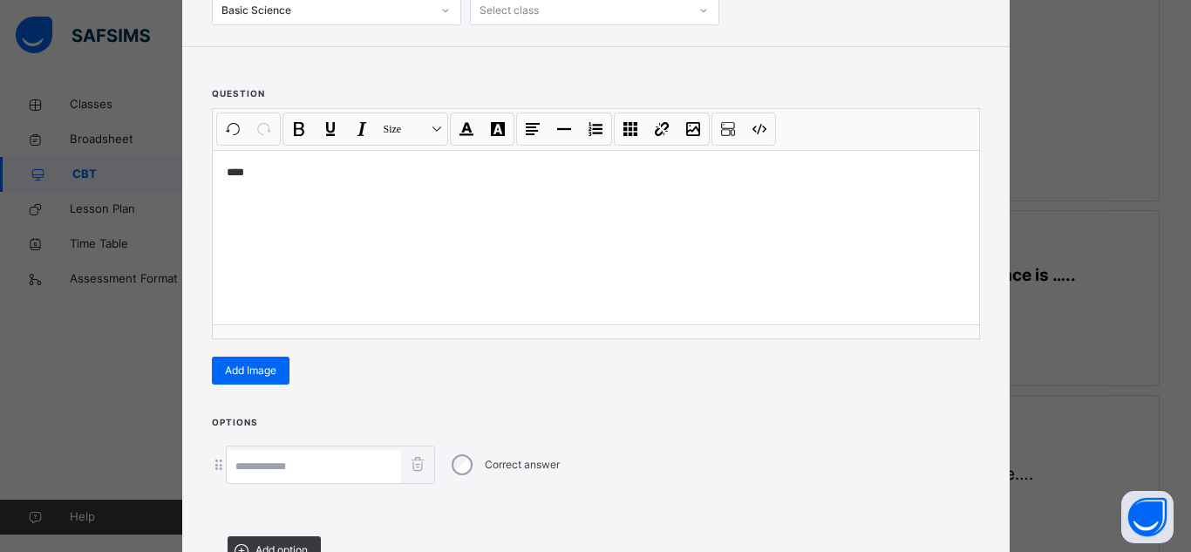
scroll to position [174, 0]
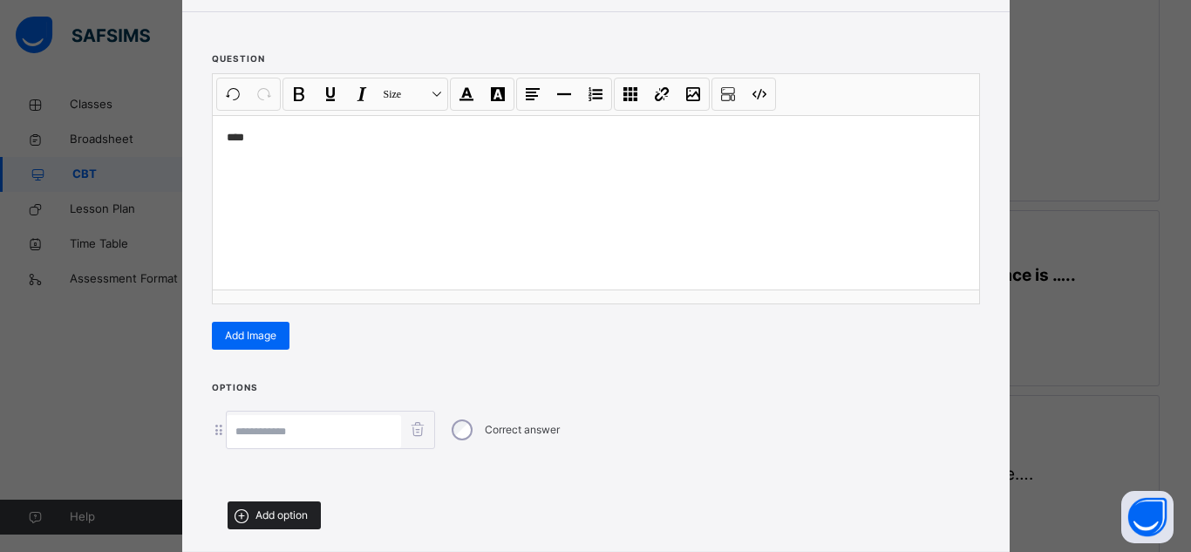
click at [263, 509] on span "Add option" at bounding box center [282, 516] width 52 height 16
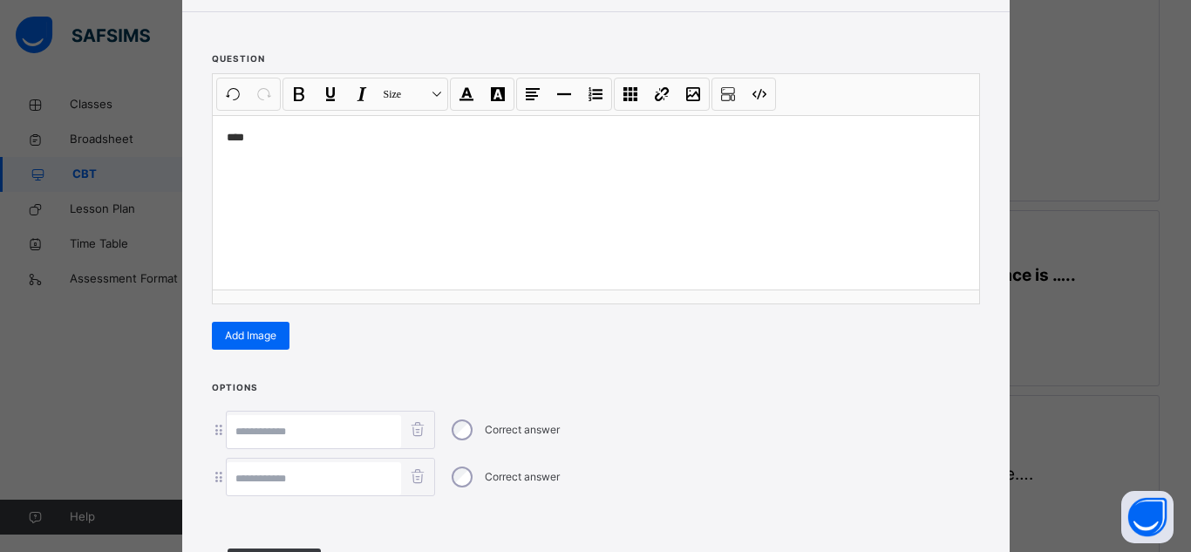
click at [283, 544] on div "Options Correct answer Correct answer Add option" at bounding box center [596, 484] width 828 height 210
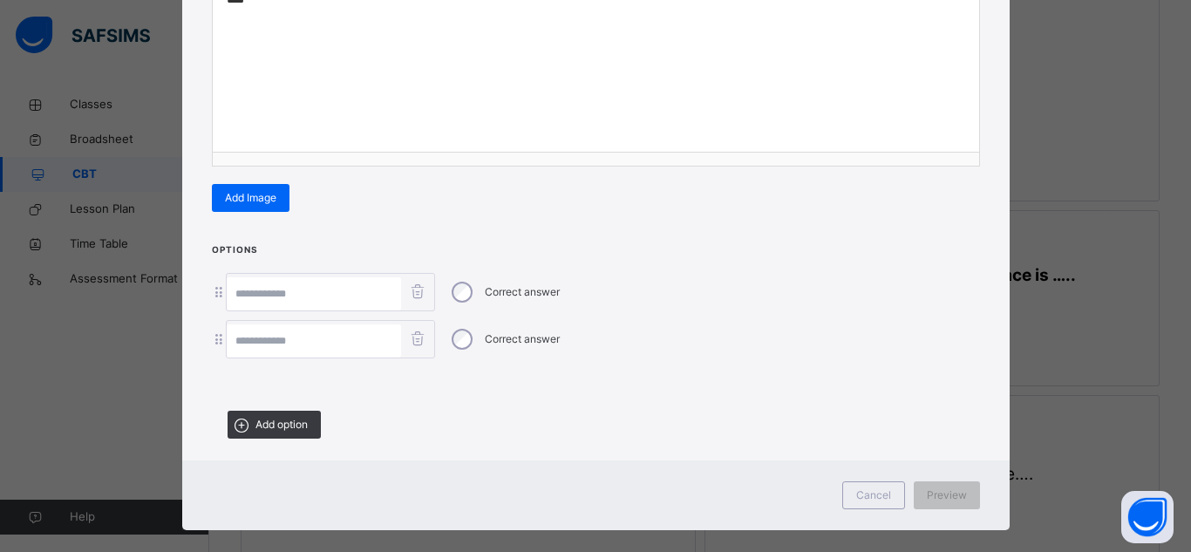
scroll to position [314, 0]
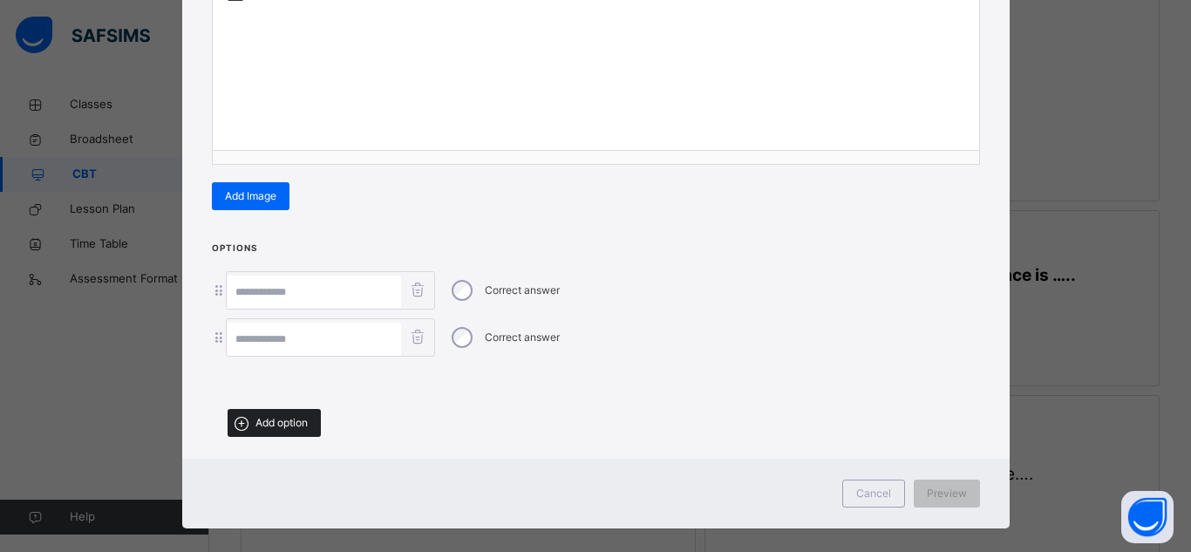
click at [263, 422] on span "Add option" at bounding box center [282, 423] width 52 height 16
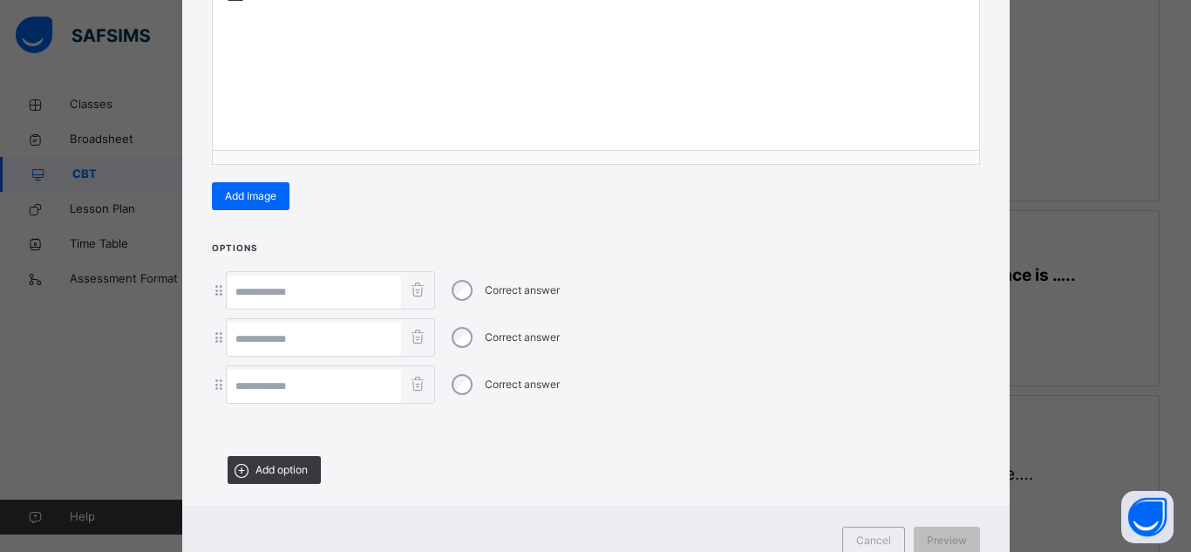
click at [314, 290] on input at bounding box center [314, 292] width 174 height 33
type input "*"
click at [295, 341] on input at bounding box center [314, 339] width 174 height 33
type input "*"
click at [284, 385] on input at bounding box center [314, 386] width 174 height 33
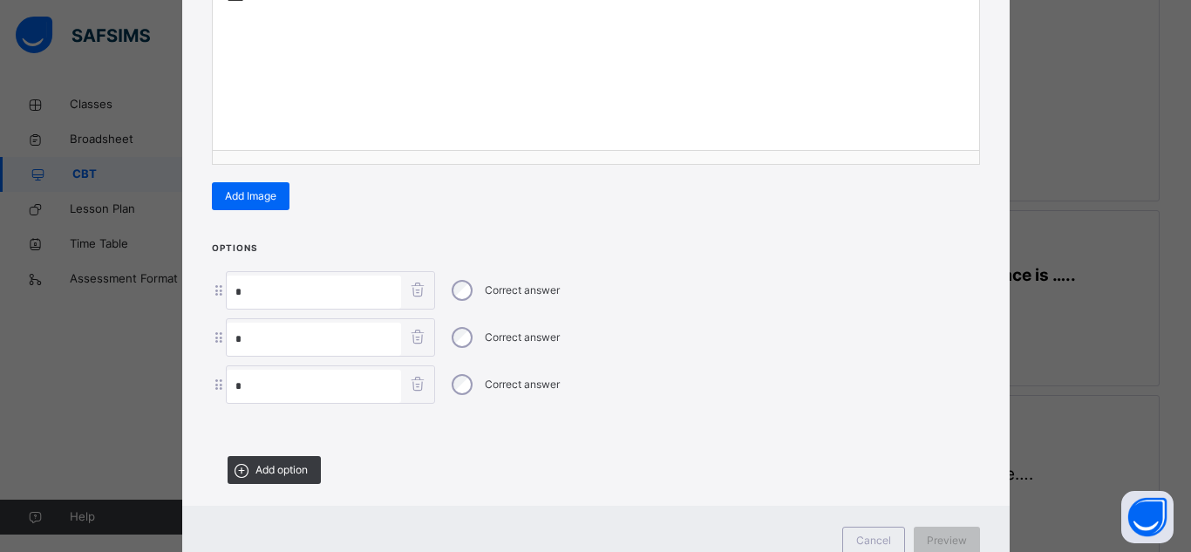
type input "*"
click at [938, 533] on span "Preview" at bounding box center [947, 541] width 40 height 16
click at [287, 463] on span "Add option" at bounding box center [282, 470] width 52 height 16
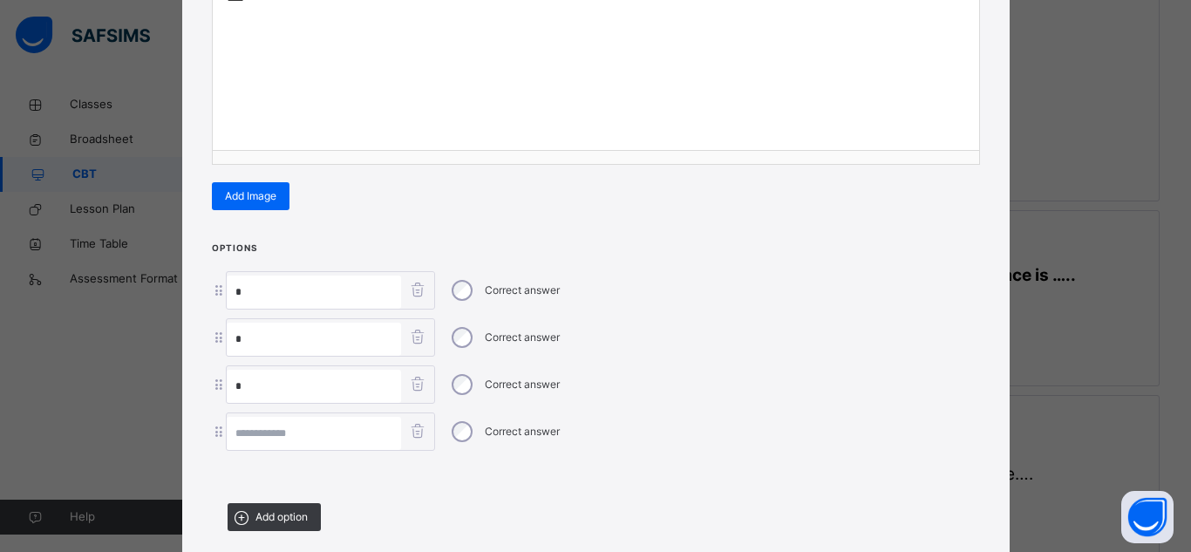
click at [256, 293] on input "*" at bounding box center [314, 292] width 174 height 33
type input "*****"
click at [249, 344] on input "*" at bounding box center [314, 339] width 174 height 33
type input "******"
click at [239, 385] on input "*" at bounding box center [314, 386] width 174 height 33
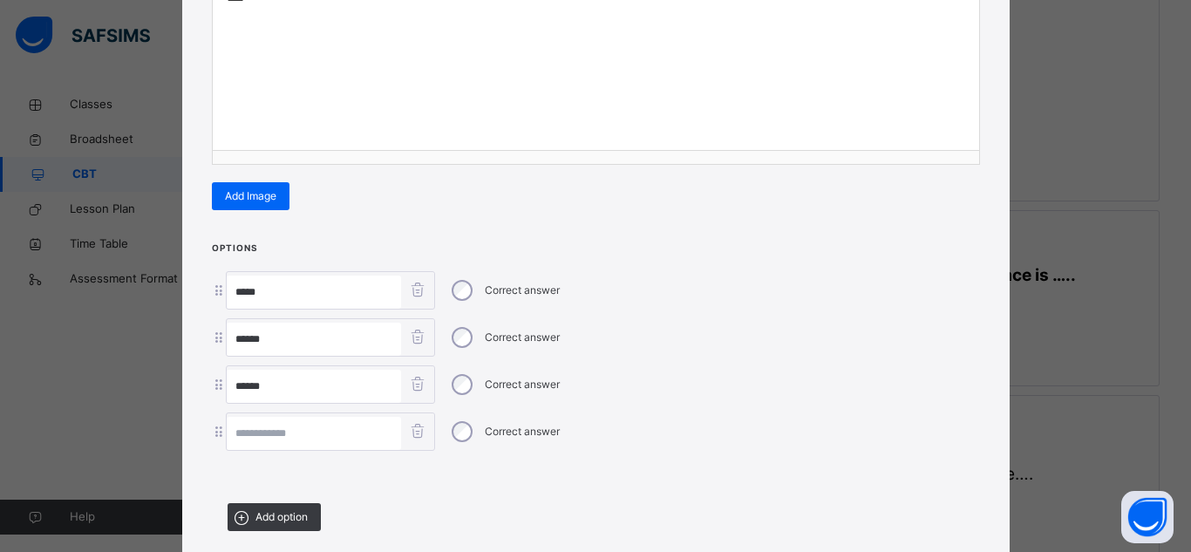
type input "******"
click at [245, 429] on input at bounding box center [314, 433] width 174 height 33
type input "*****"
click at [969, 521] on div "Options ***** Correct answer ****** Correct answer ****** Correct answer ***** …" at bounding box center [596, 392] width 828 height 304
drag, startPoint x: 969, startPoint y: 521, endPoint x: 997, endPoint y: 535, distance: 31.6
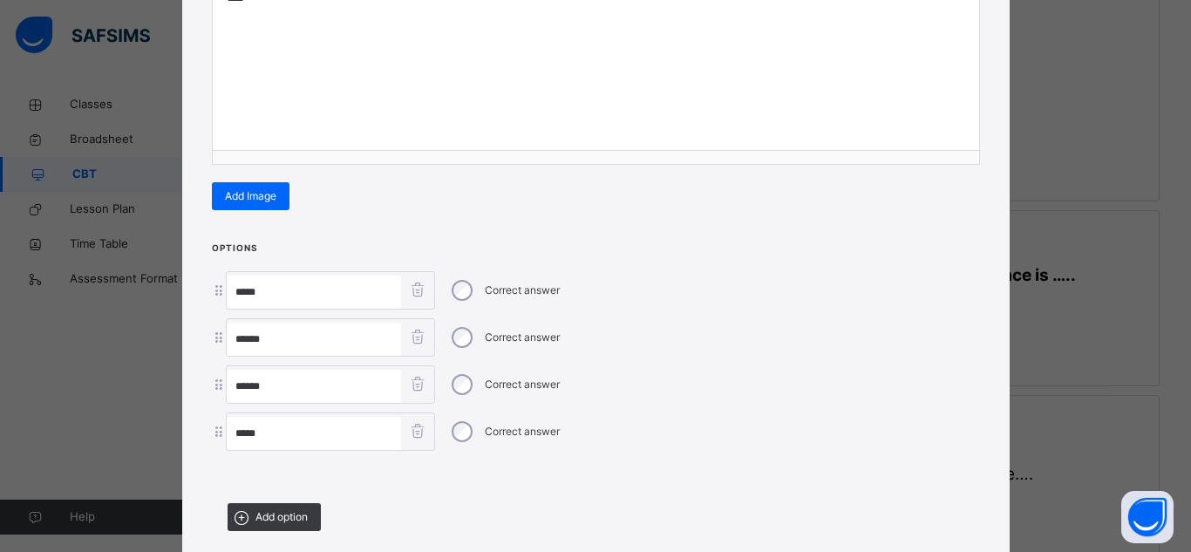
click at [997, 535] on div "Options ***** Correct answer ****** Correct answer ****** Correct answer ***** …" at bounding box center [596, 392] width 828 height 304
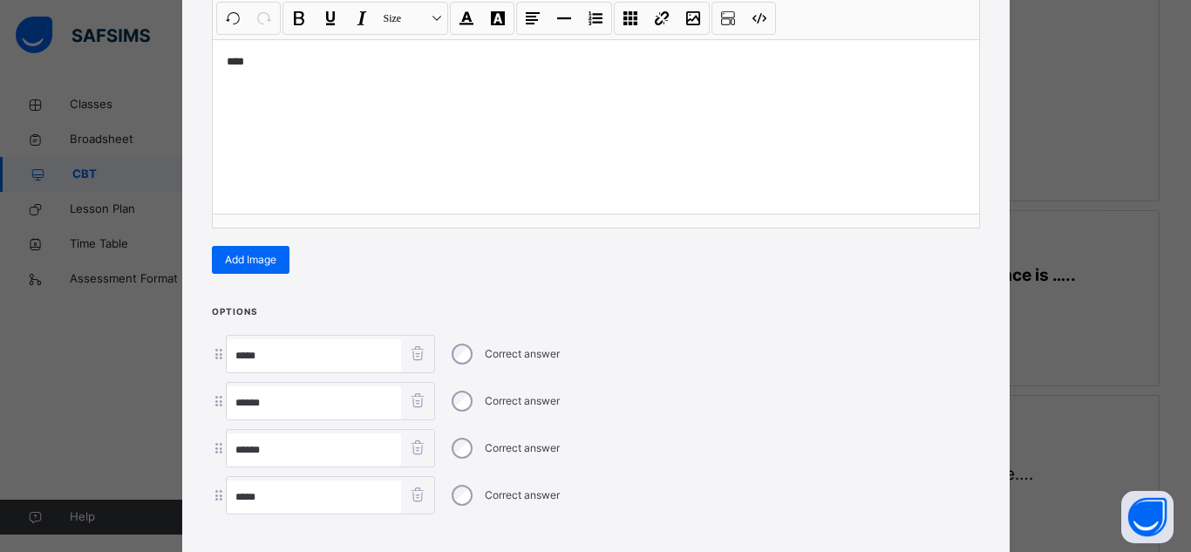
scroll to position [247, 0]
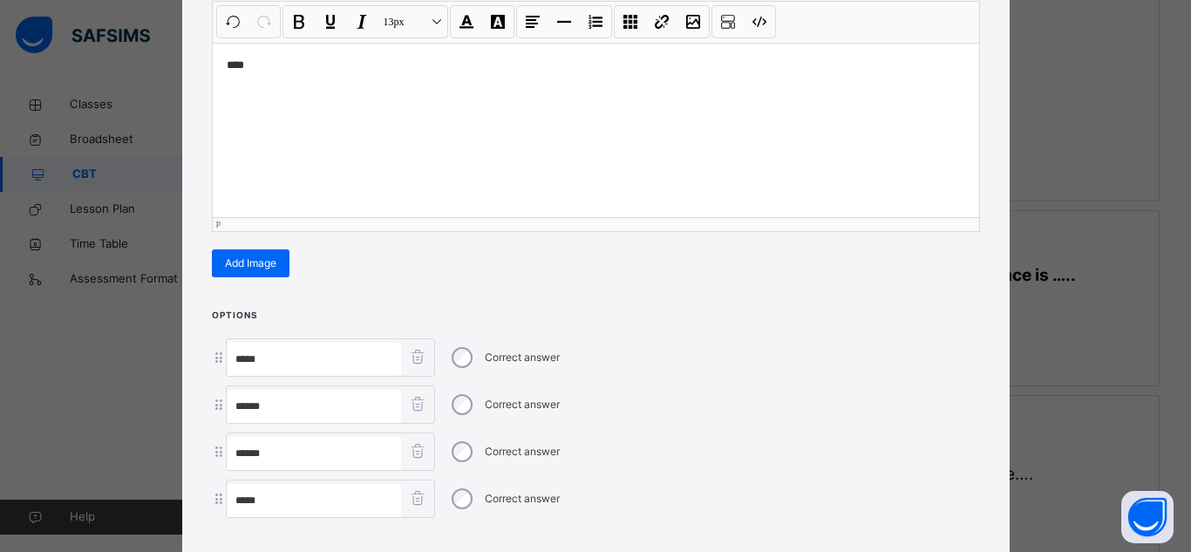
click at [243, 64] on p "****" at bounding box center [596, 65] width 739 height 17
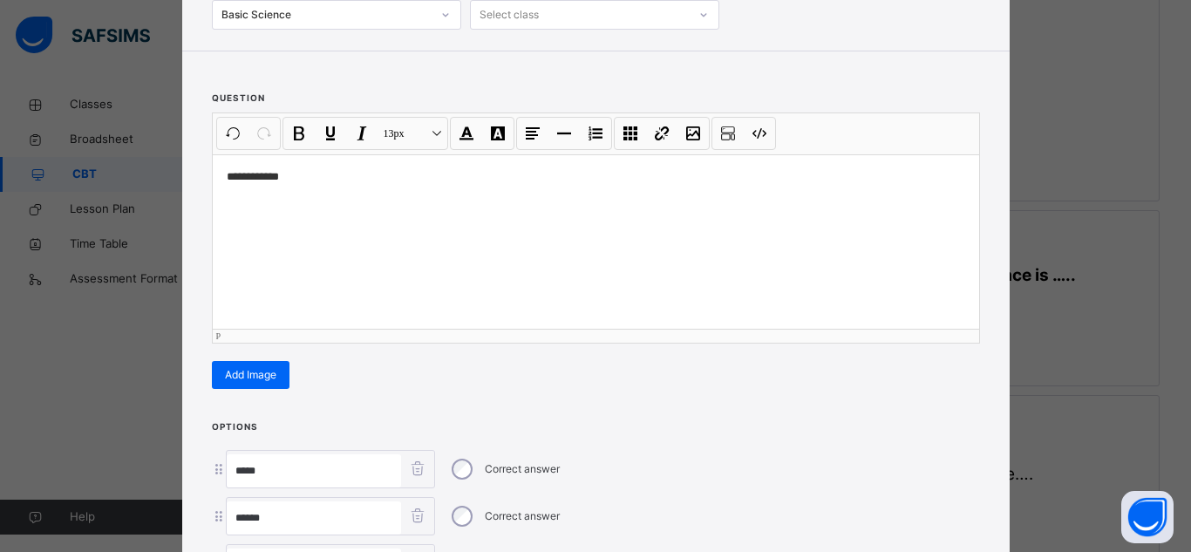
scroll to position [109, 0]
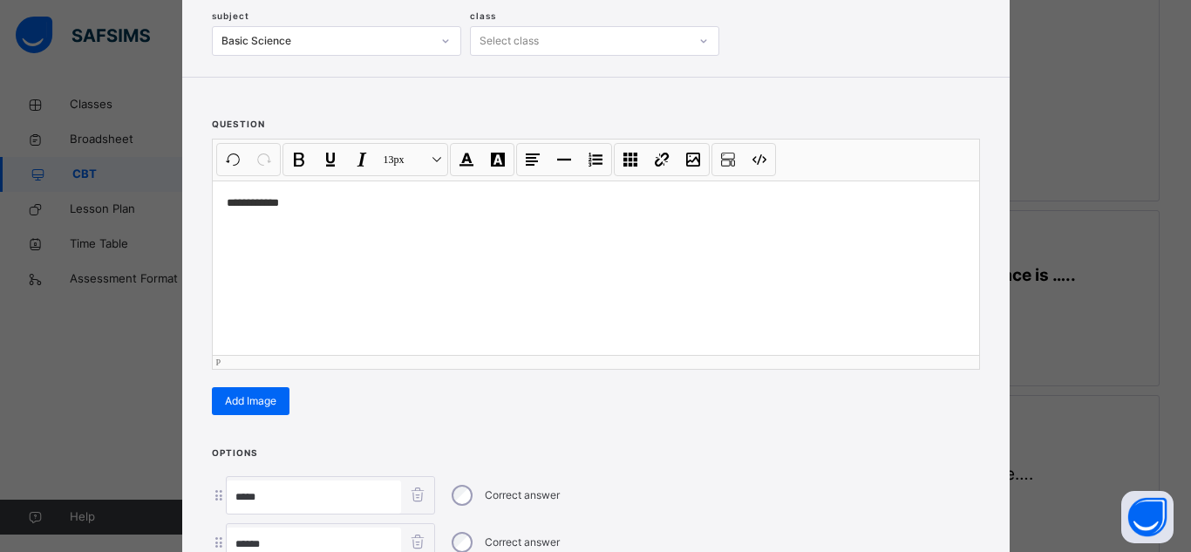
click at [576, 268] on div "**********" at bounding box center [596, 268] width 767 height 174
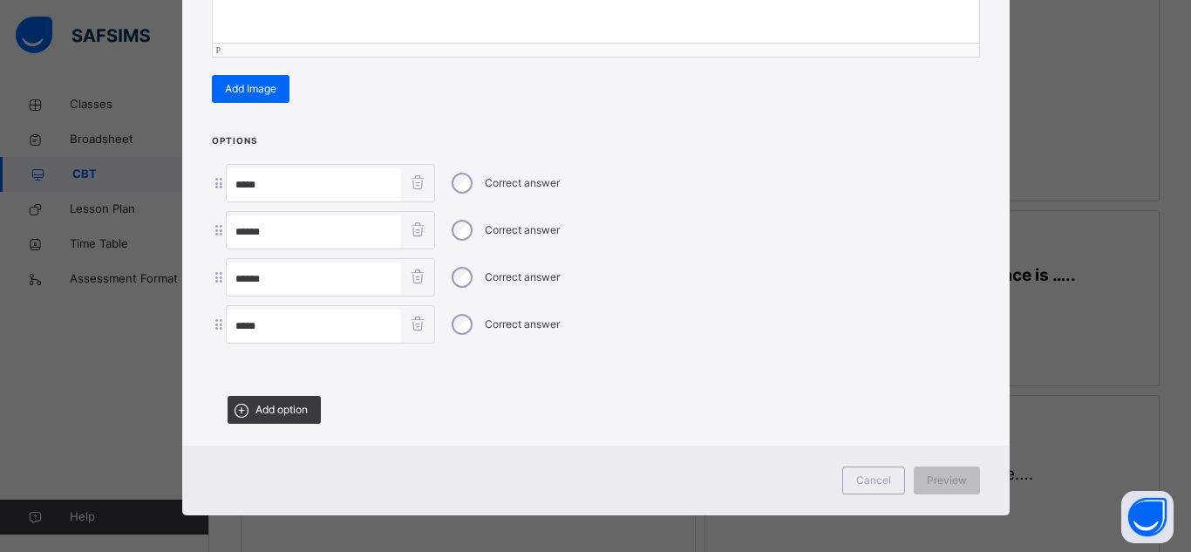
scroll to position [200, 0]
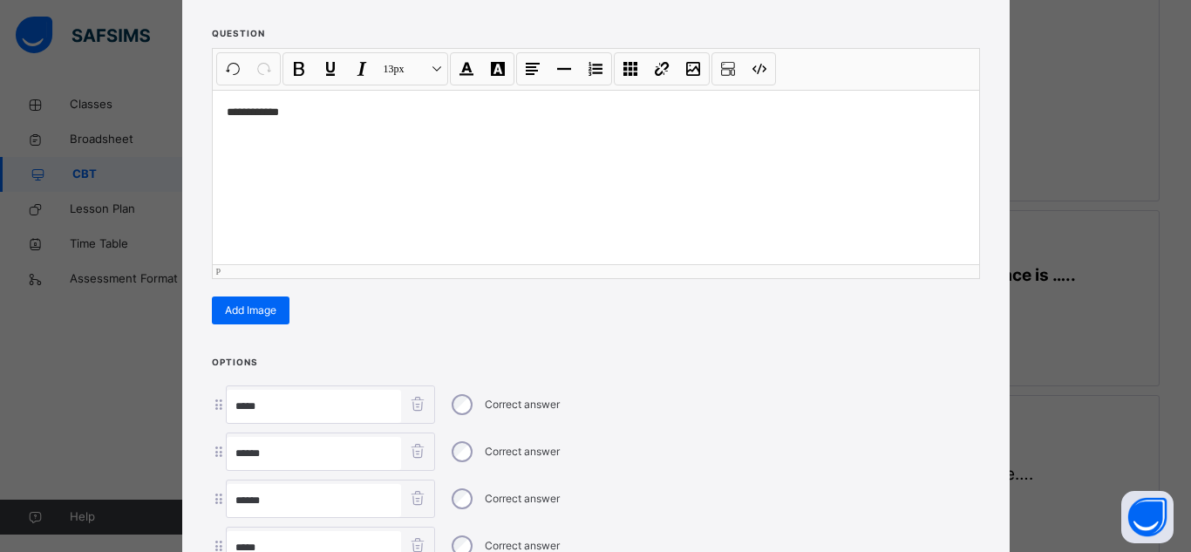
click at [227, 110] on p "**********" at bounding box center [596, 112] width 739 height 17
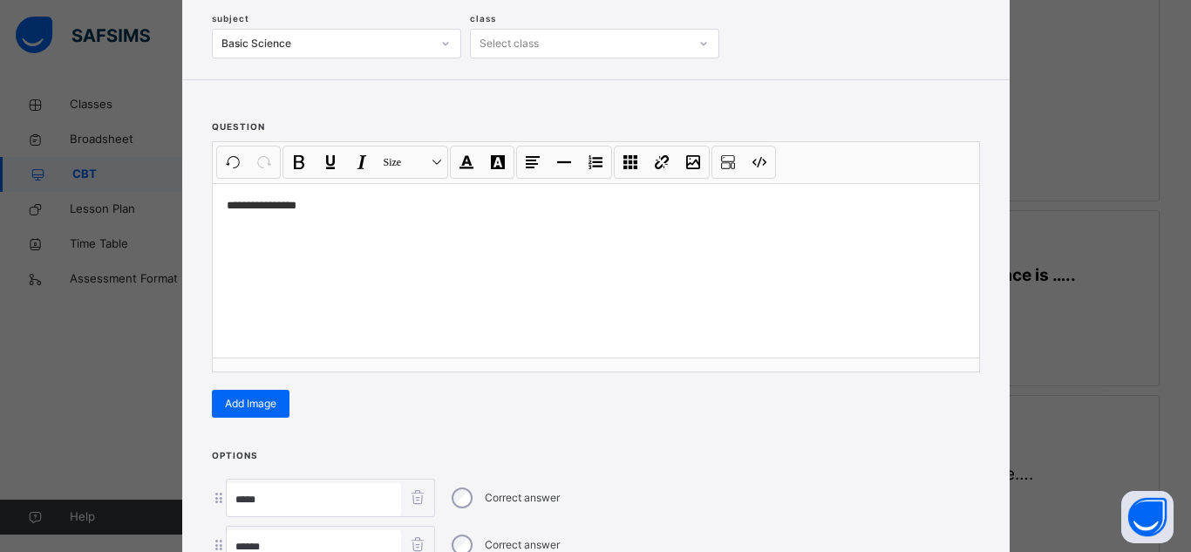
scroll to position [57, 0]
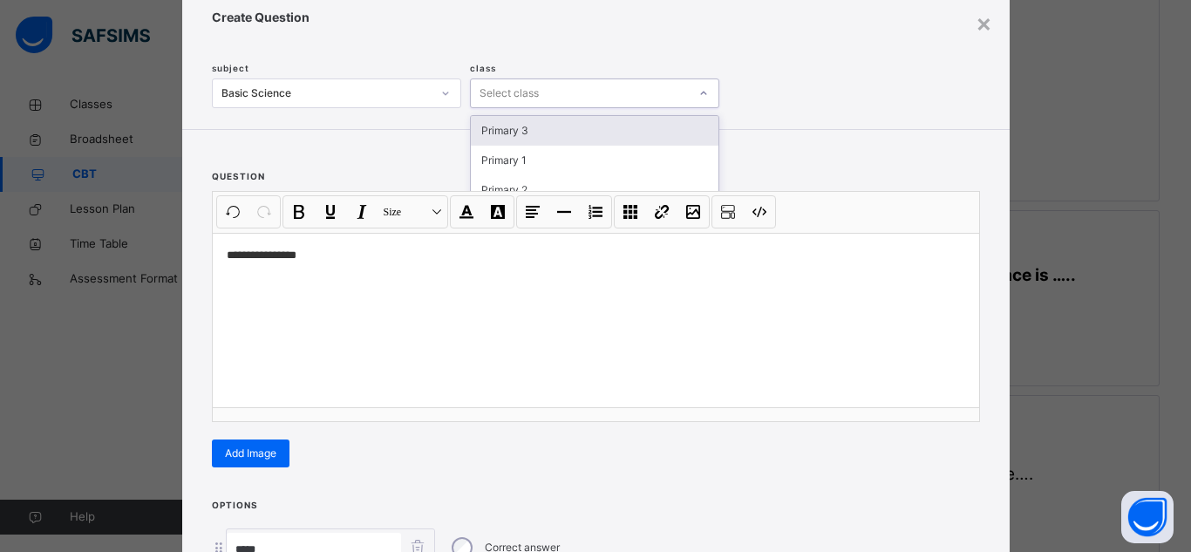
click at [703, 95] on icon at bounding box center [704, 93] width 10 height 17
click at [582, 131] on div "Primary 3" at bounding box center [595, 131] width 248 height 30
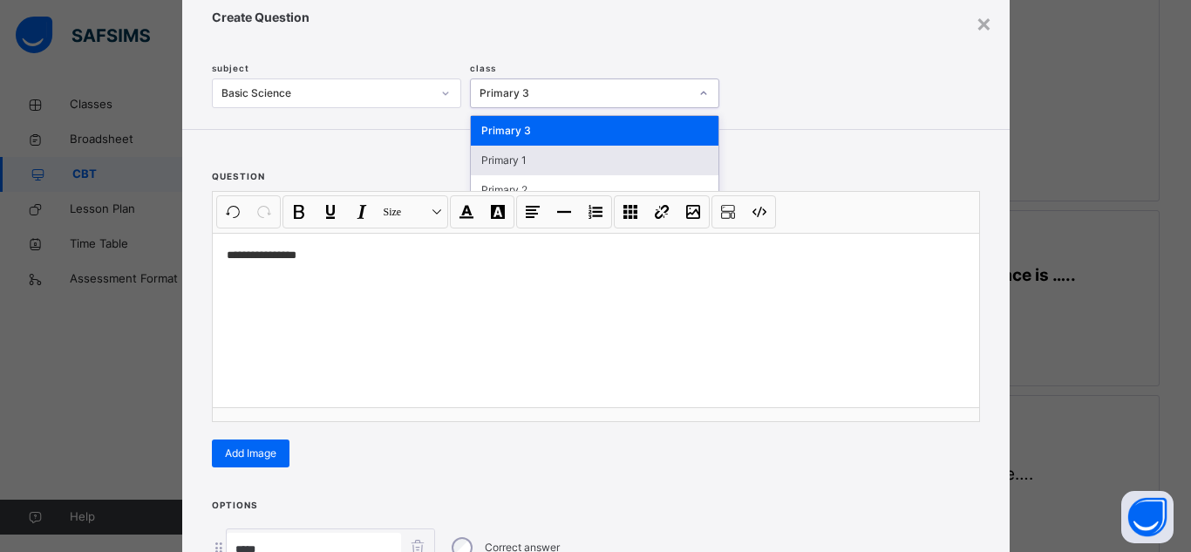
scroll to position [421, 0]
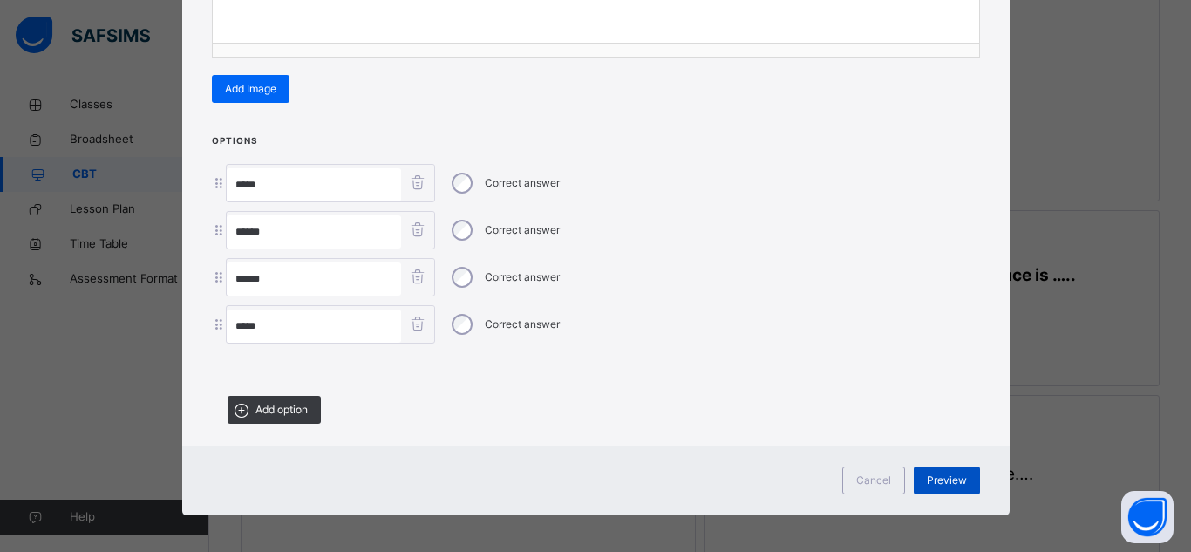
click at [943, 473] on span "Preview" at bounding box center [947, 481] width 40 height 16
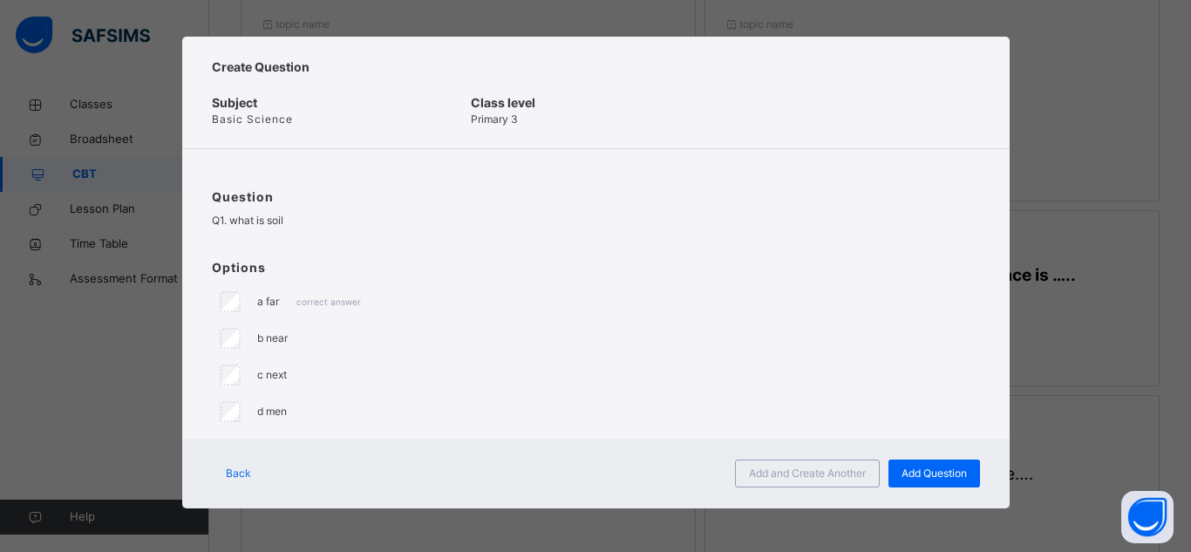
click at [132, 58] on div "Create Question Subject Basic Science Class level Primary 3 Question Q1. what i…" at bounding box center [595, 276] width 1191 height 552
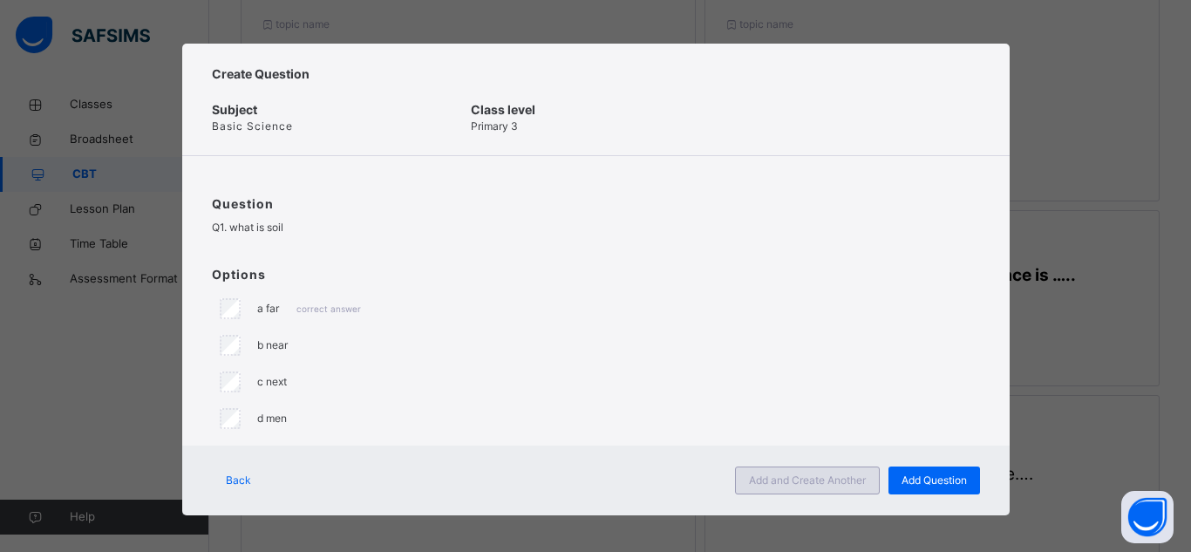
click at [766, 478] on span "Add and Create Another" at bounding box center [807, 481] width 117 height 16
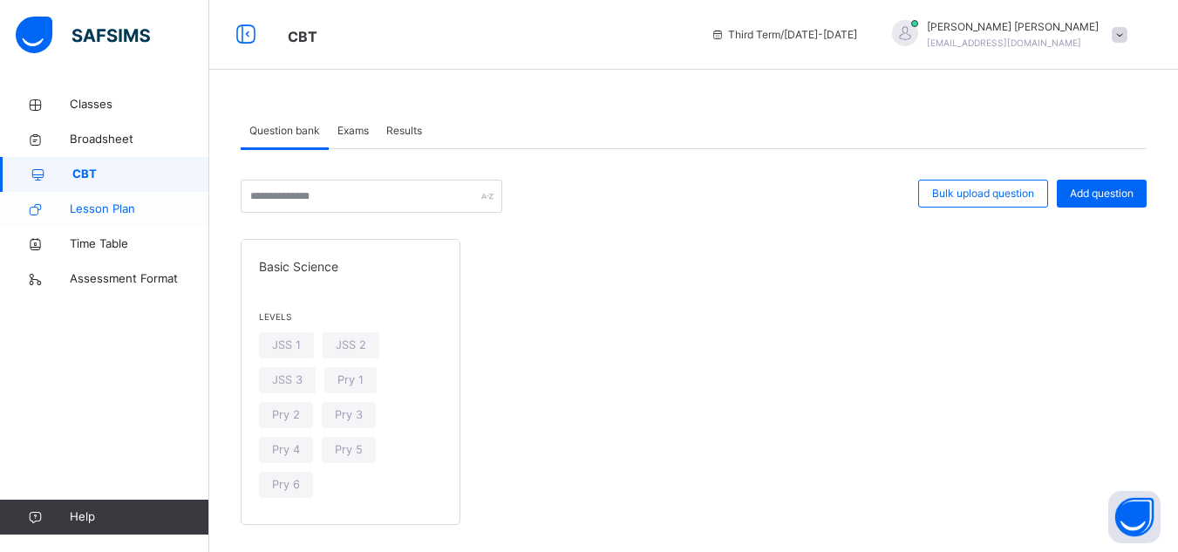
click at [91, 211] on span "Lesson Plan" at bounding box center [140, 209] width 140 height 17
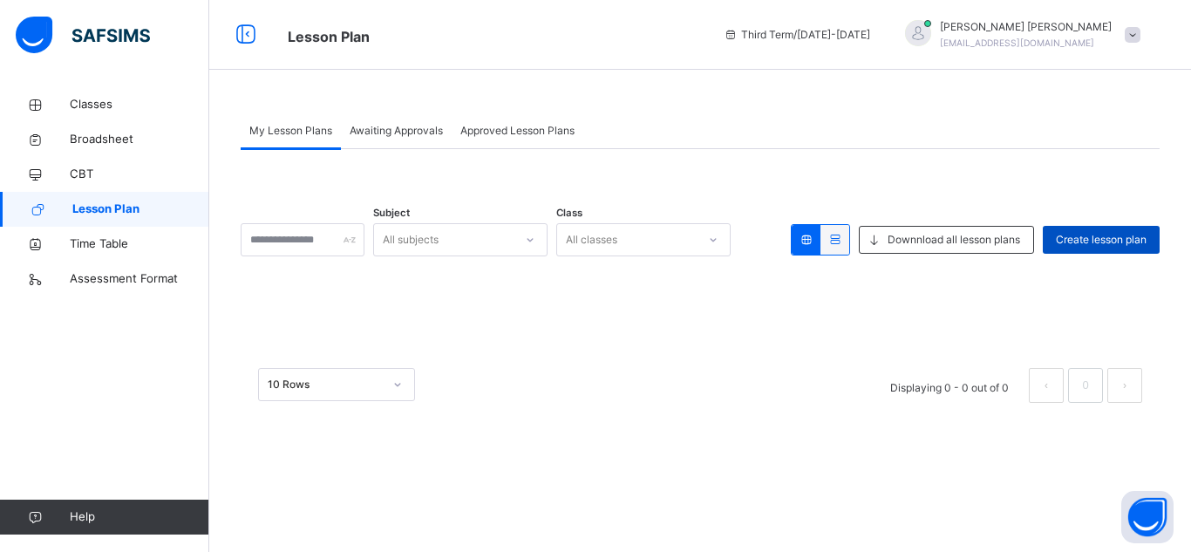
click at [1086, 239] on span "Create lesson plan" at bounding box center [1101, 240] width 91 height 16
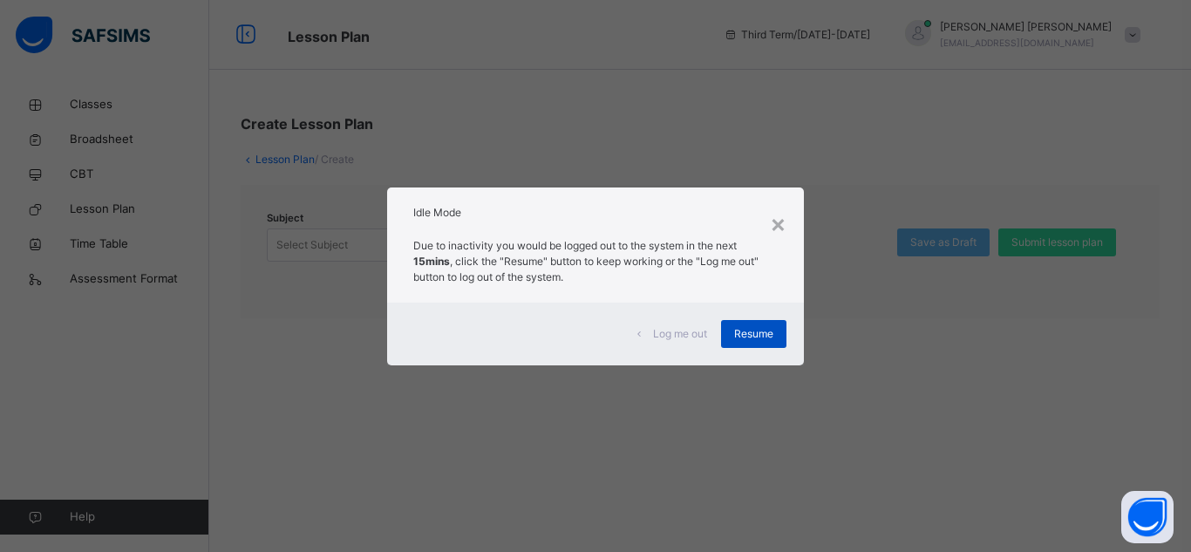
click at [734, 332] on span "Resume" at bounding box center [753, 334] width 39 height 16
